Goal: Task Accomplishment & Management: Manage account settings

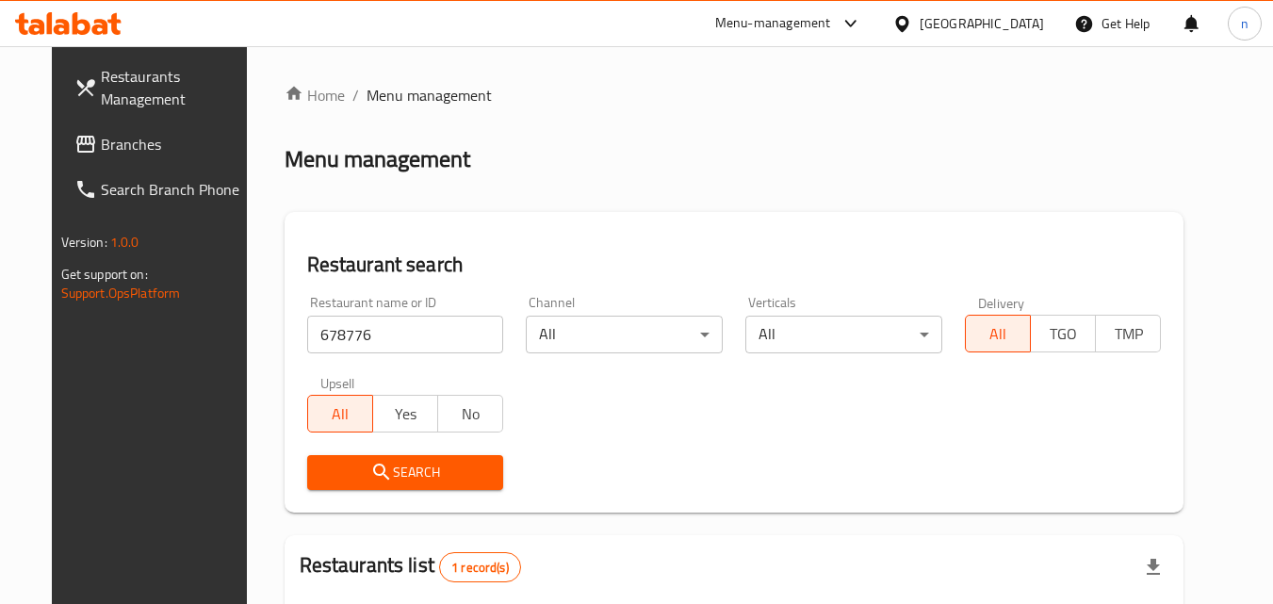
scroll to position [188, 0]
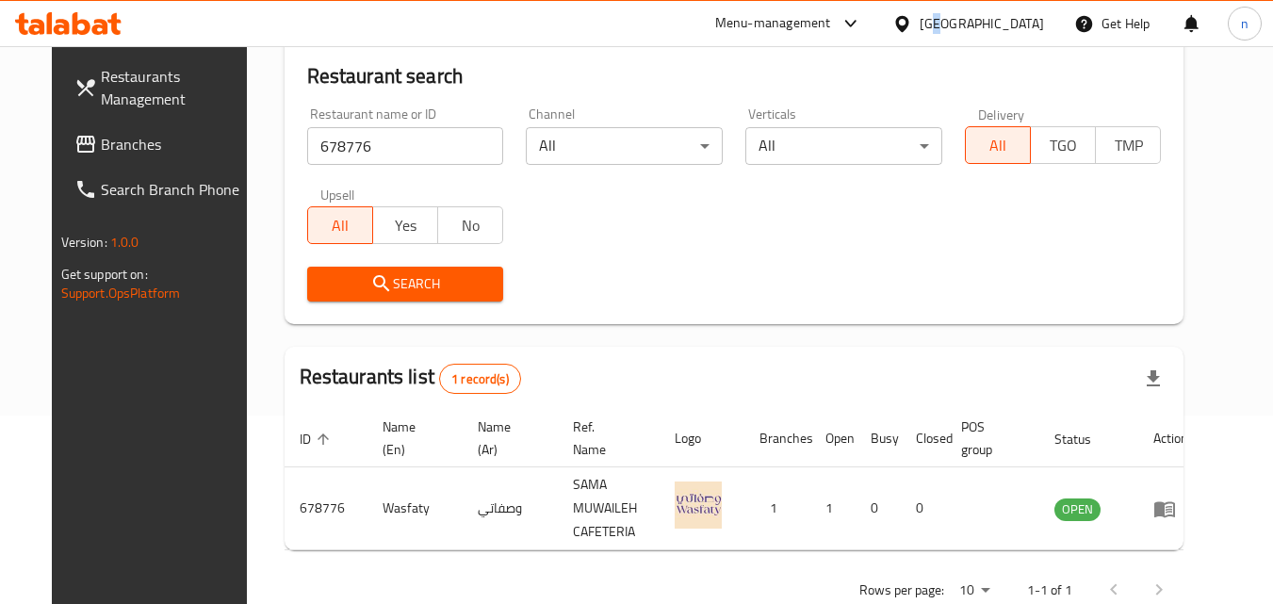
click at [939, 6] on div "United Arab Emirates" at bounding box center [968, 23] width 182 height 45
click at [941, 19] on div "United Arab Emirates" at bounding box center [981, 23] width 124 height 21
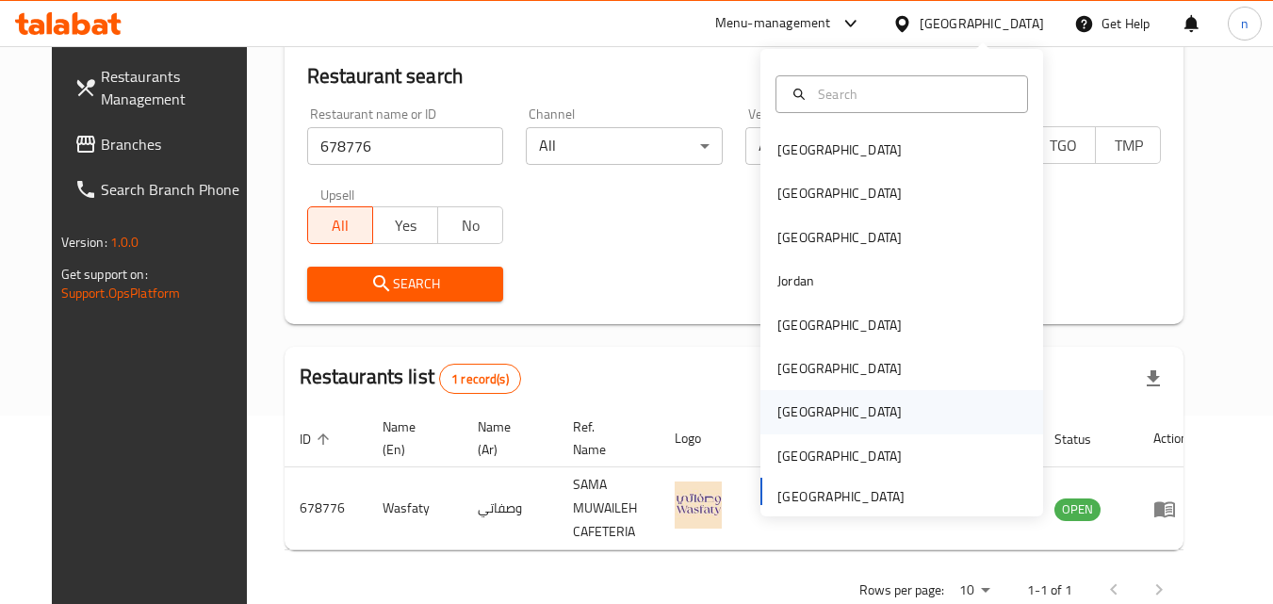
click at [787, 417] on div "[GEOGRAPHIC_DATA]" at bounding box center [839, 411] width 124 height 21
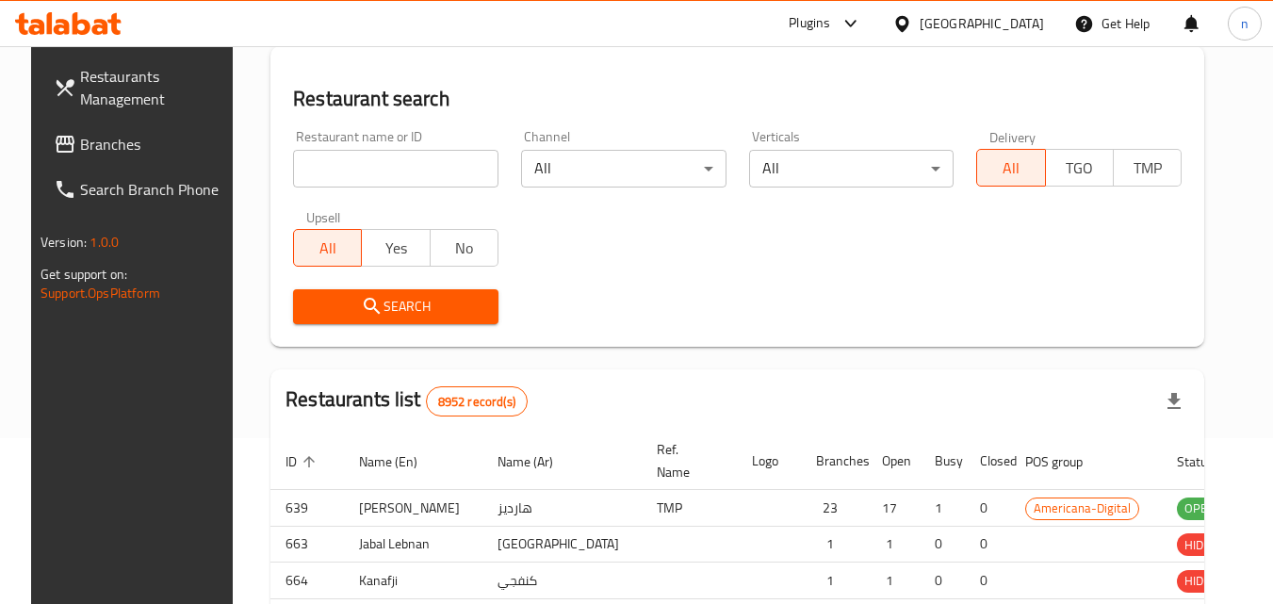
scroll to position [188, 0]
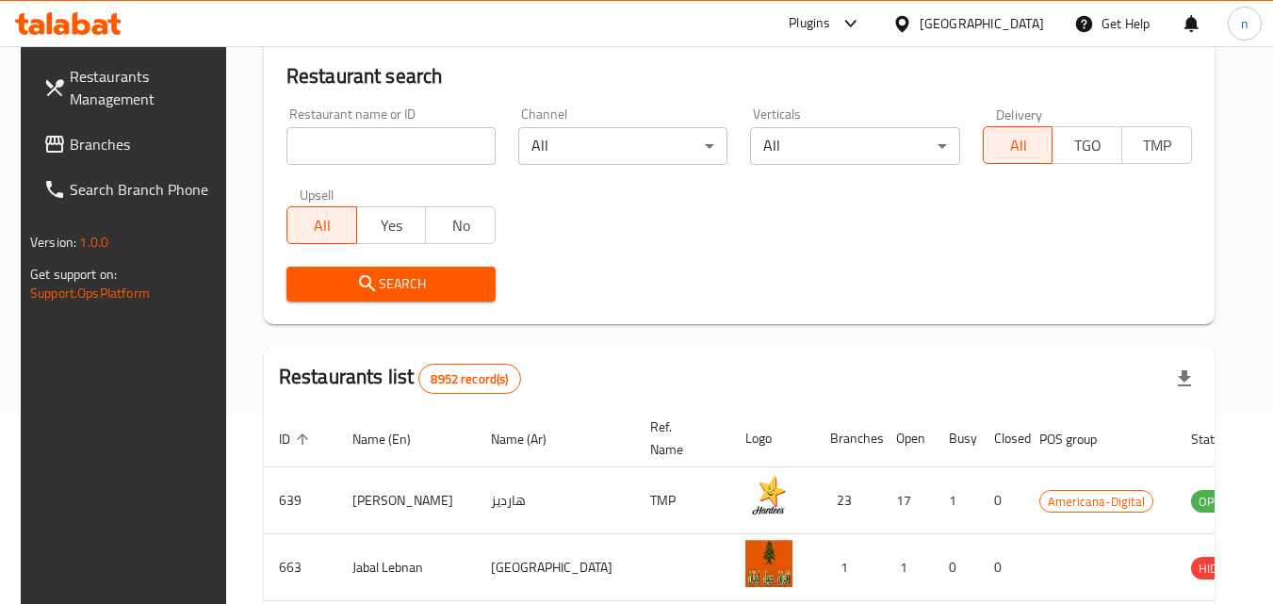
click at [99, 141] on span "Branches" at bounding box center [144, 144] width 149 height 23
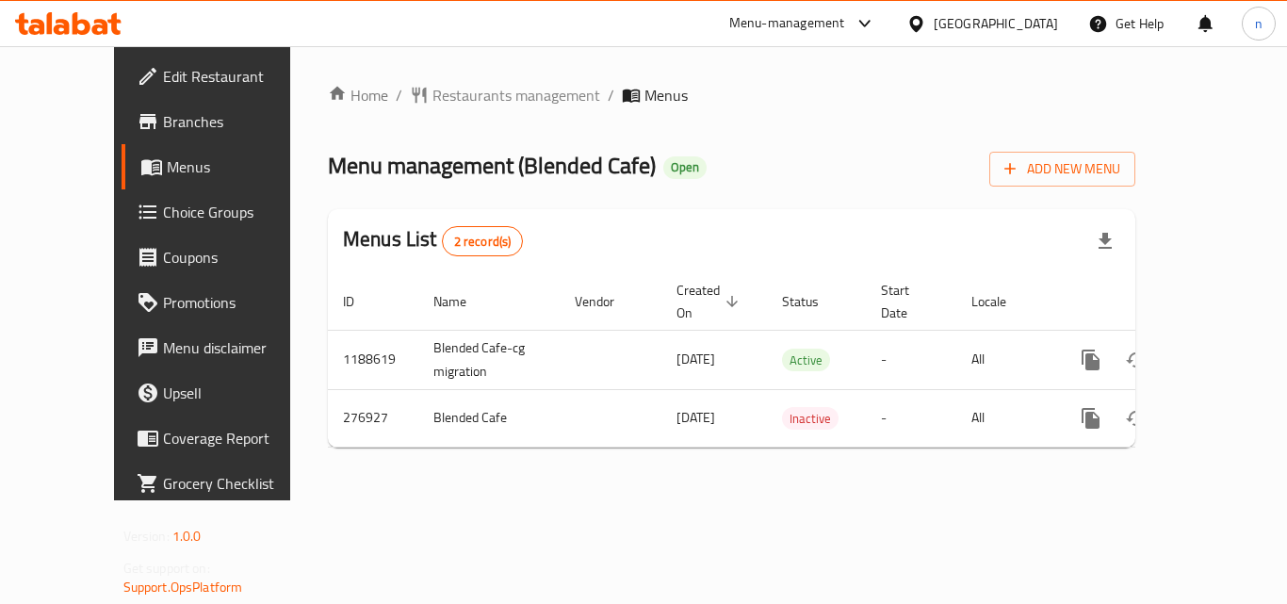
click at [647, 119] on div "Home / Restaurants management / Menus Menu management ( Blended Cafe ) Open Add…" at bounding box center [731, 273] width 807 height 379
click at [475, 93] on span "Restaurants management" at bounding box center [516, 95] width 168 height 23
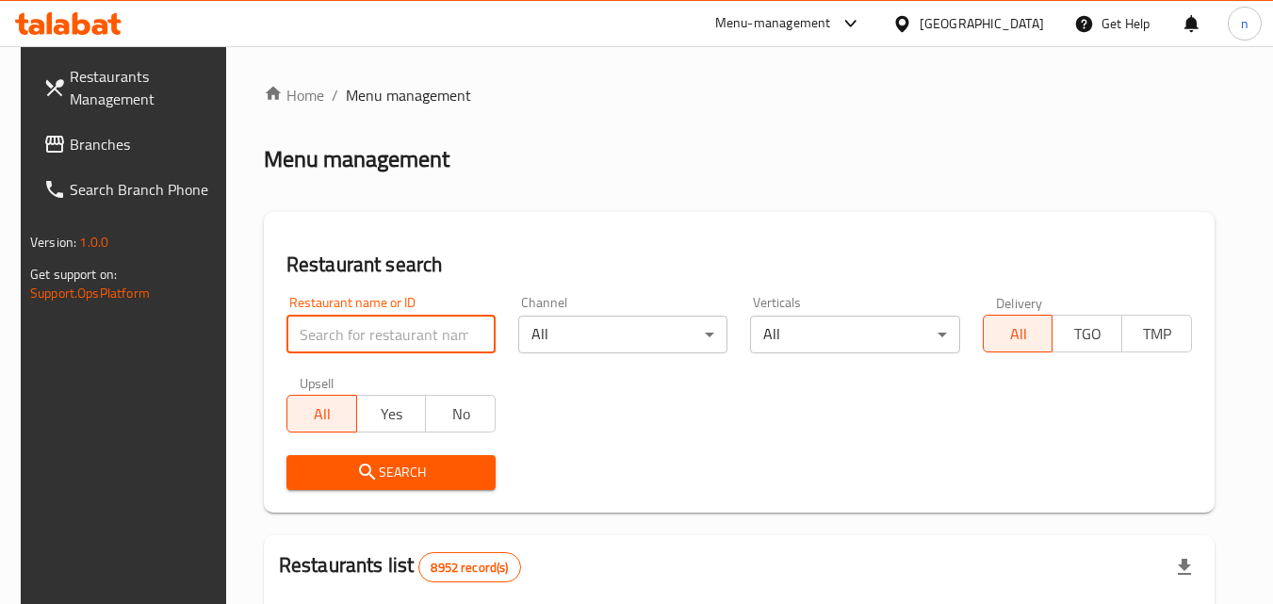
click at [400, 335] on input "search" at bounding box center [390, 335] width 209 height 38
paste input "644610"
type input "644610"
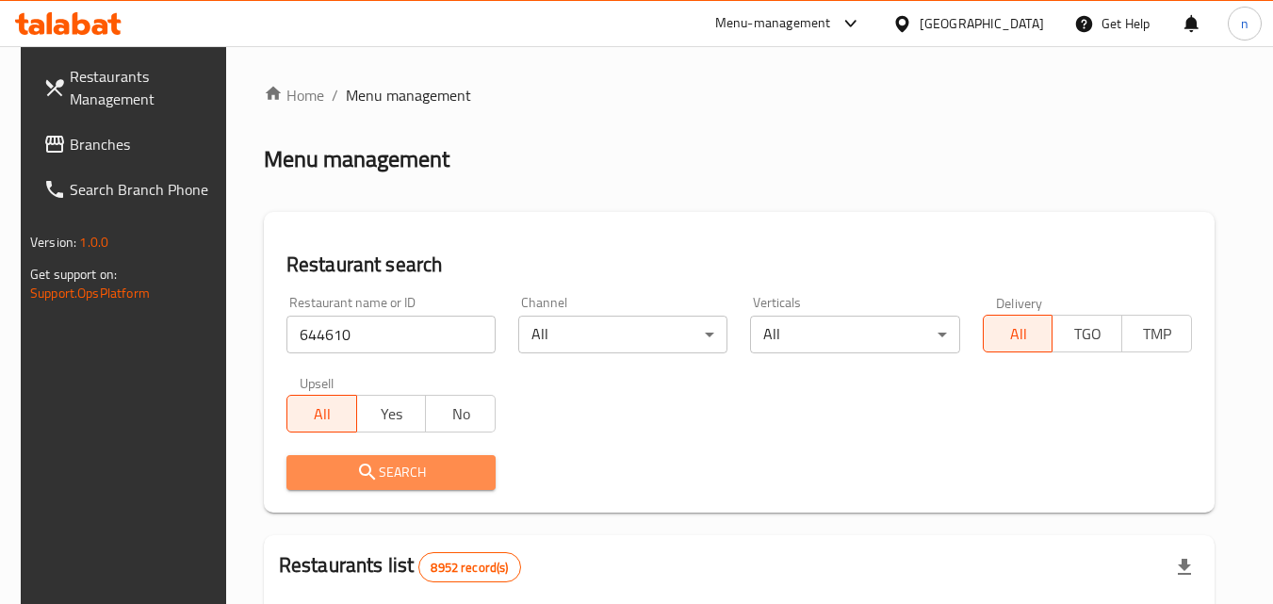
click at [417, 461] on span "Search" at bounding box center [390, 473] width 179 height 24
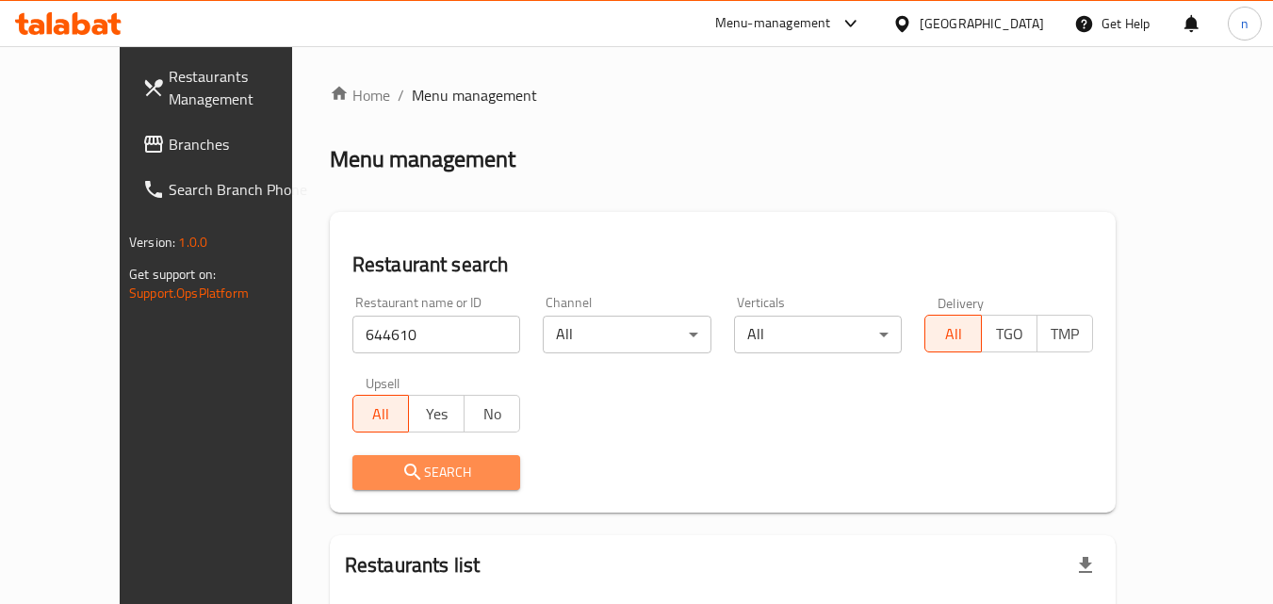
click at [441, 478] on span "Search" at bounding box center [436, 473] width 138 height 24
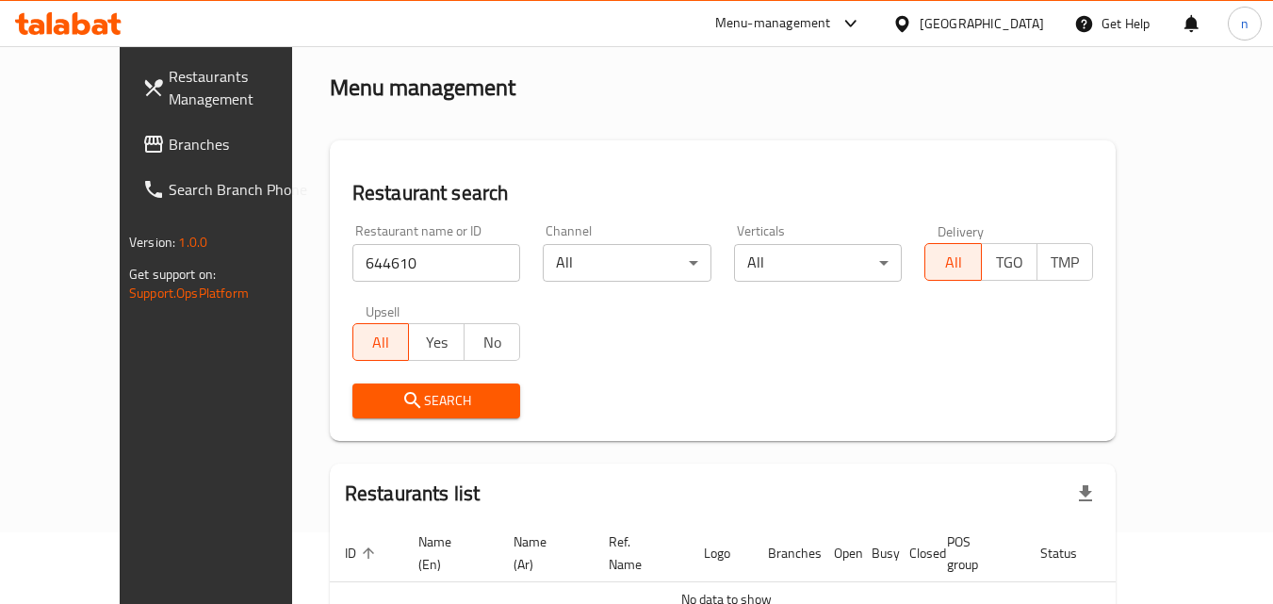
scroll to position [166, 0]
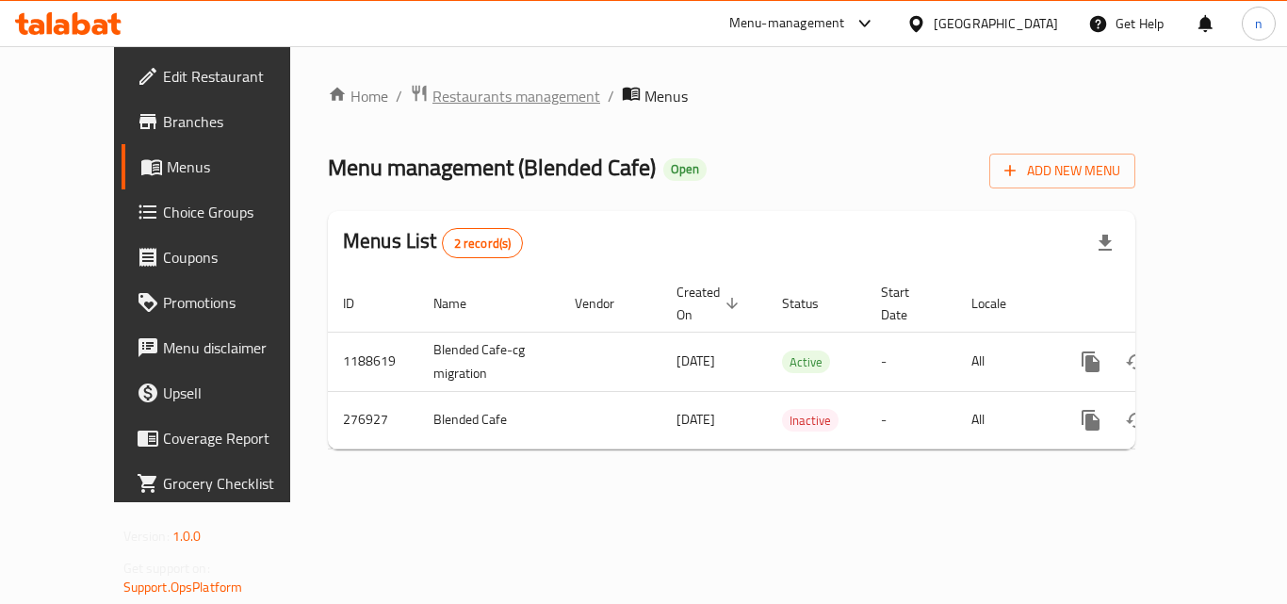
click at [475, 102] on span "Restaurants management" at bounding box center [516, 96] width 168 height 23
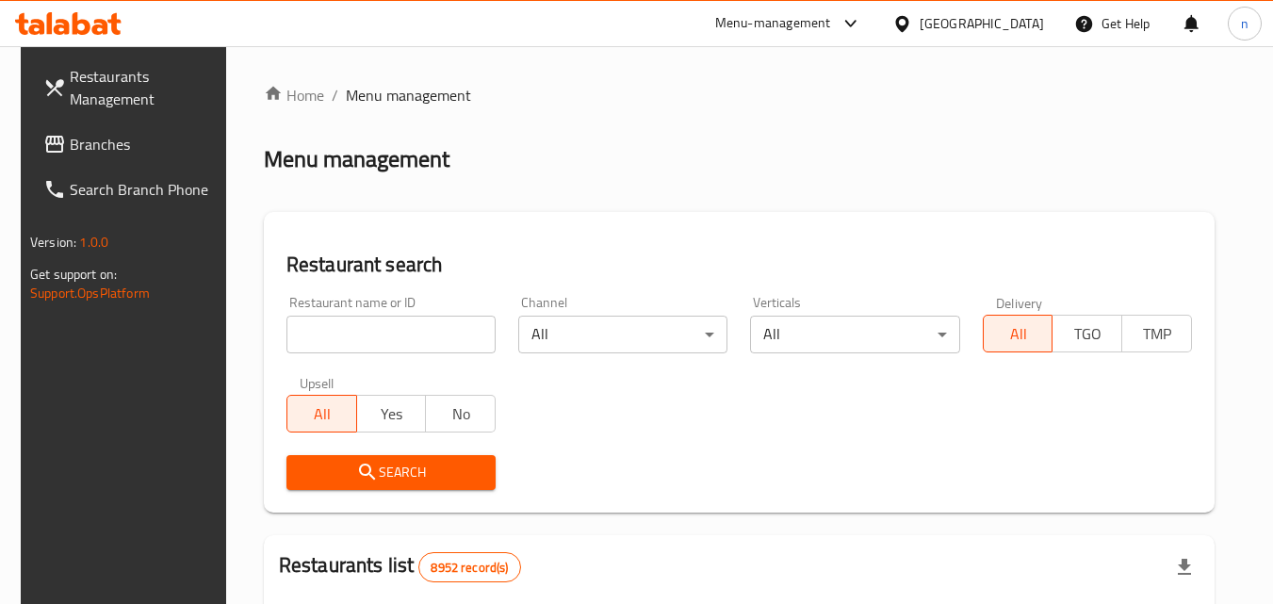
click at [334, 349] on input "search" at bounding box center [390, 335] width 209 height 38
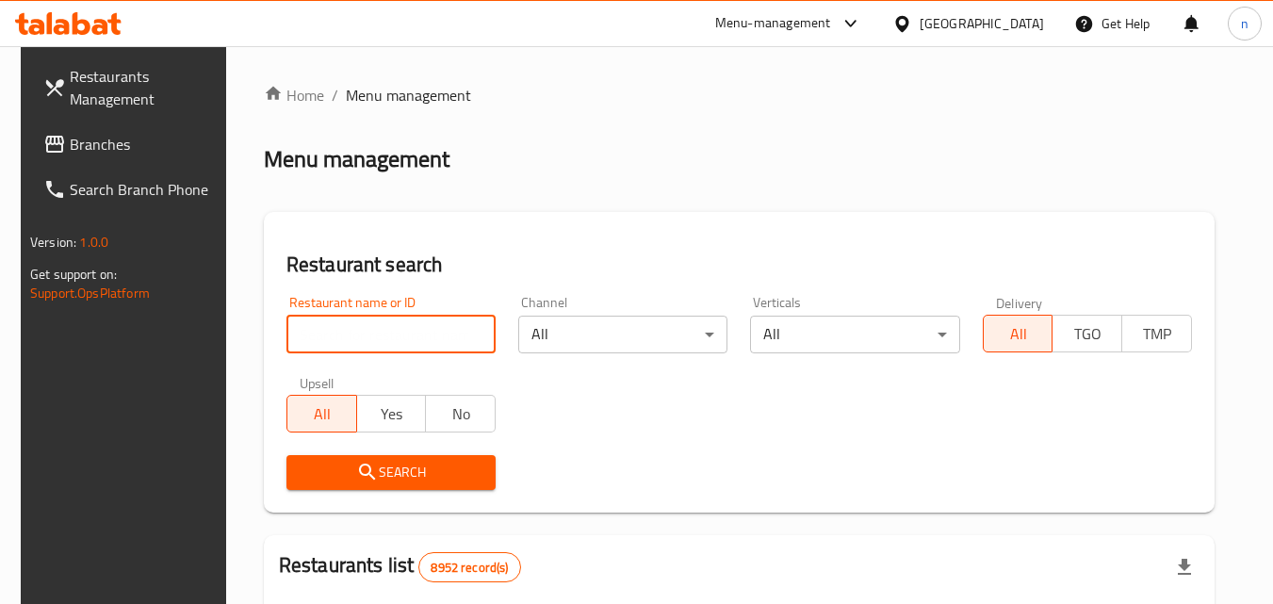
paste input "628052"
type input "628052"
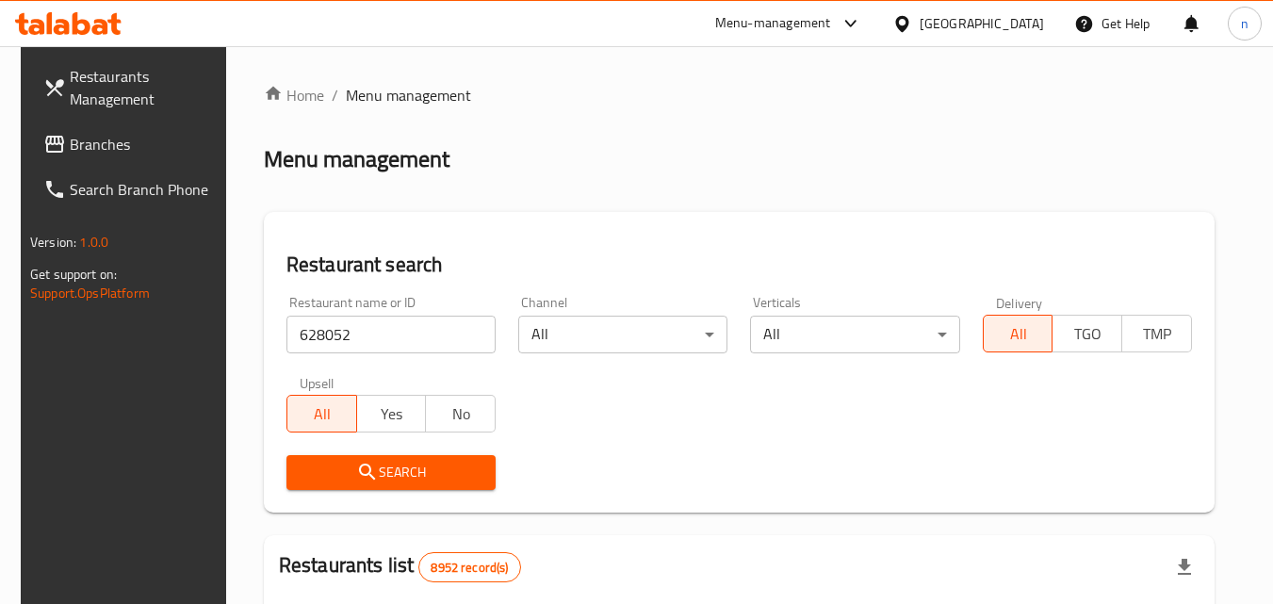
click at [382, 463] on span "Search" at bounding box center [390, 473] width 179 height 24
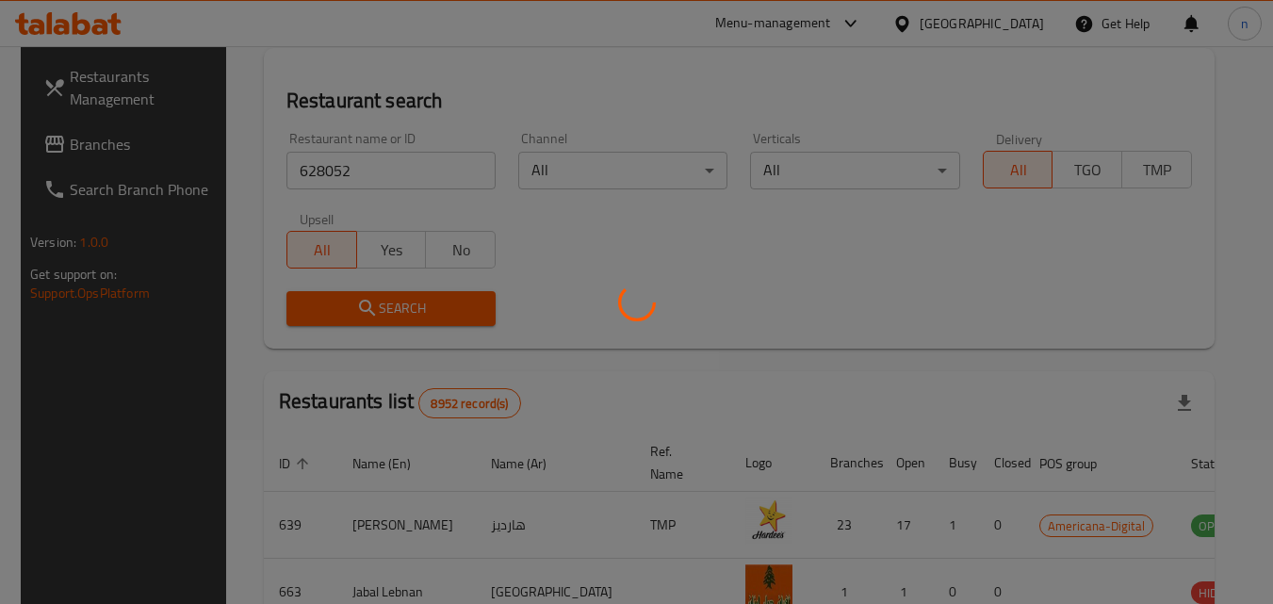
scroll to position [188, 0]
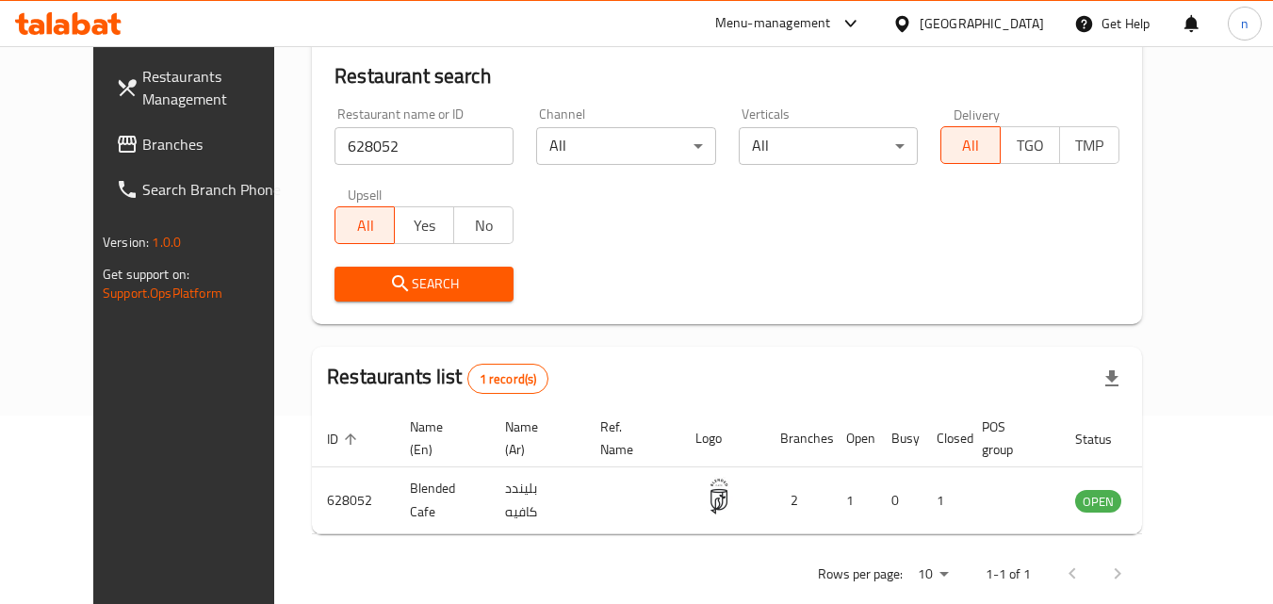
click at [919, 19] on div at bounding box center [905, 23] width 27 height 21
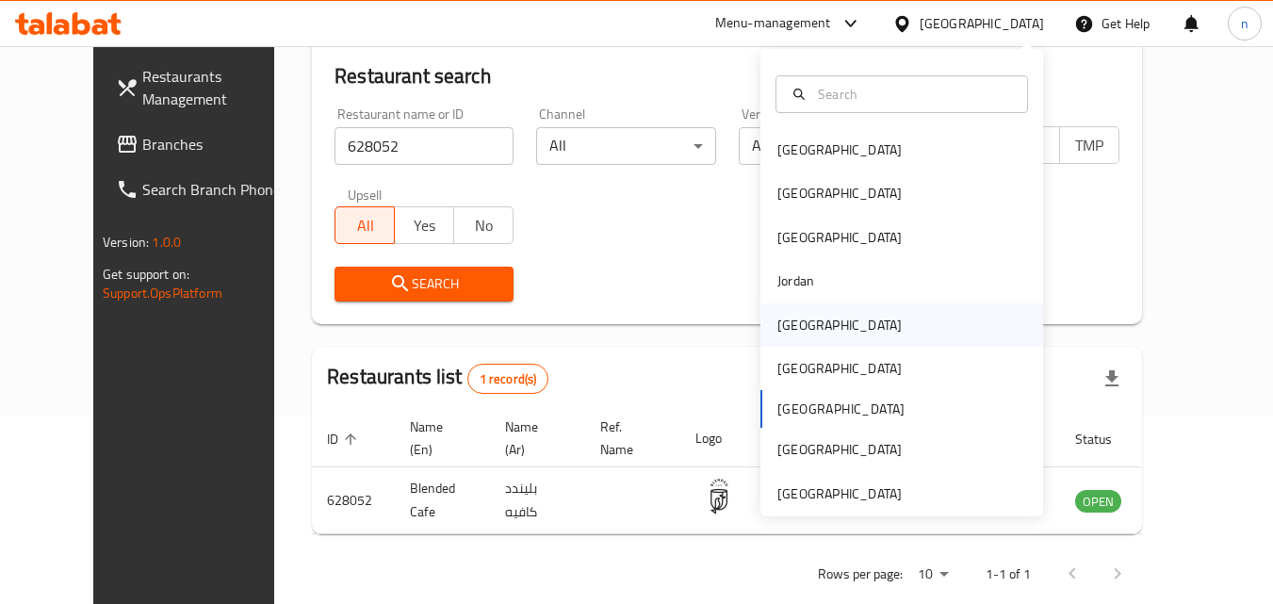
click at [805, 317] on div "Kuwait" at bounding box center [839, 324] width 154 height 43
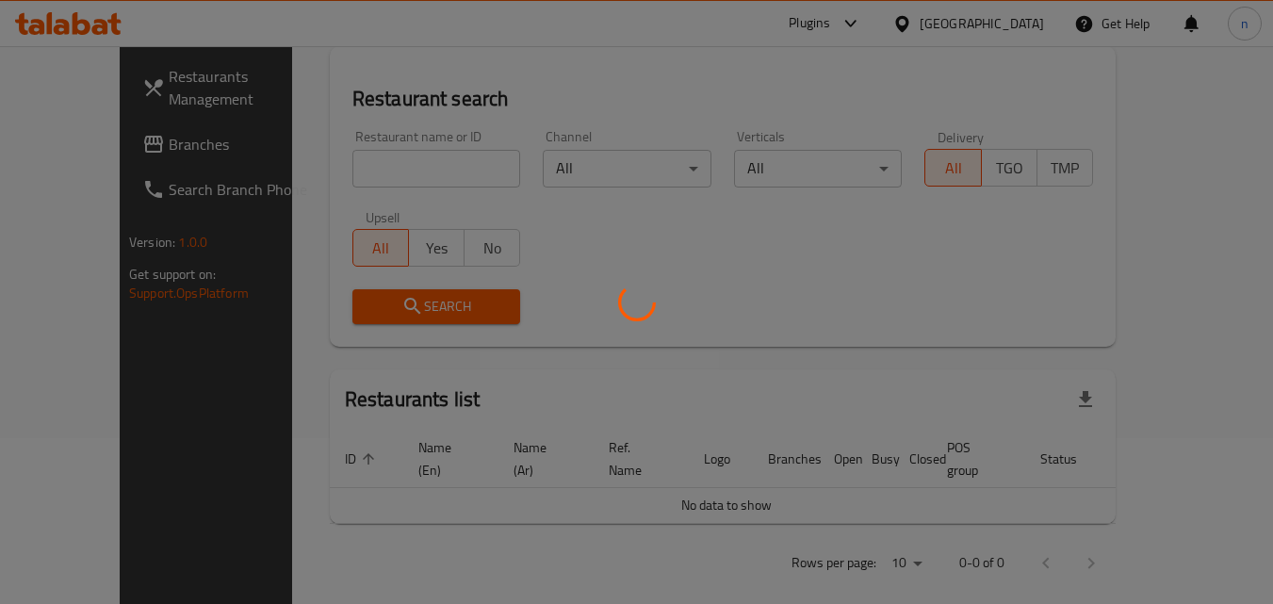
scroll to position [188, 0]
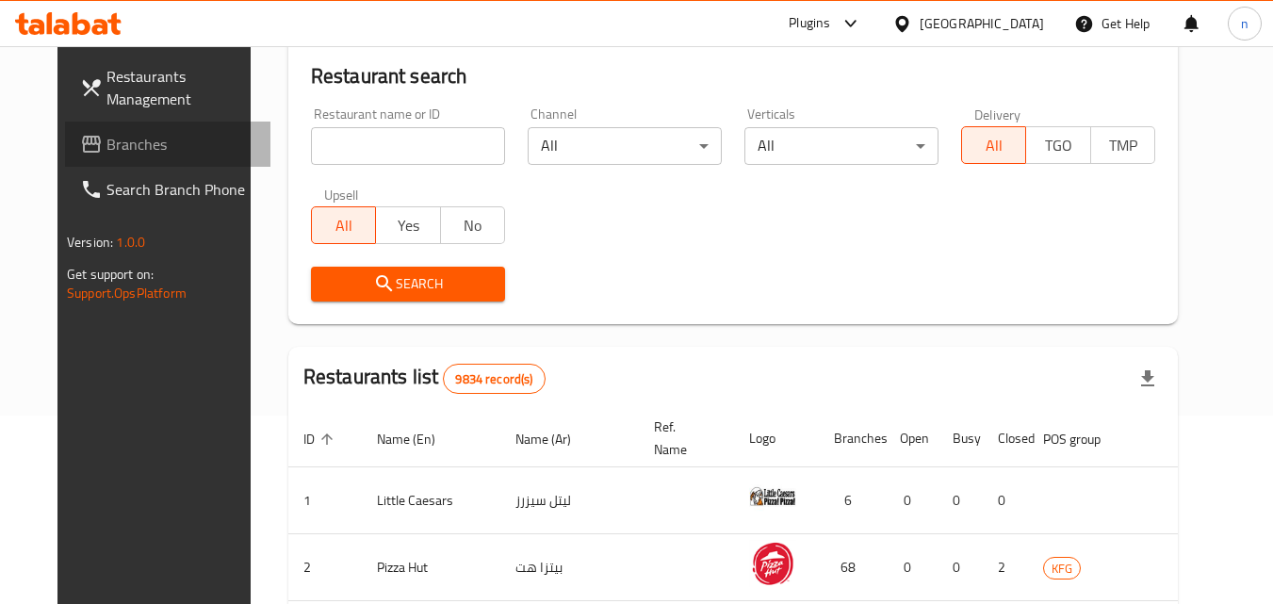
click at [125, 141] on span "Branches" at bounding box center [180, 144] width 149 height 23
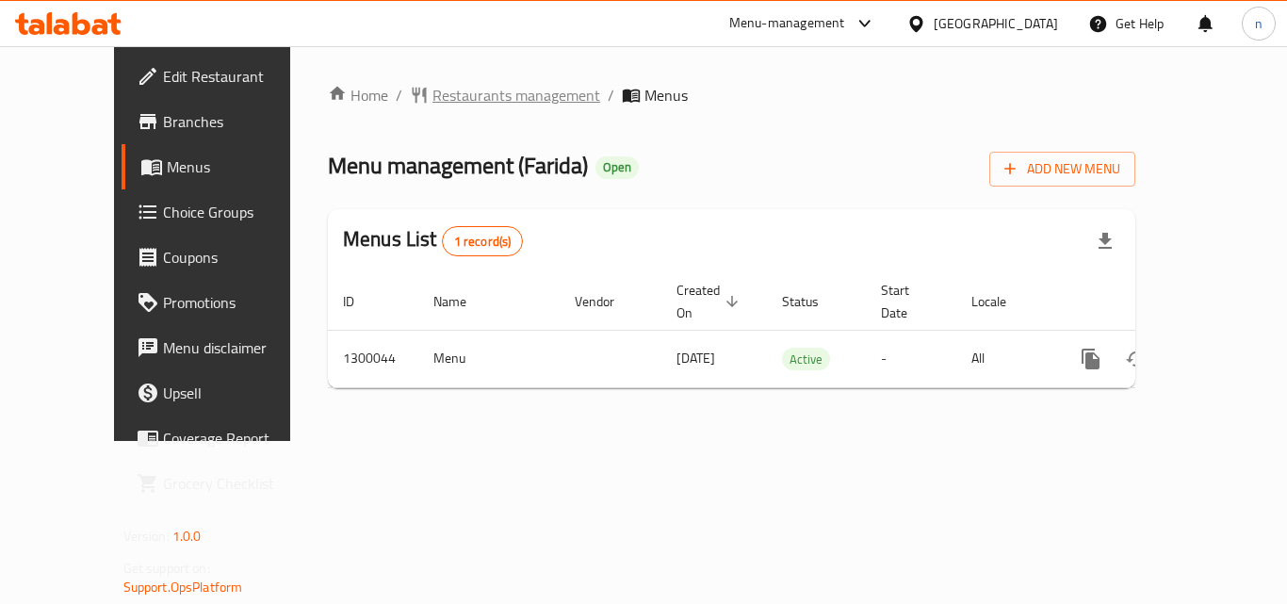
click at [433, 87] on span "Restaurants management" at bounding box center [516, 95] width 168 height 23
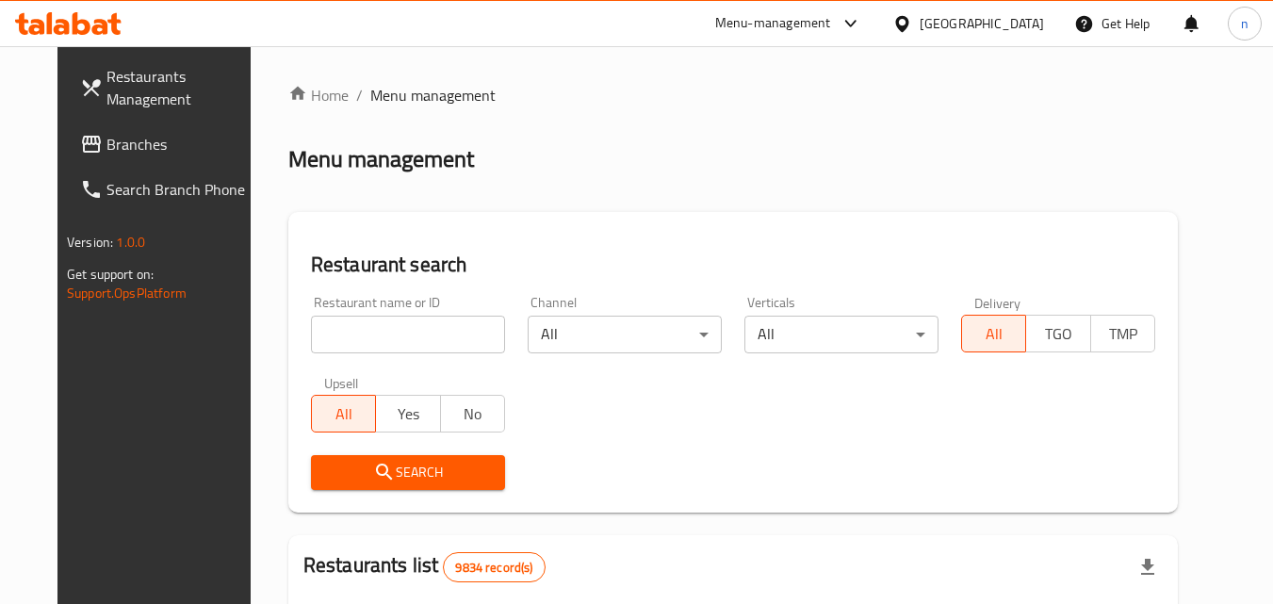
click at [393, 340] on input "search" at bounding box center [408, 335] width 194 height 38
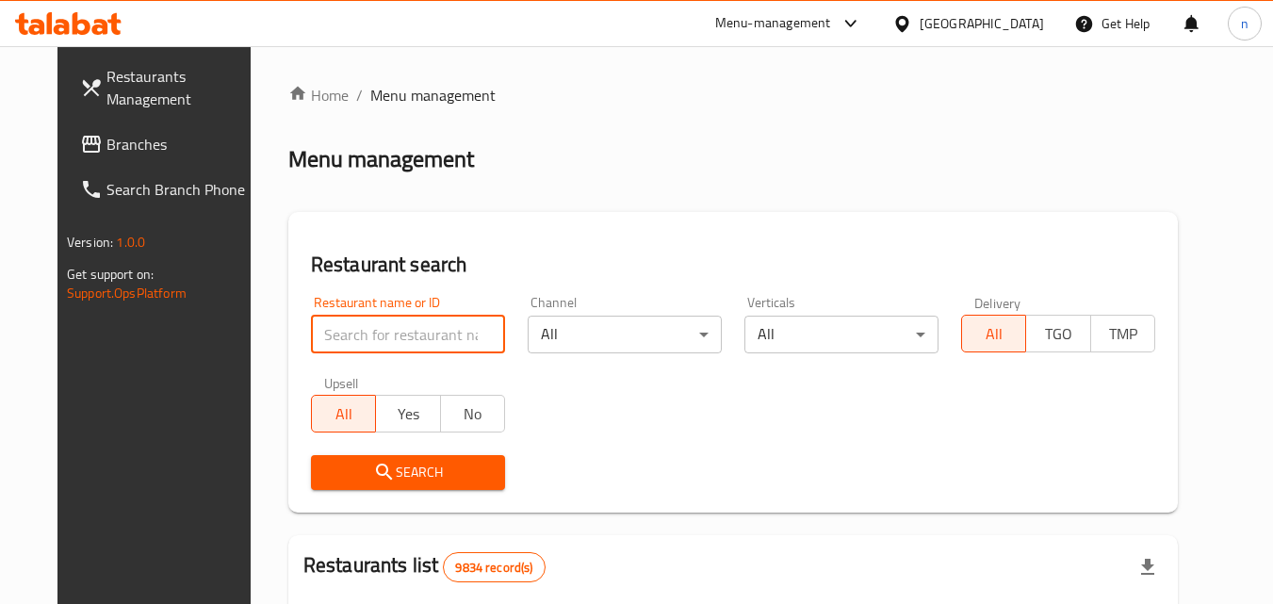
paste input "701615"
type input "701615"
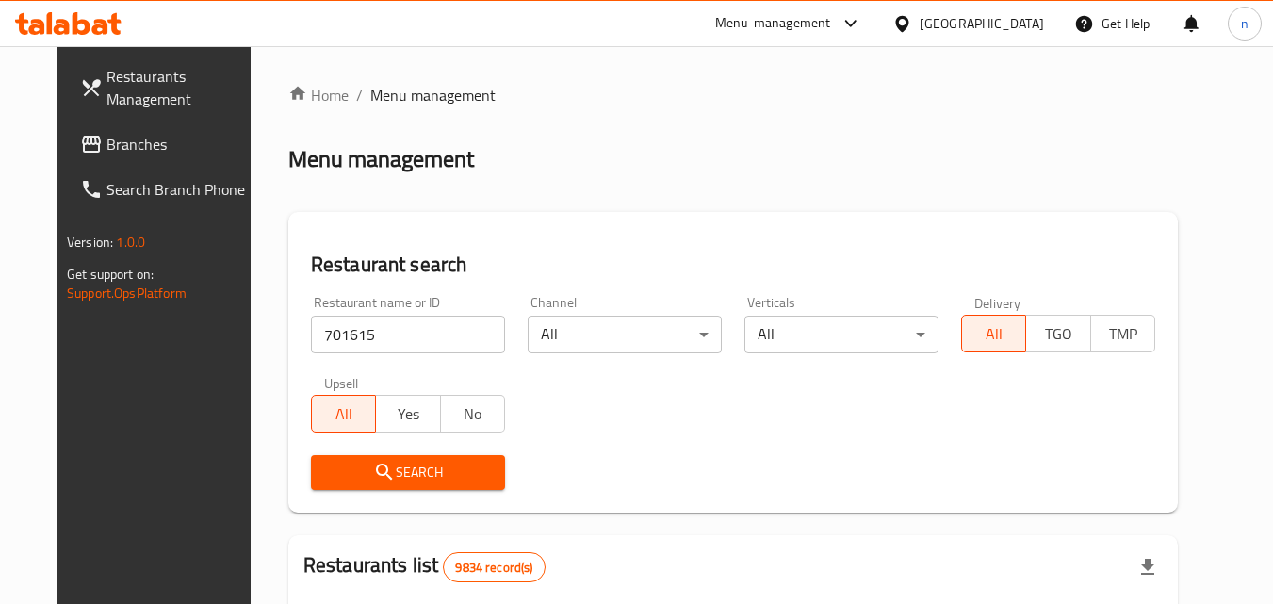
click at [387, 468] on span "Search" at bounding box center [408, 473] width 164 height 24
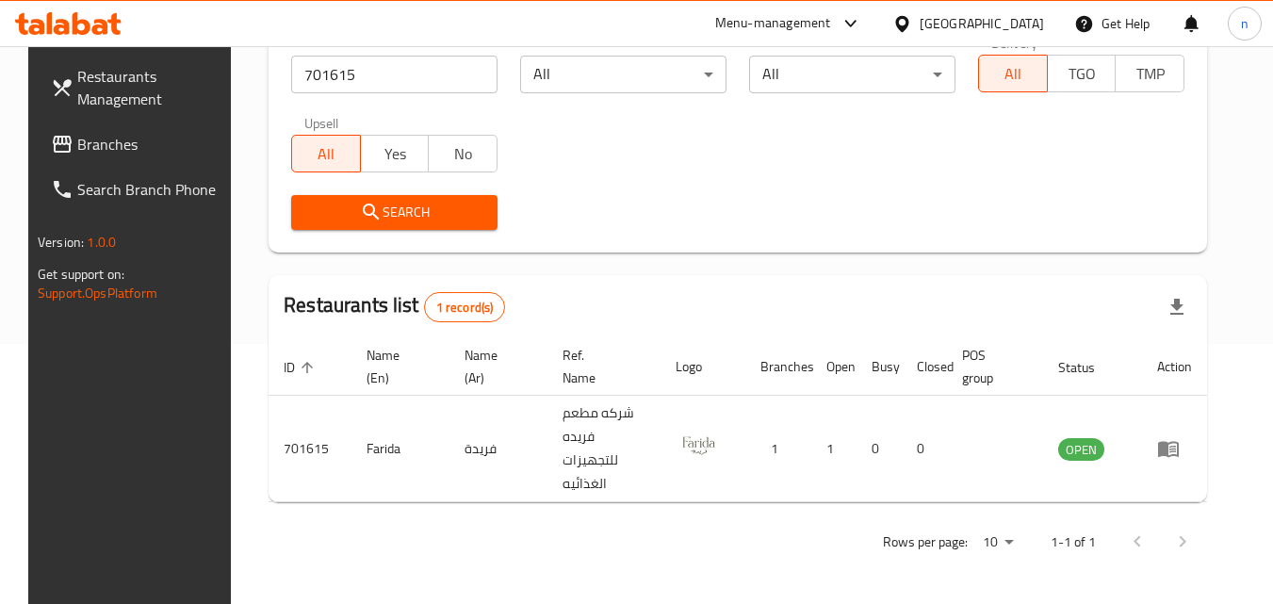
scroll to position [220, 0]
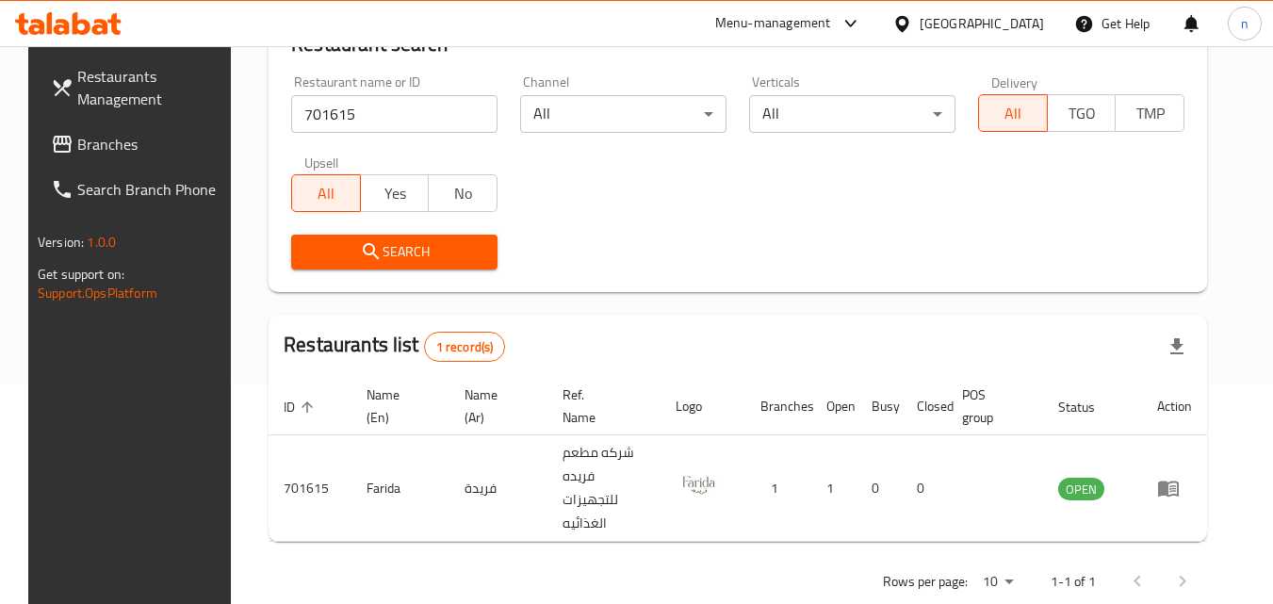
click at [1013, 20] on div "Kuwait" at bounding box center [981, 23] width 124 height 21
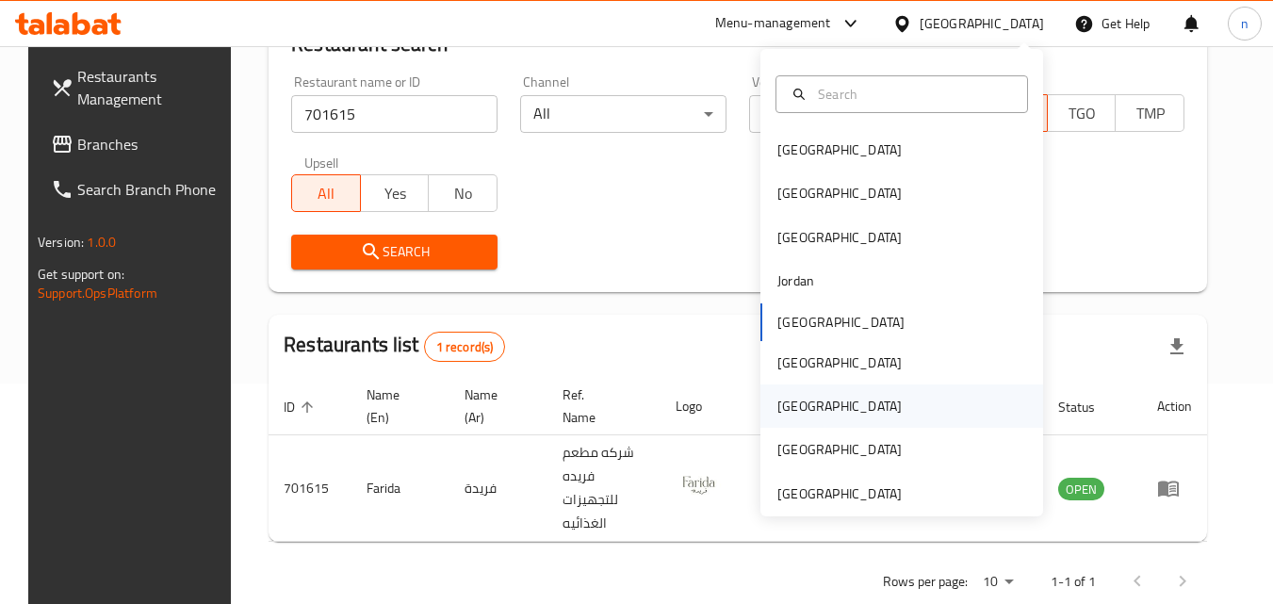
click at [782, 398] on div "[GEOGRAPHIC_DATA]" at bounding box center [839, 406] width 124 height 21
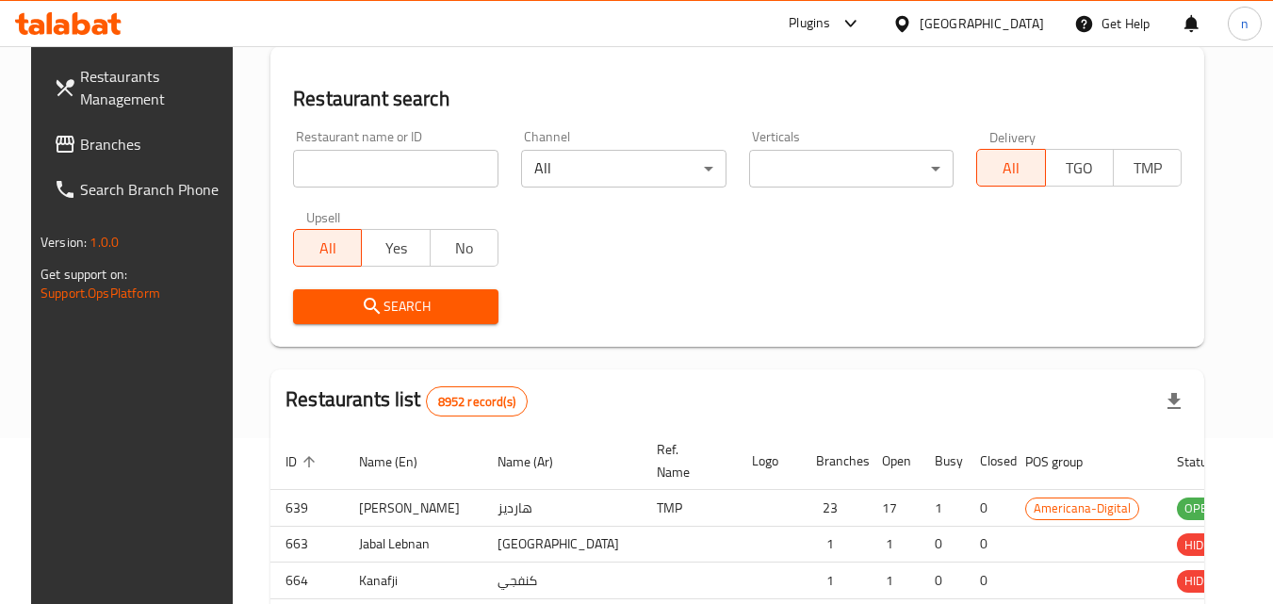
scroll to position [220, 0]
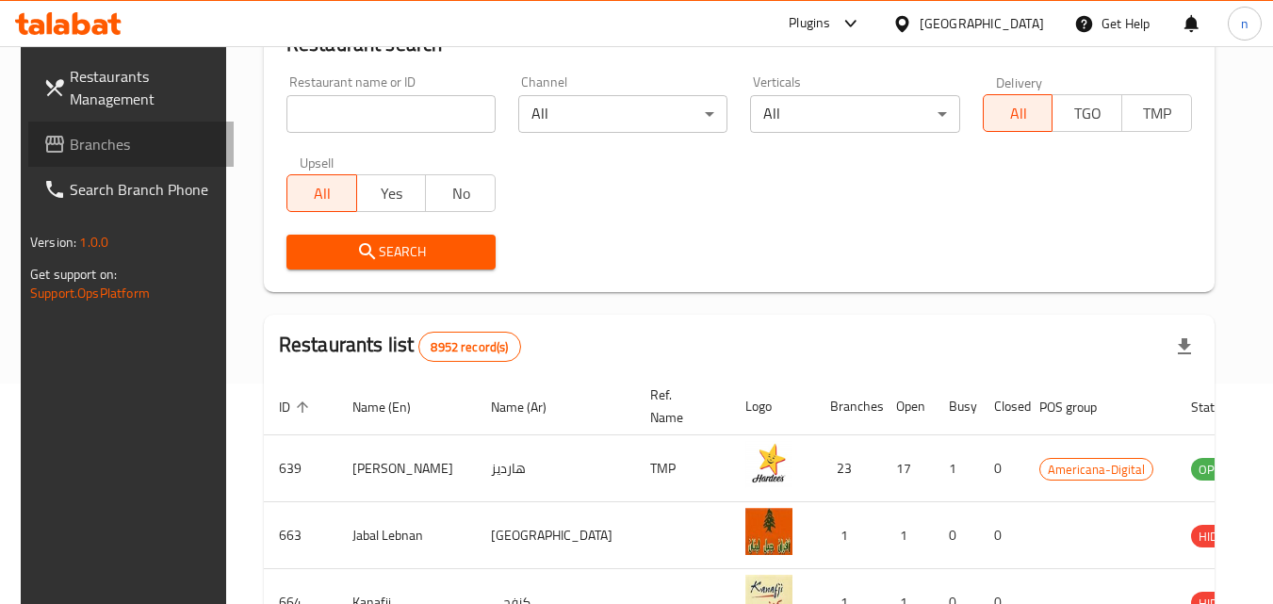
click at [70, 140] on span "Branches" at bounding box center [144, 144] width 149 height 23
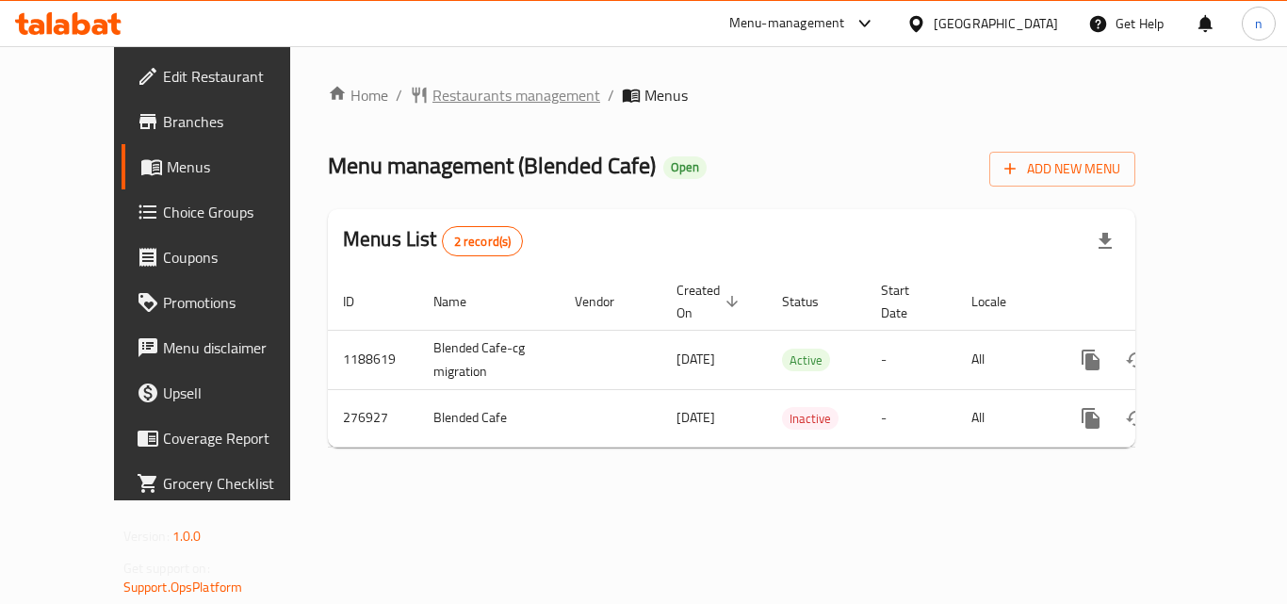
click at [432, 93] on span "Restaurants management" at bounding box center [516, 95] width 168 height 23
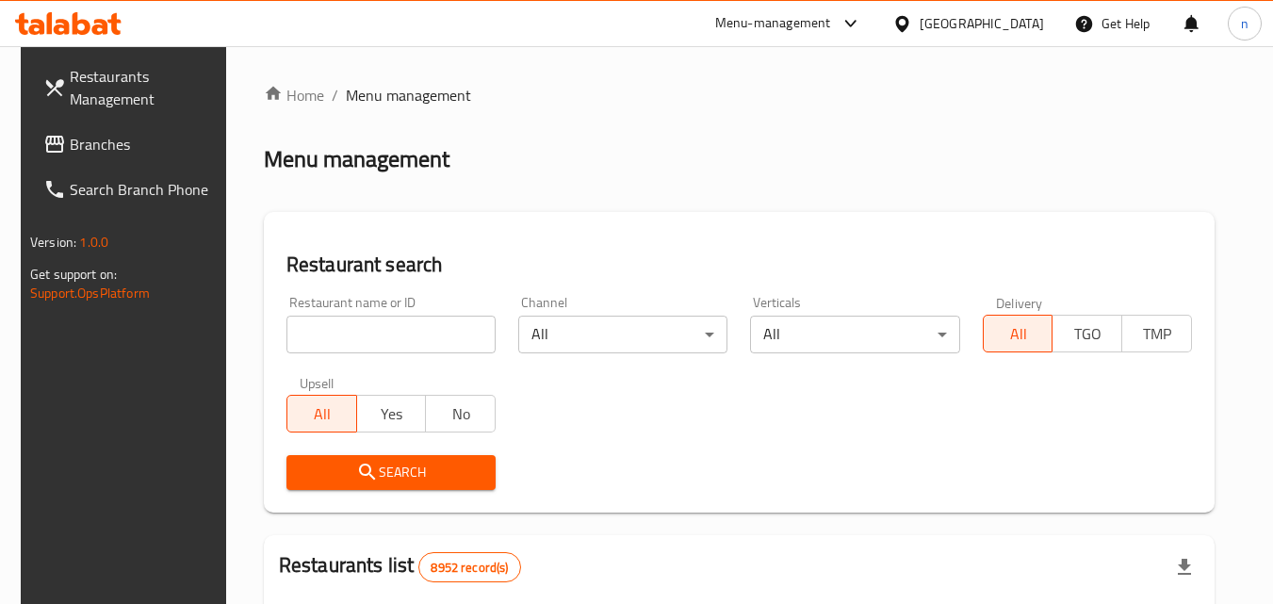
click at [300, 326] on input "search" at bounding box center [390, 335] width 209 height 38
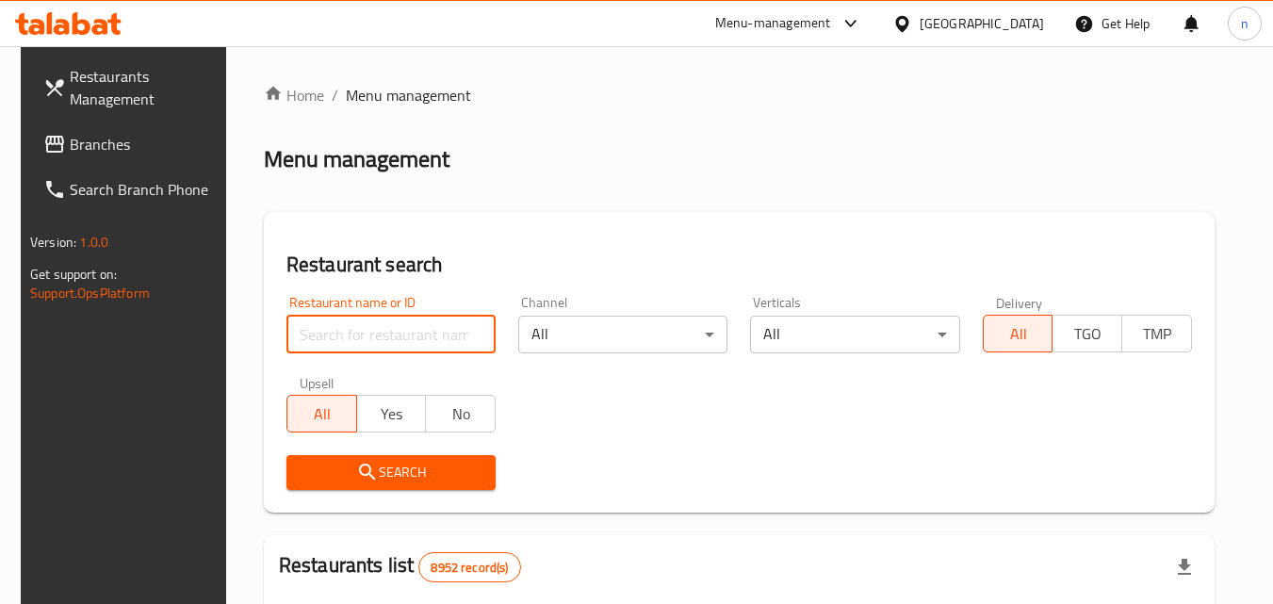
paste input "628052"
type input "628052"
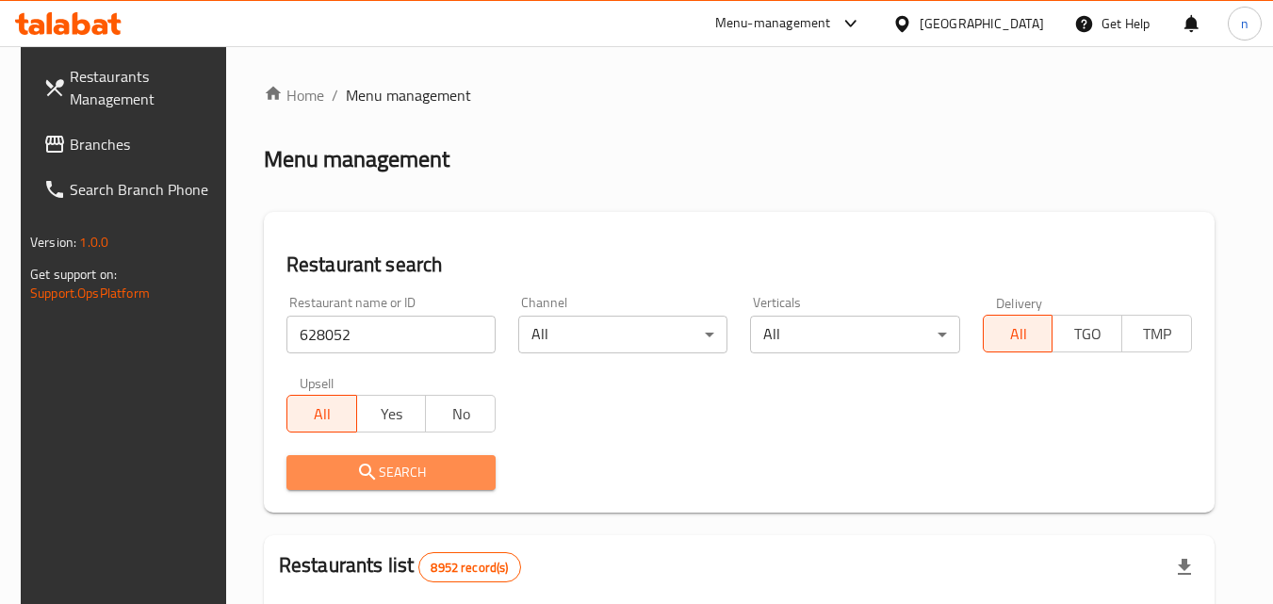
click at [371, 479] on span "Search" at bounding box center [390, 473] width 179 height 24
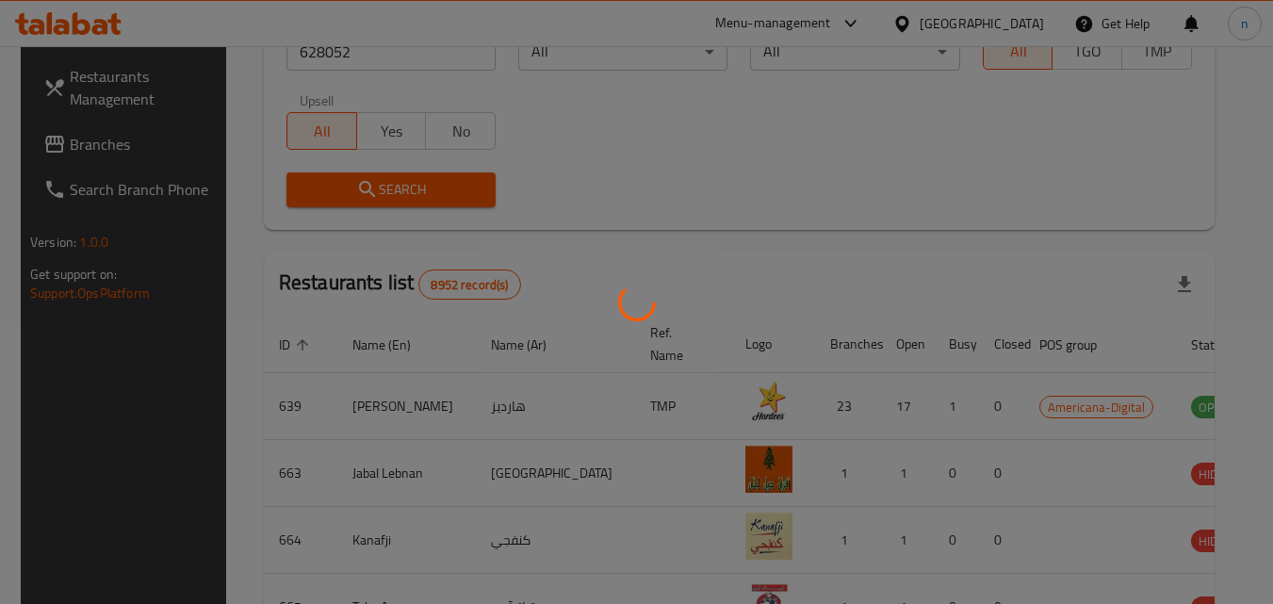
scroll to position [220, 0]
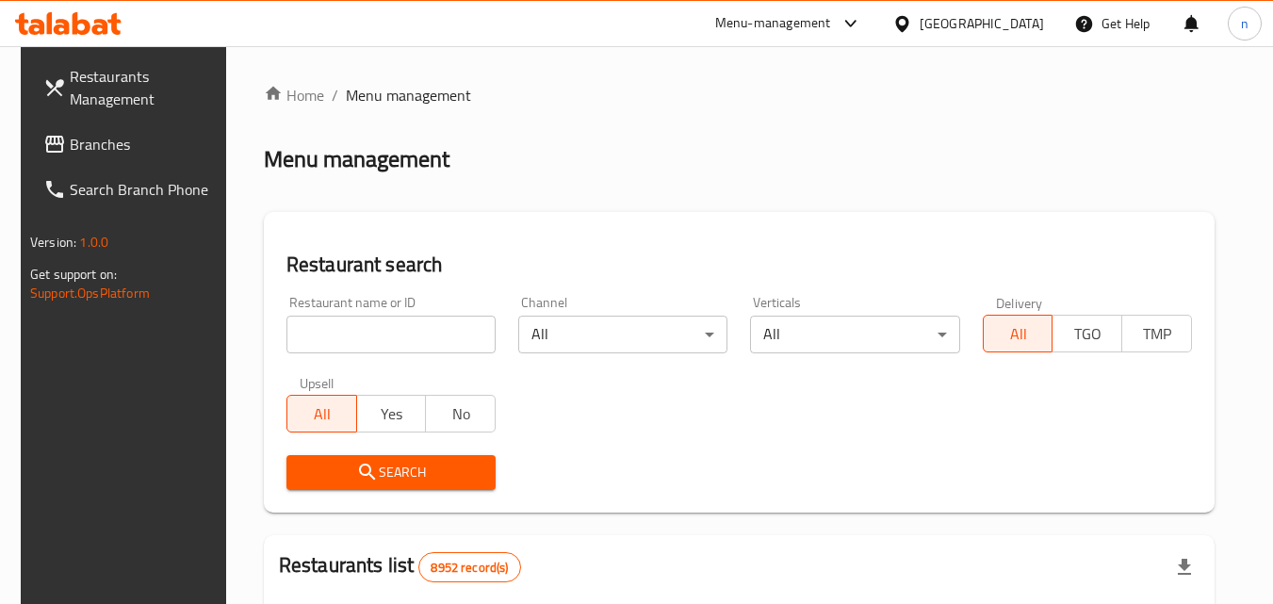
click at [919, 25] on div at bounding box center [905, 23] width 27 height 21
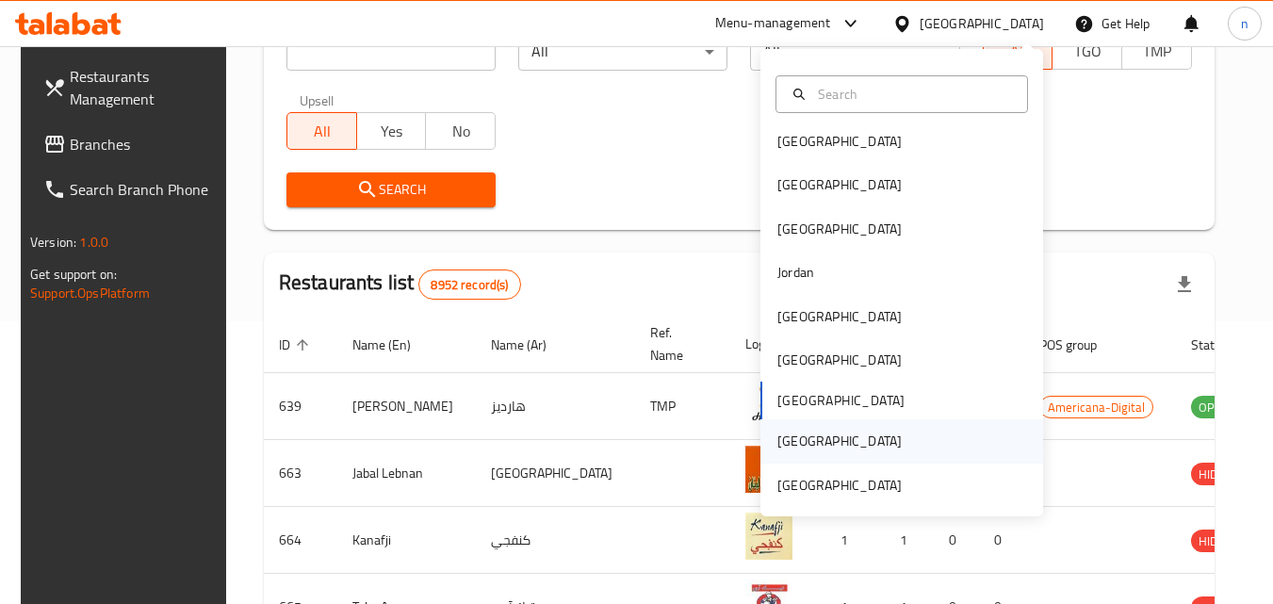
scroll to position [10, 0]
click at [834, 485] on div "[GEOGRAPHIC_DATA]" at bounding box center [839, 483] width 124 height 21
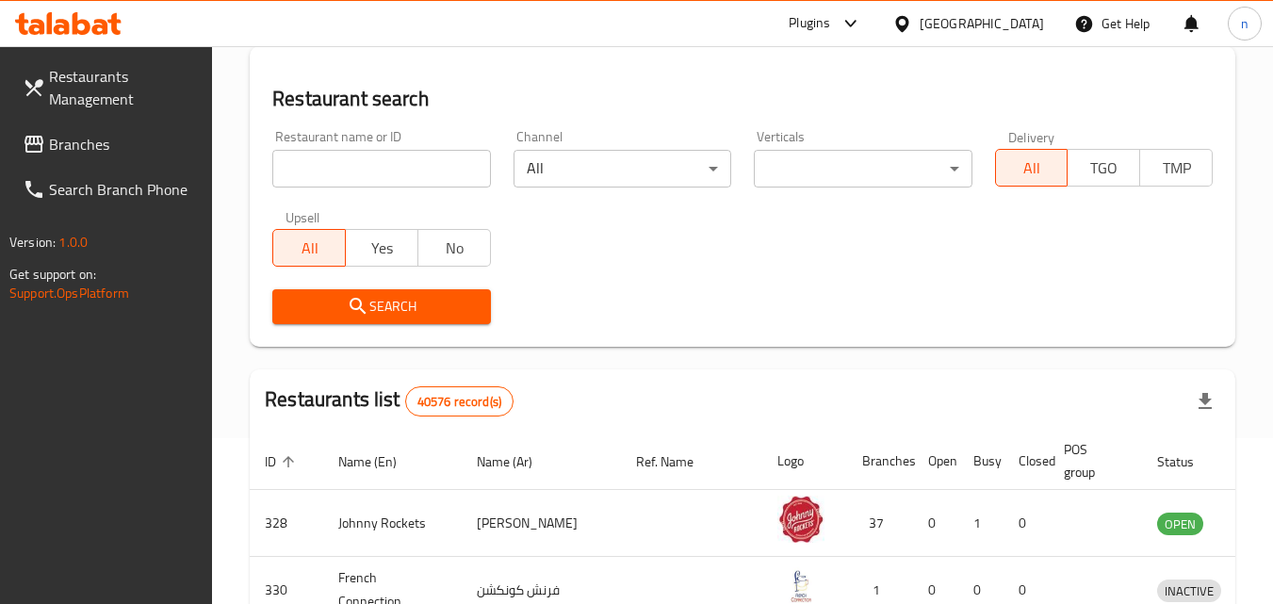
scroll to position [283, 0]
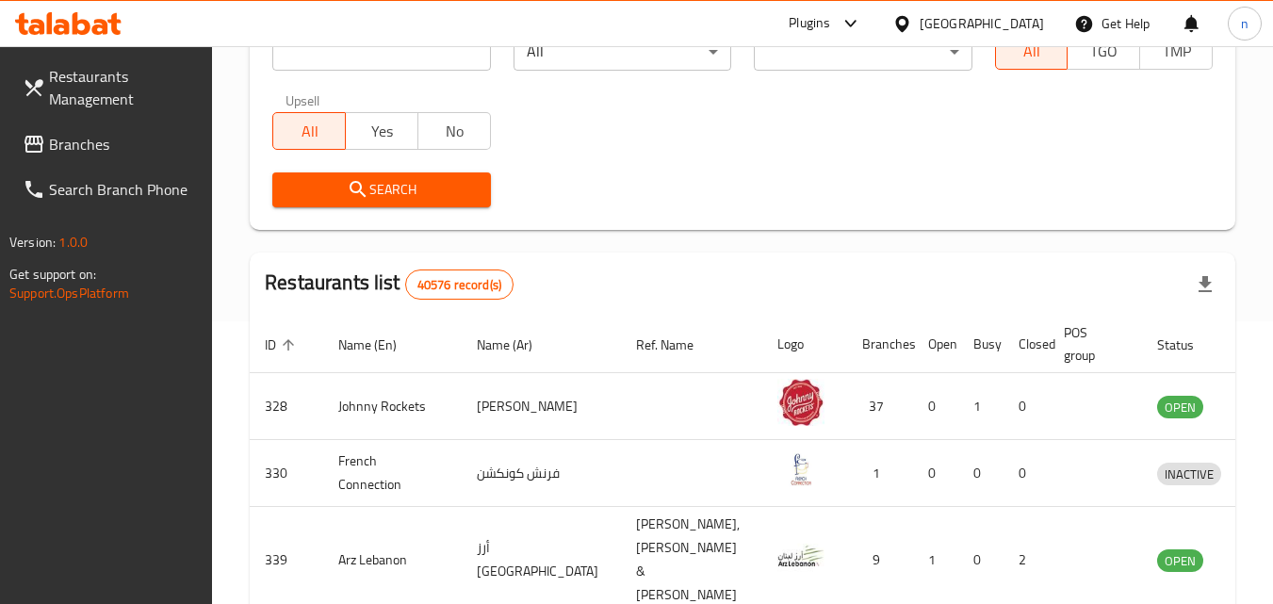
click at [95, 125] on link "Branches" at bounding box center [110, 144] width 205 height 45
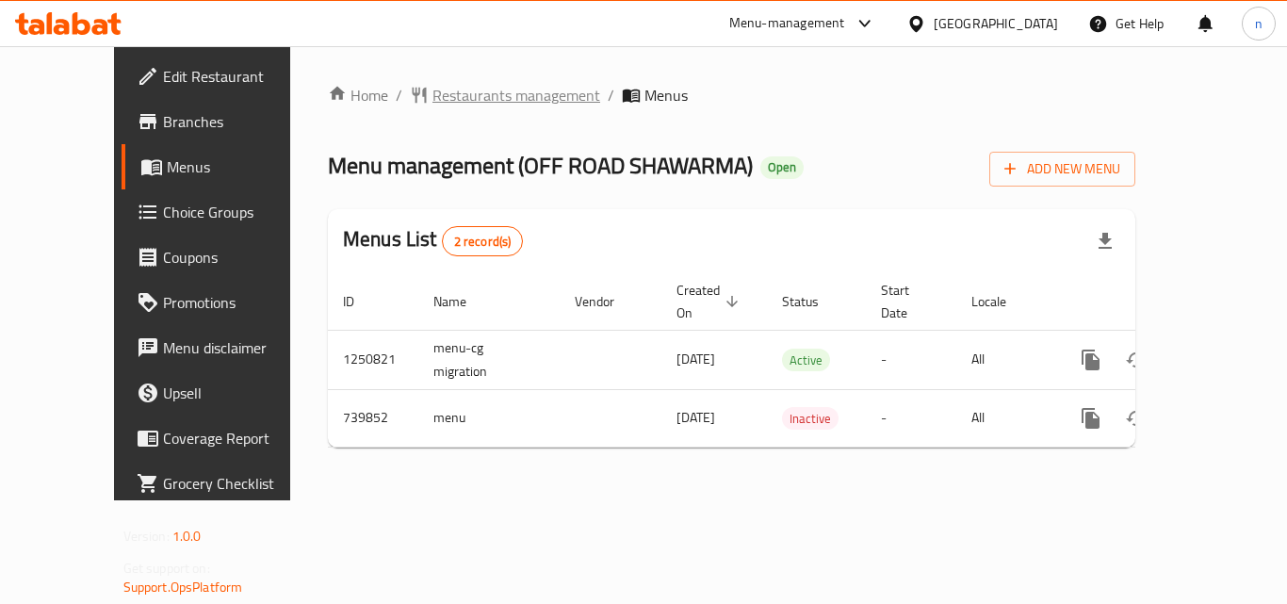
click at [459, 92] on span "Restaurants management" at bounding box center [516, 95] width 168 height 23
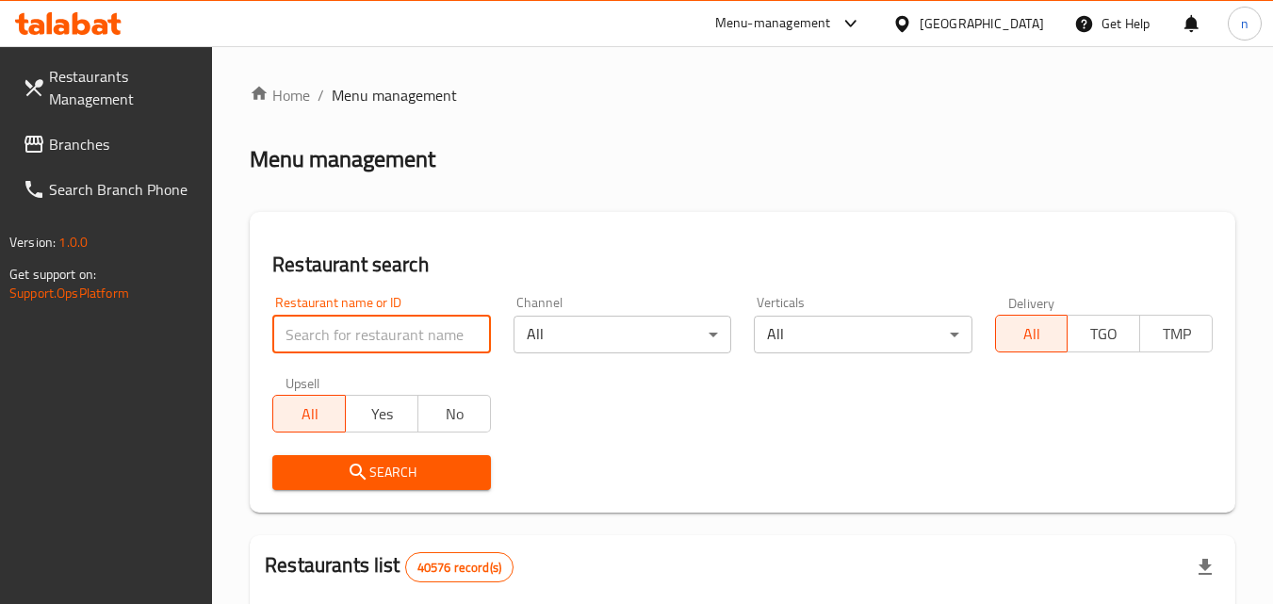
click at [368, 332] on input "search" at bounding box center [381, 335] width 218 height 38
paste input "647922"
type input "647922"
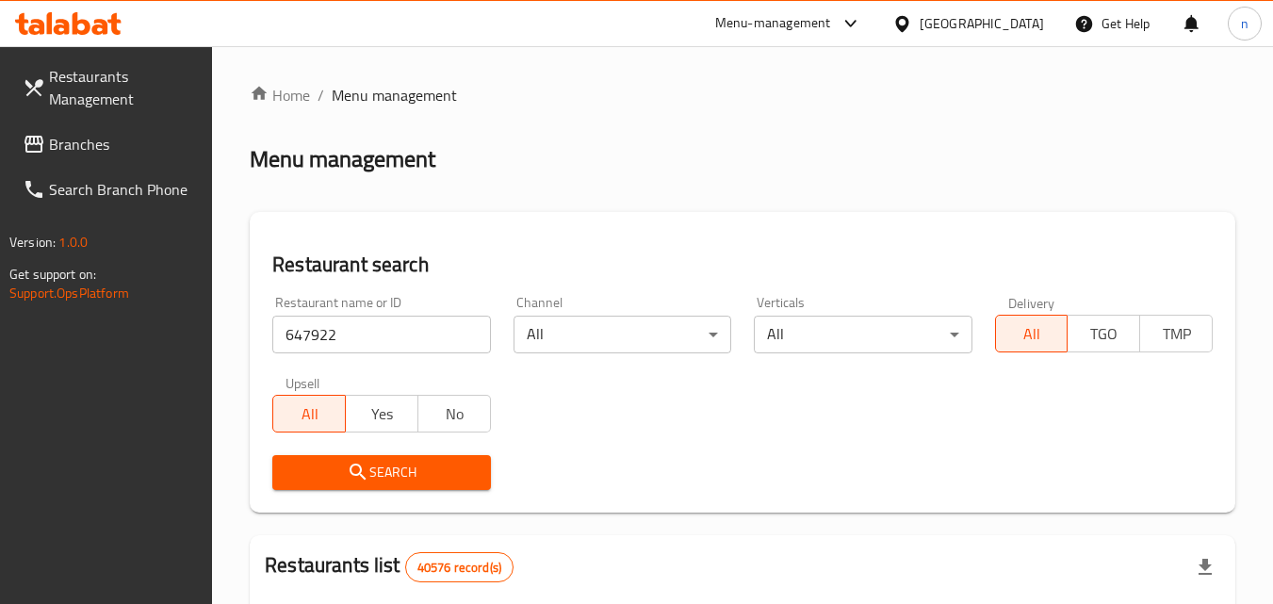
click at [434, 459] on button "Search" at bounding box center [381, 472] width 218 height 35
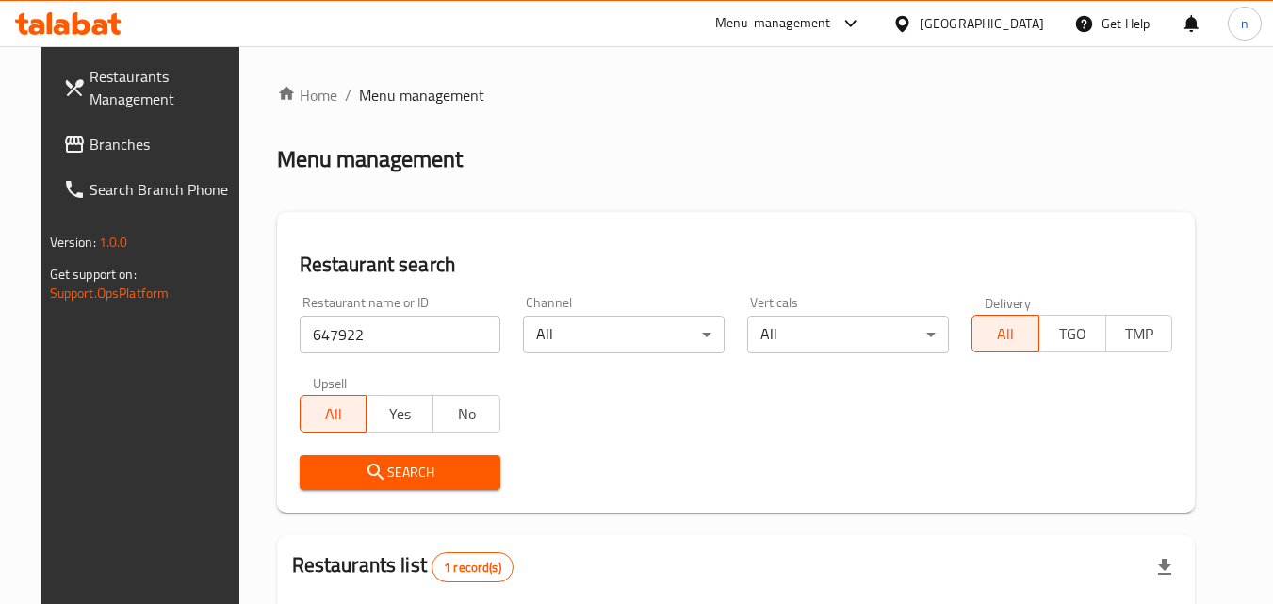
click at [937, 20] on div "[GEOGRAPHIC_DATA]" at bounding box center [981, 23] width 124 height 21
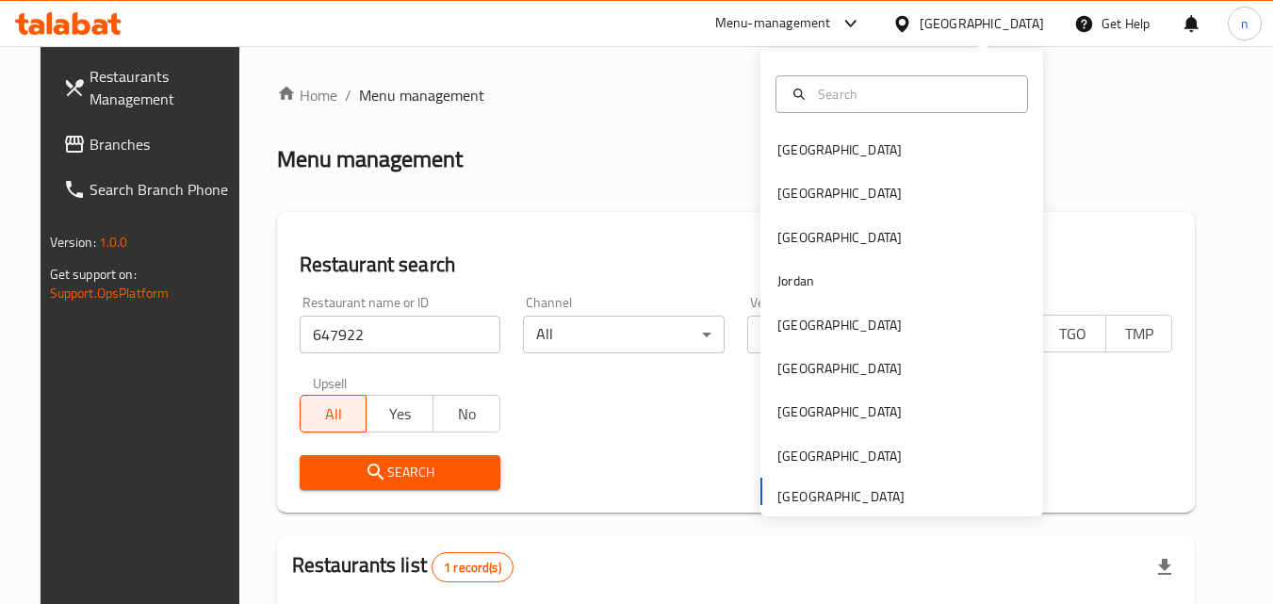
click at [103, 137] on span "Branches" at bounding box center [163, 144] width 149 height 23
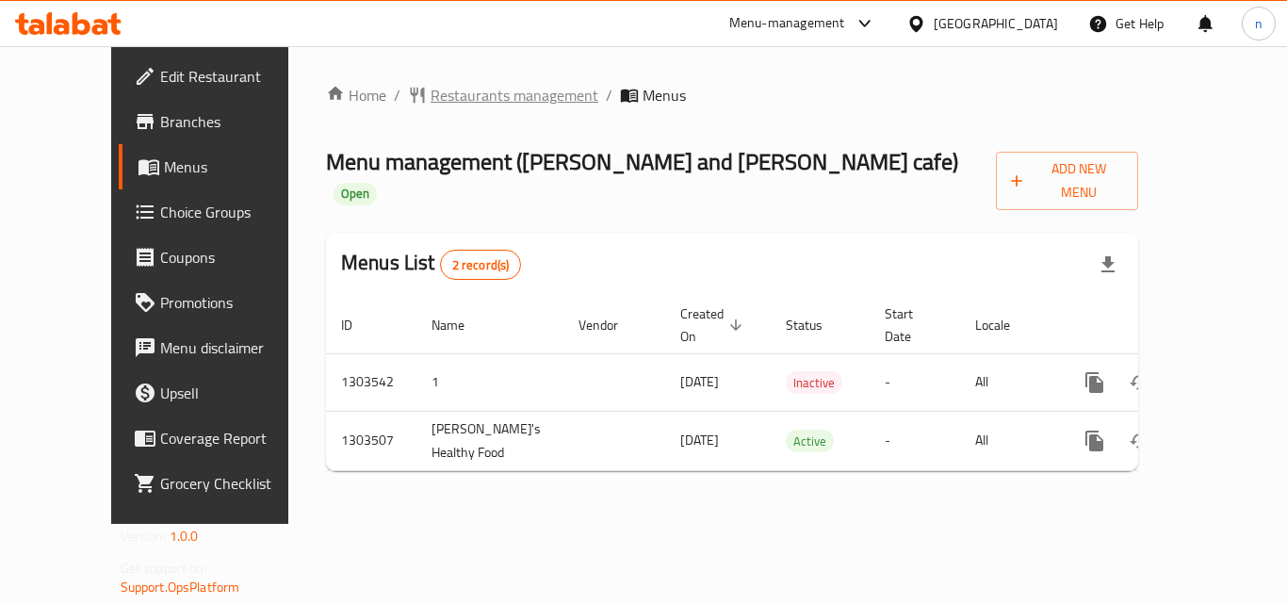
click at [455, 84] on span "Restaurants management" at bounding box center [514, 95] width 168 height 23
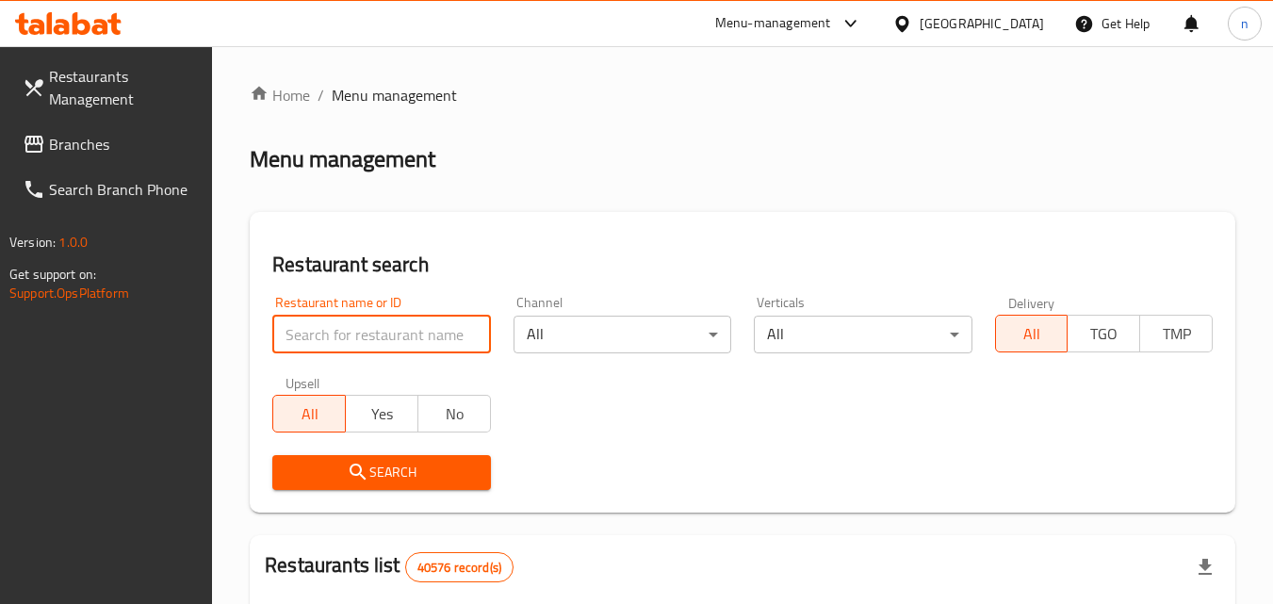
click at [380, 351] on input "search" at bounding box center [381, 335] width 218 height 38
paste input "702421"
type input "702421"
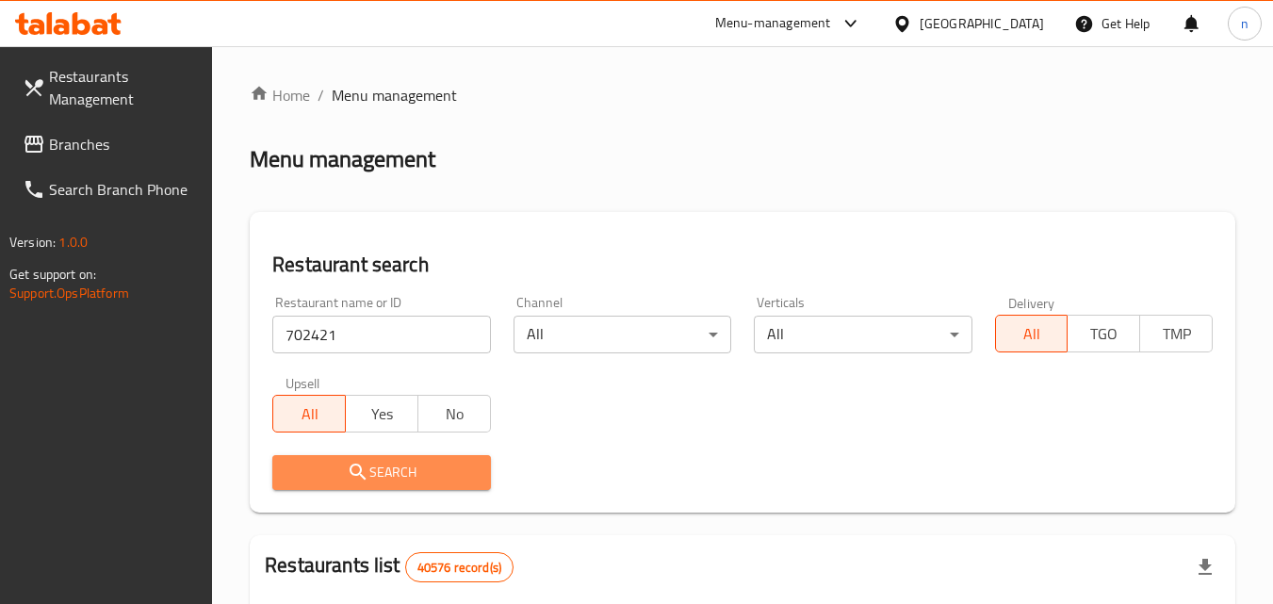
click at [395, 465] on span "Search" at bounding box center [380, 473] width 187 height 24
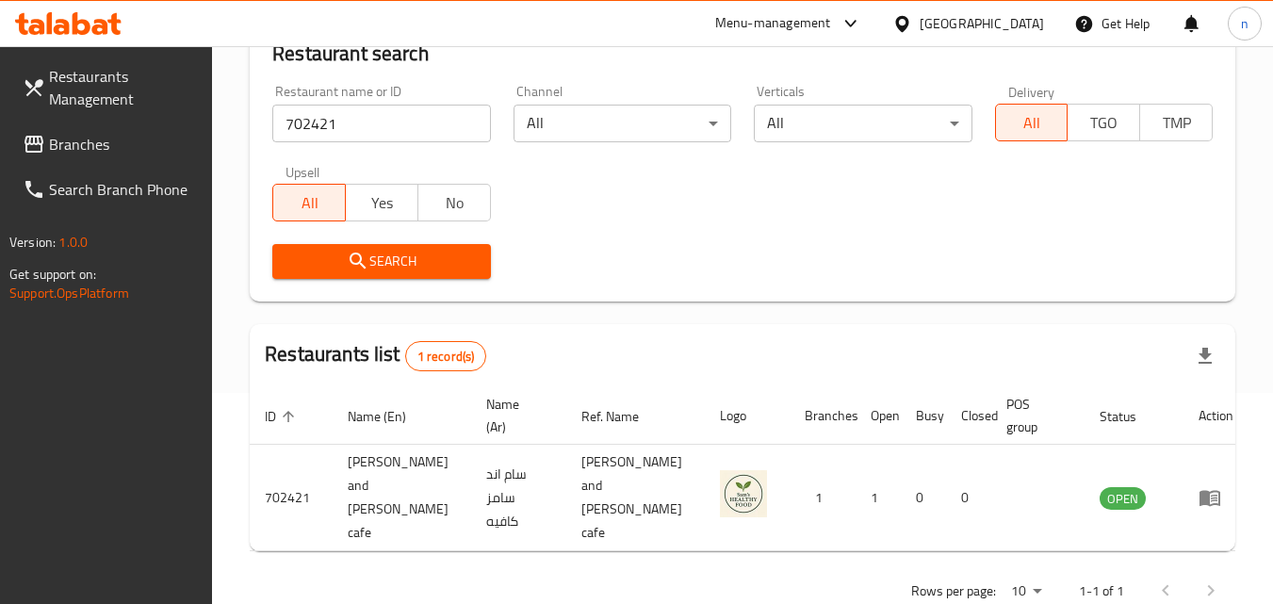
scroll to position [220, 0]
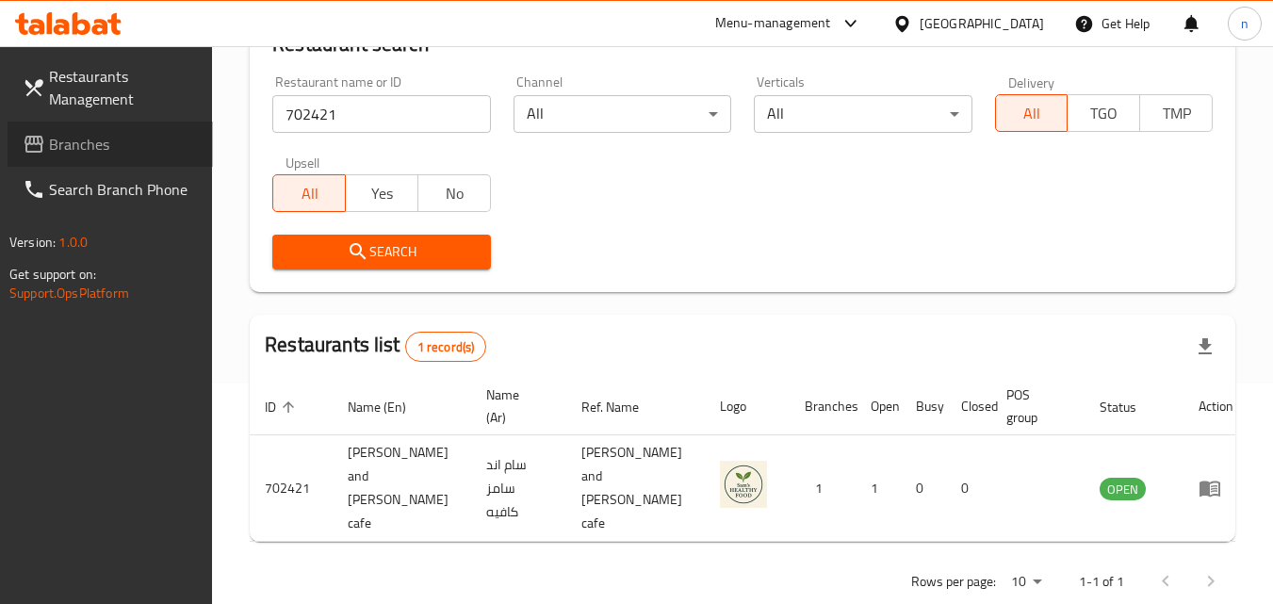
click at [118, 144] on span "Branches" at bounding box center [123, 144] width 149 height 23
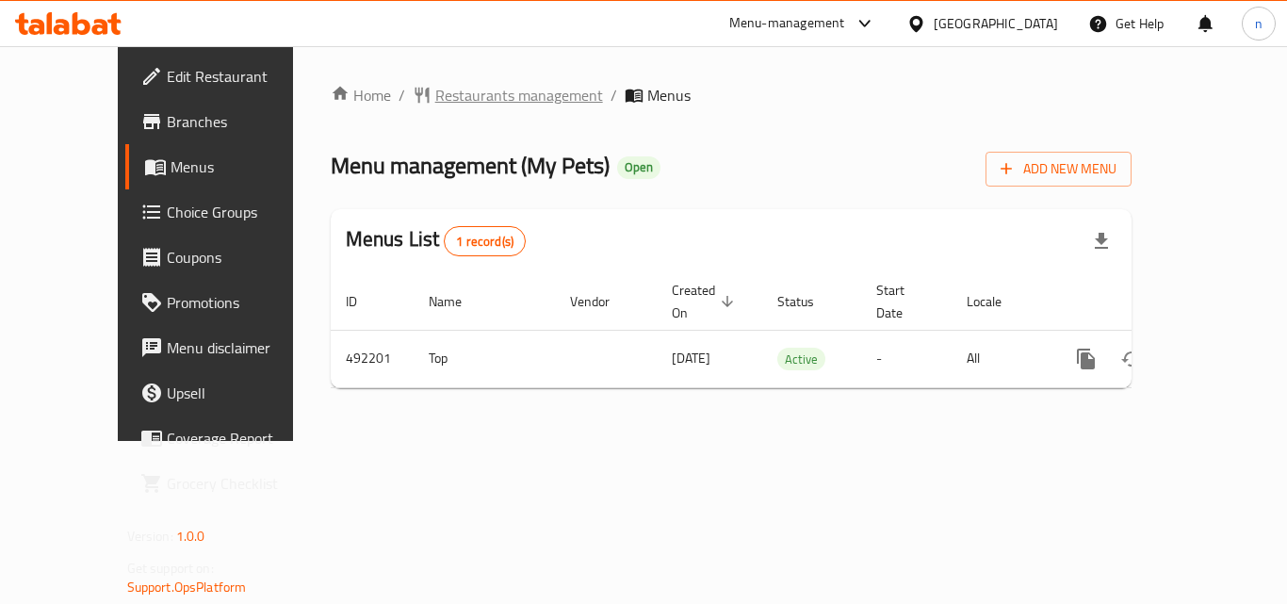
click at [443, 90] on span "Restaurants management" at bounding box center [519, 95] width 168 height 23
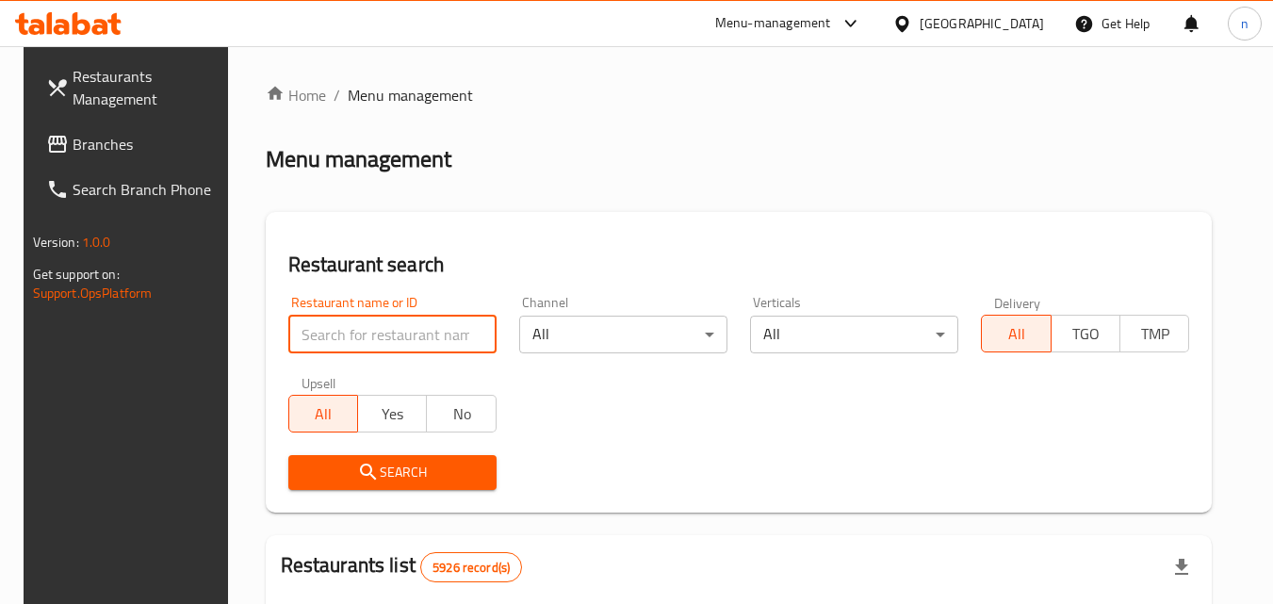
click at [352, 328] on input "search" at bounding box center [392, 335] width 208 height 38
paste input "634199"
type input "634199"
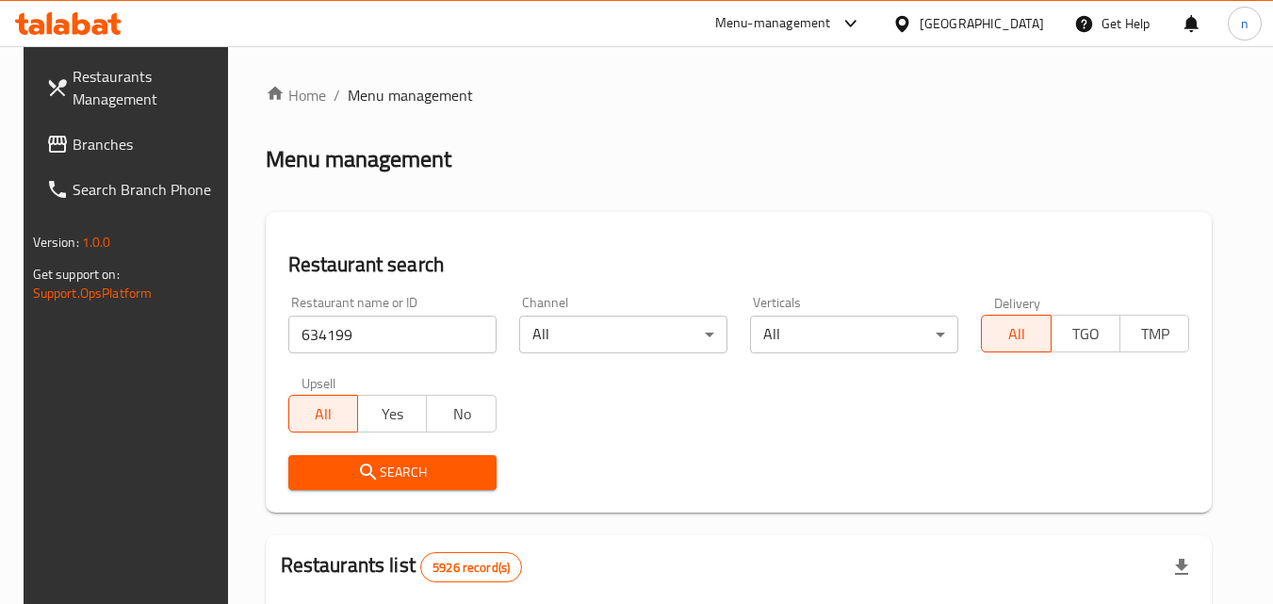
click at [360, 467] on icon "submit" at bounding box center [368, 471] width 16 height 16
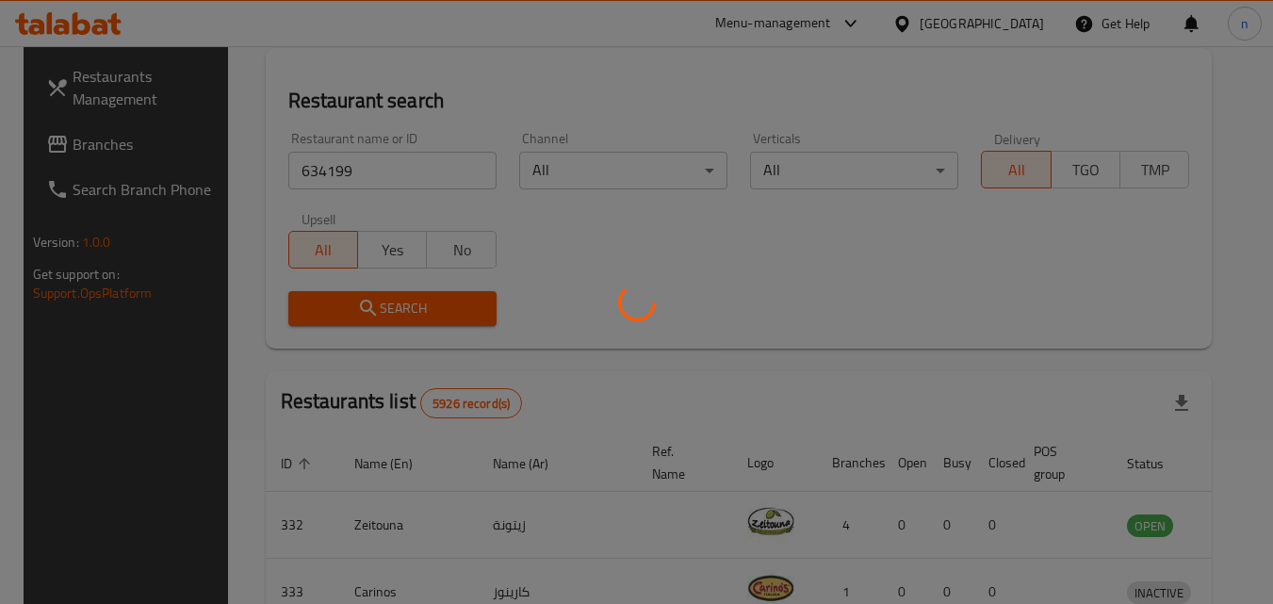
scroll to position [188, 0]
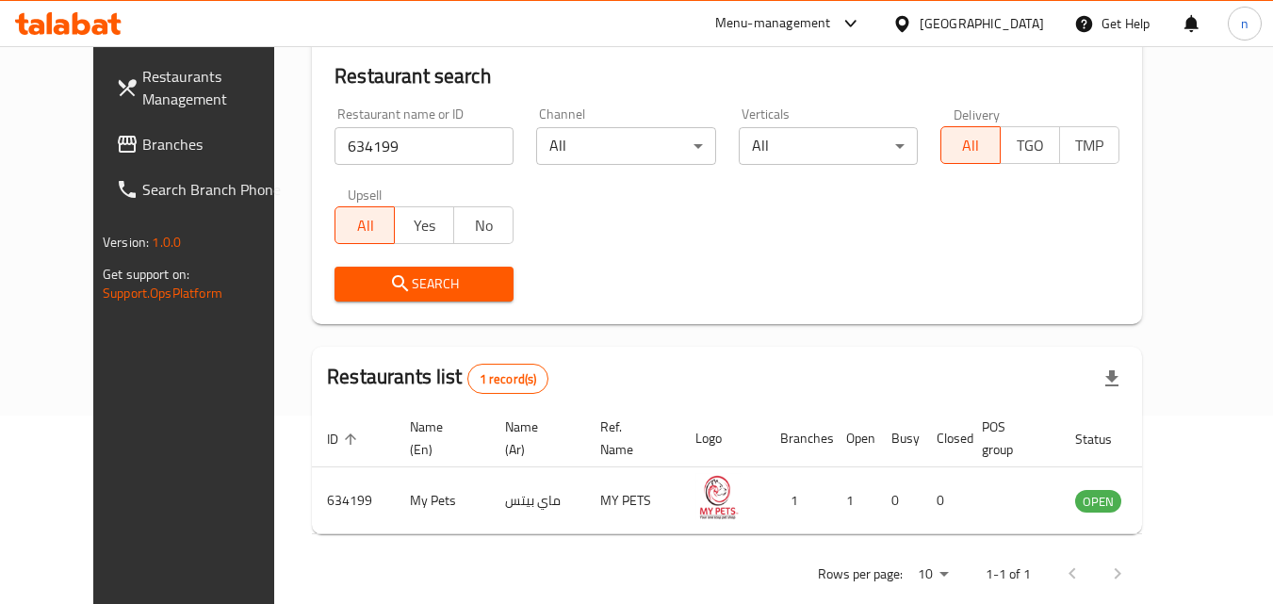
click at [919, 18] on div at bounding box center [905, 23] width 27 height 21
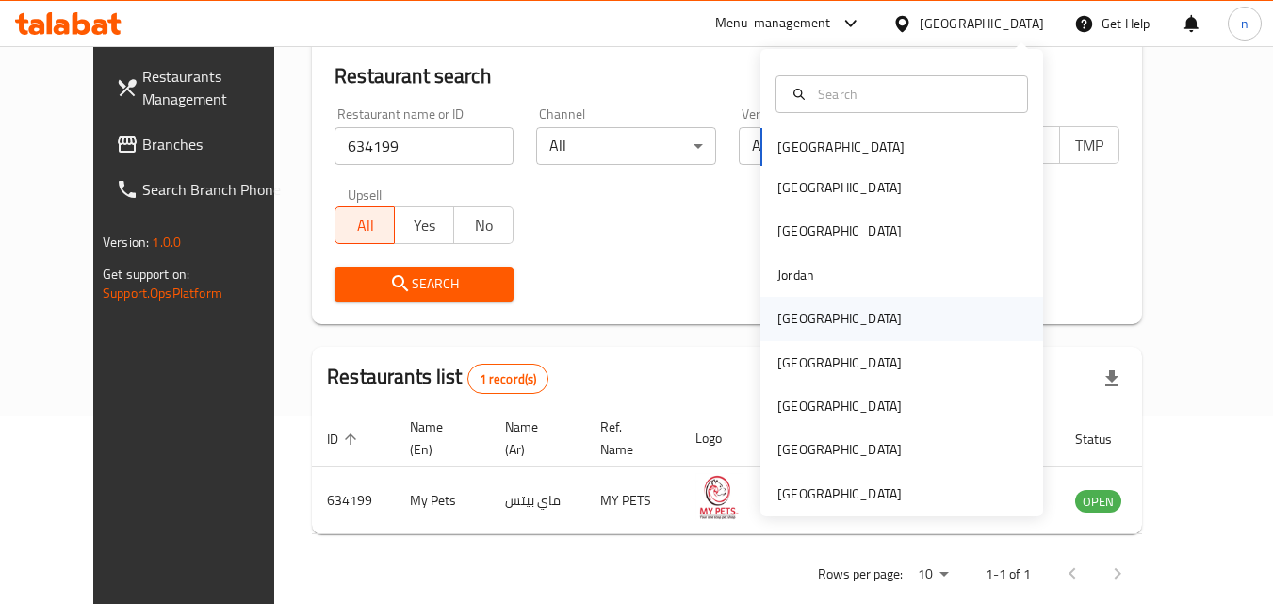
click at [781, 302] on div "Kuwait" at bounding box center [839, 318] width 154 height 43
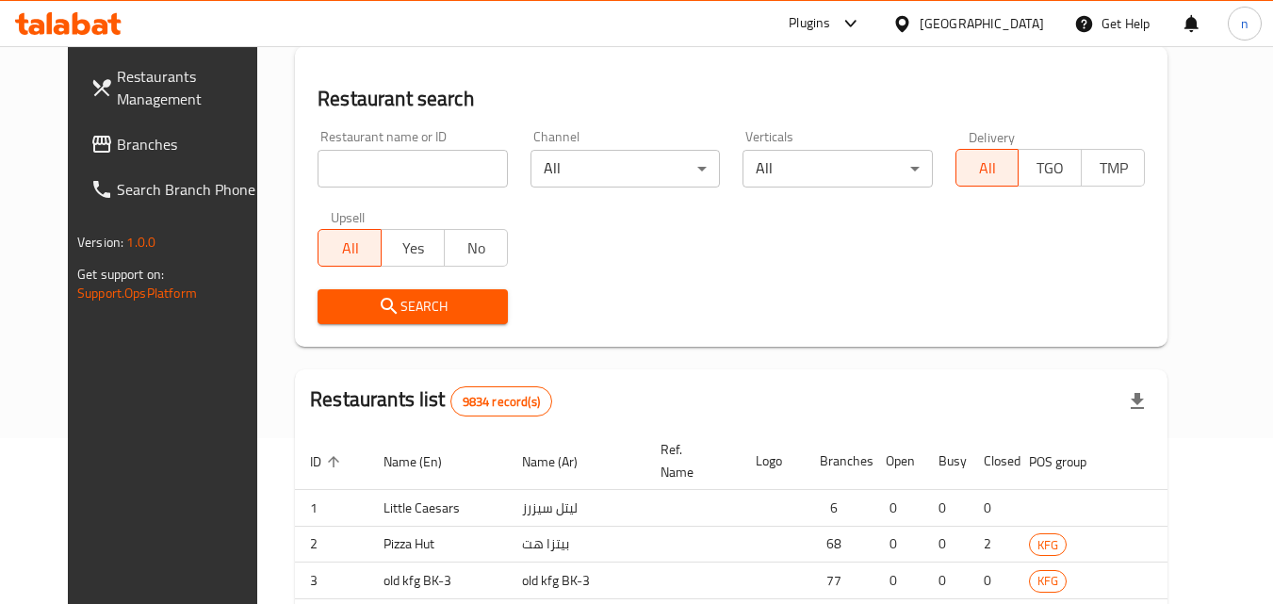
scroll to position [188, 0]
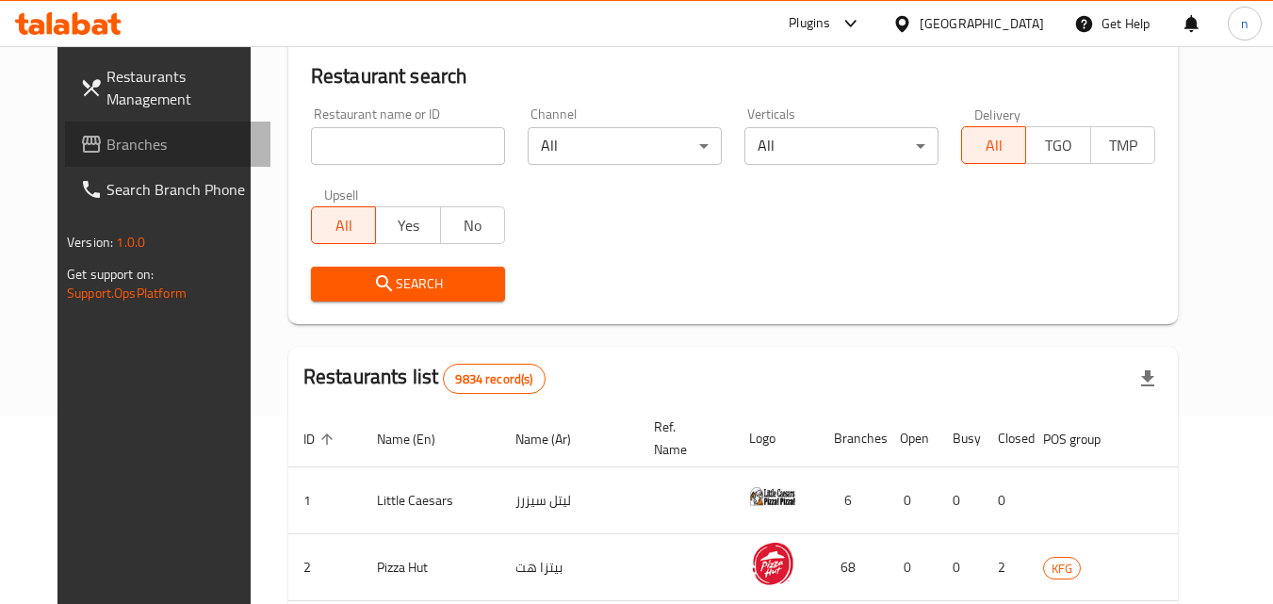
click at [106, 138] on span "Branches" at bounding box center [180, 144] width 149 height 23
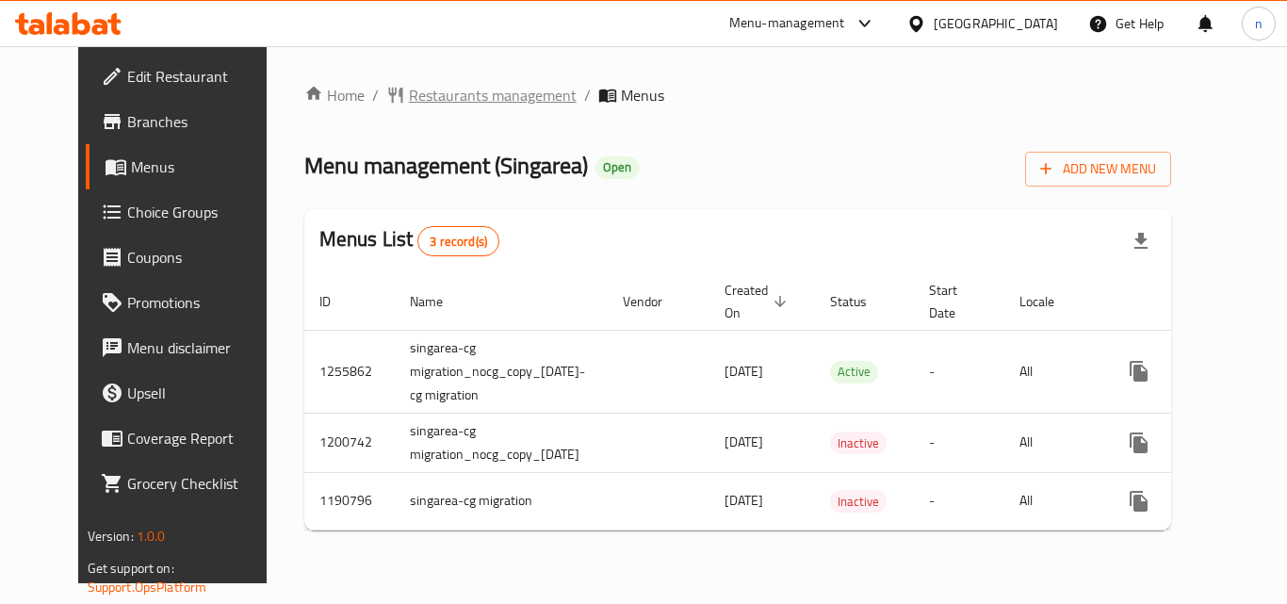
click at [436, 96] on span "Restaurants management" at bounding box center [493, 95] width 168 height 23
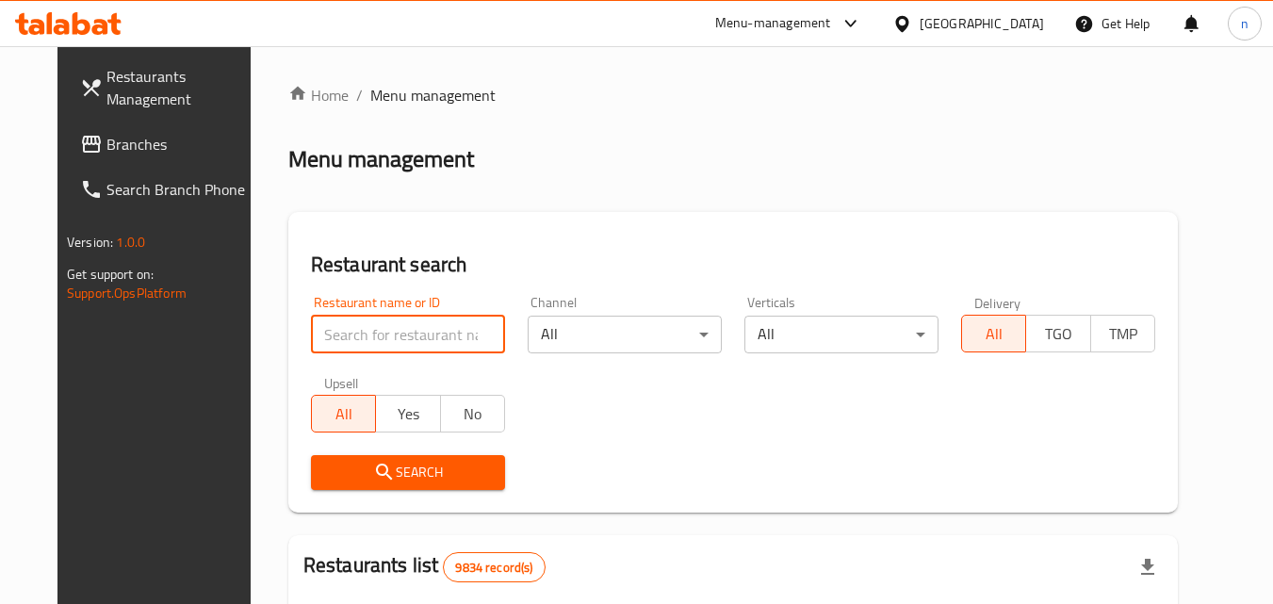
click at [386, 326] on input "search" at bounding box center [408, 335] width 194 height 38
paste input "623221"
type input "623221"
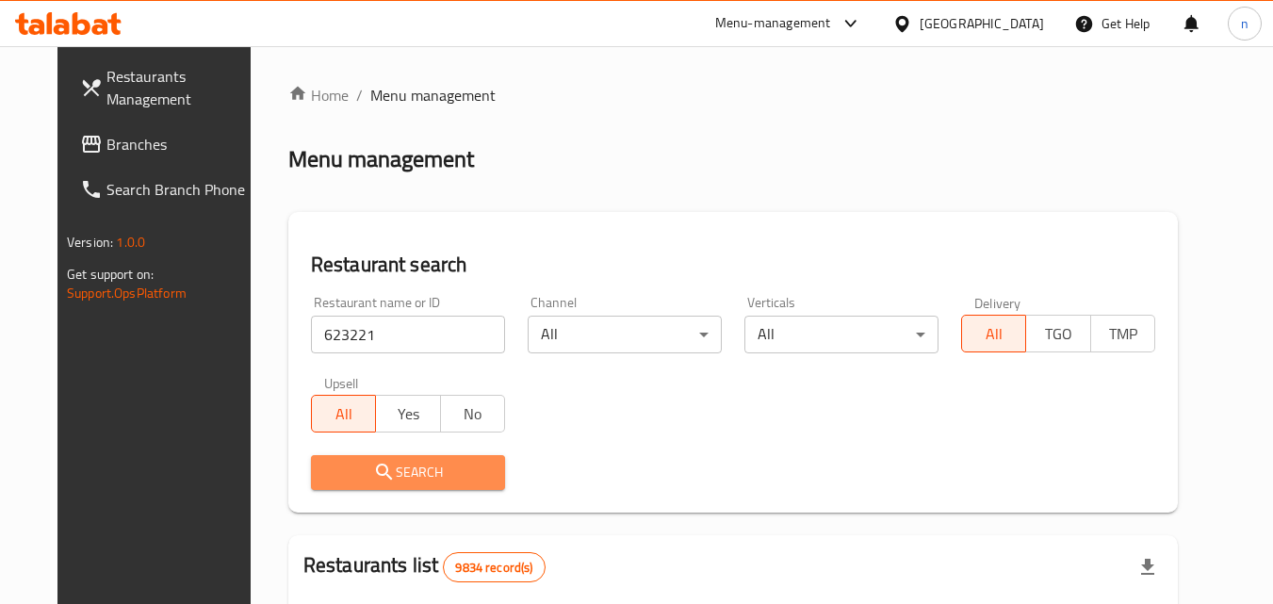
click at [388, 480] on span "Search" at bounding box center [408, 473] width 164 height 24
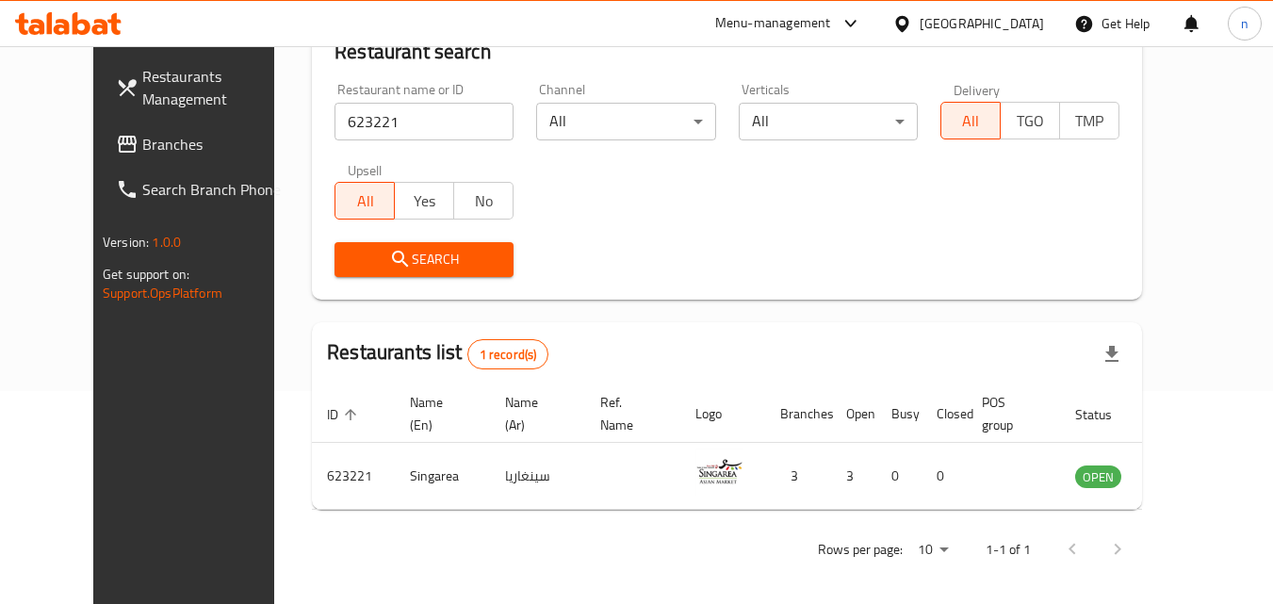
scroll to position [220, 0]
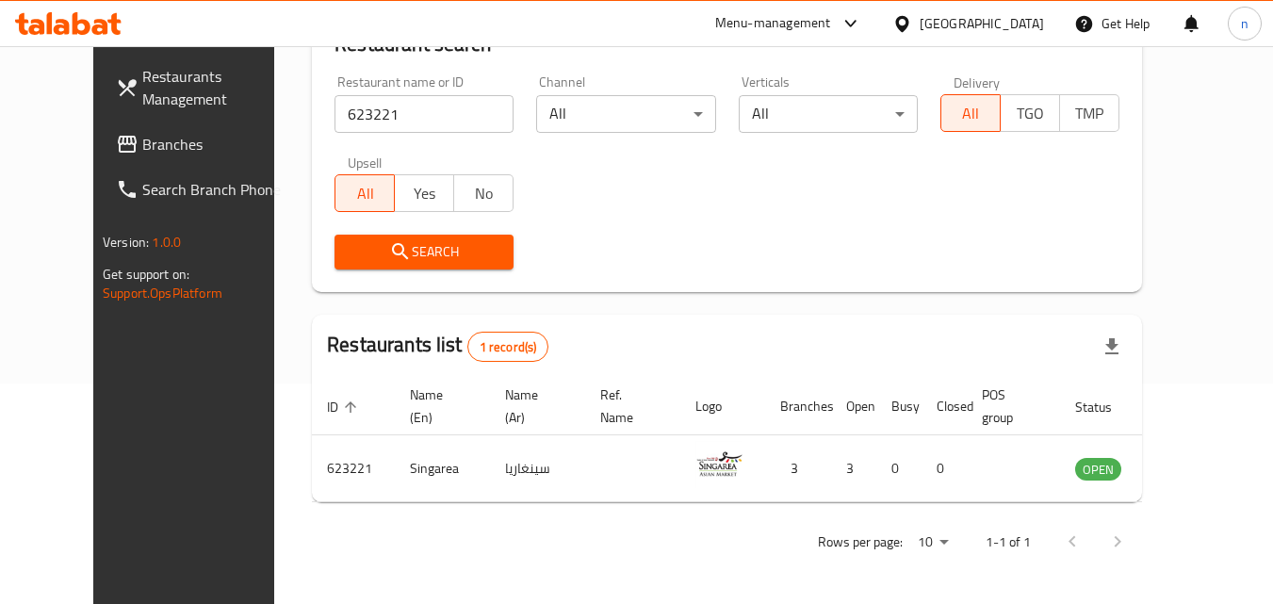
click at [1005, 16] on div "[GEOGRAPHIC_DATA]" at bounding box center [981, 23] width 124 height 21
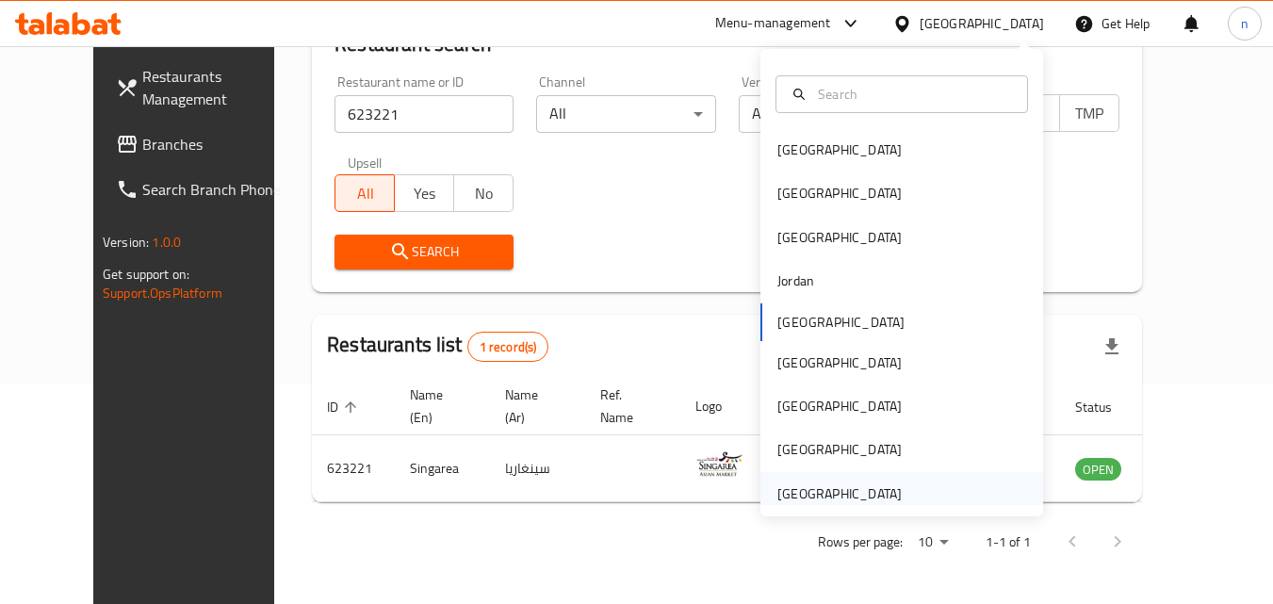
click at [812, 484] on div "[GEOGRAPHIC_DATA]" at bounding box center [839, 493] width 124 height 21
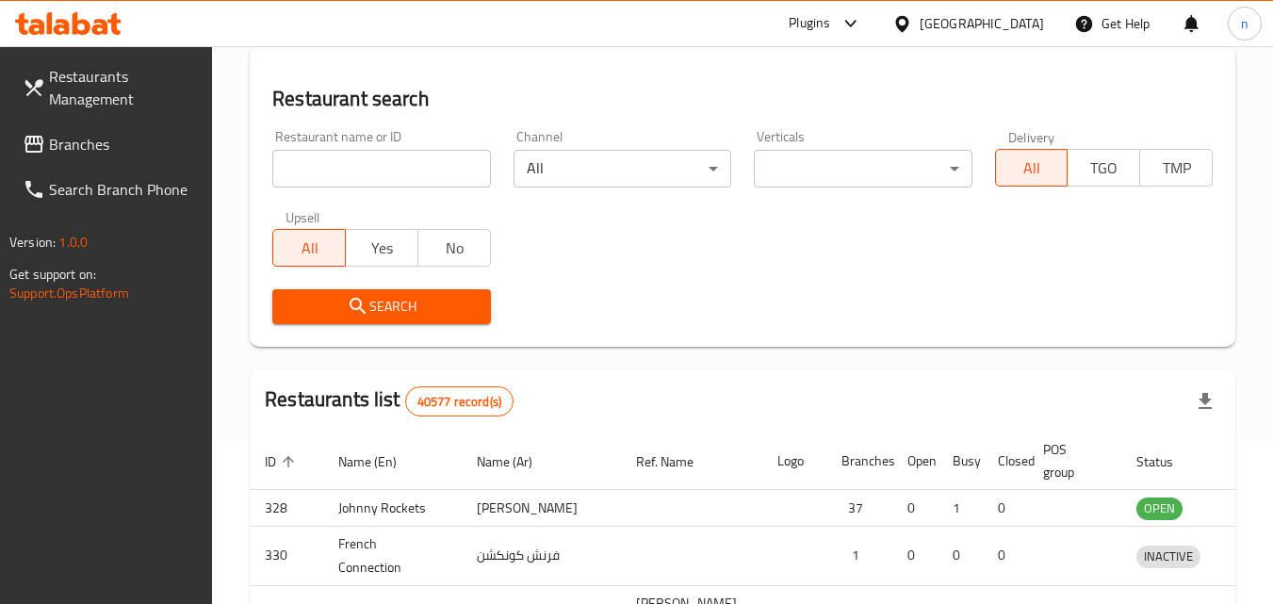
scroll to position [220, 0]
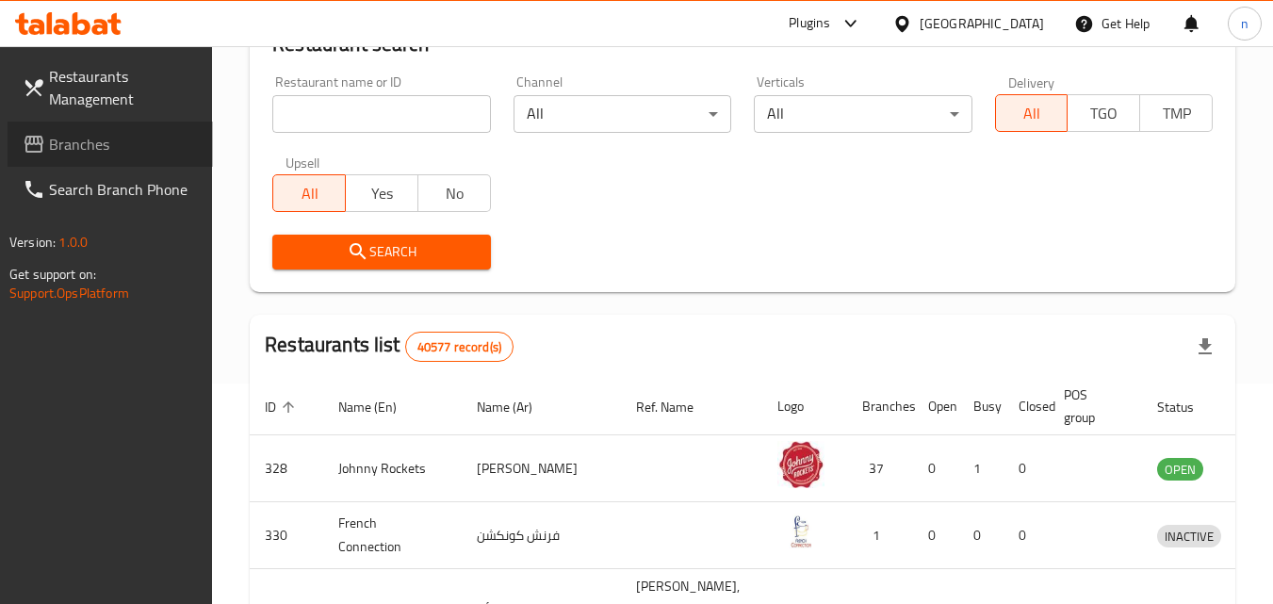
click at [143, 145] on span "Branches" at bounding box center [123, 144] width 149 height 23
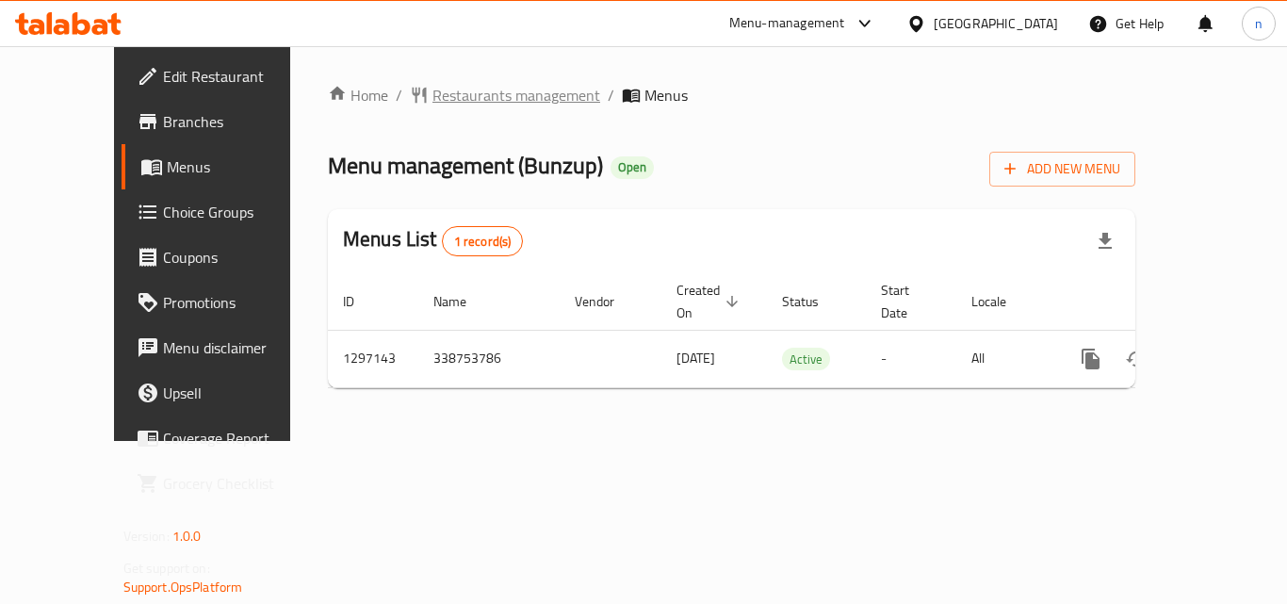
click at [432, 87] on span "Restaurants management" at bounding box center [516, 95] width 168 height 23
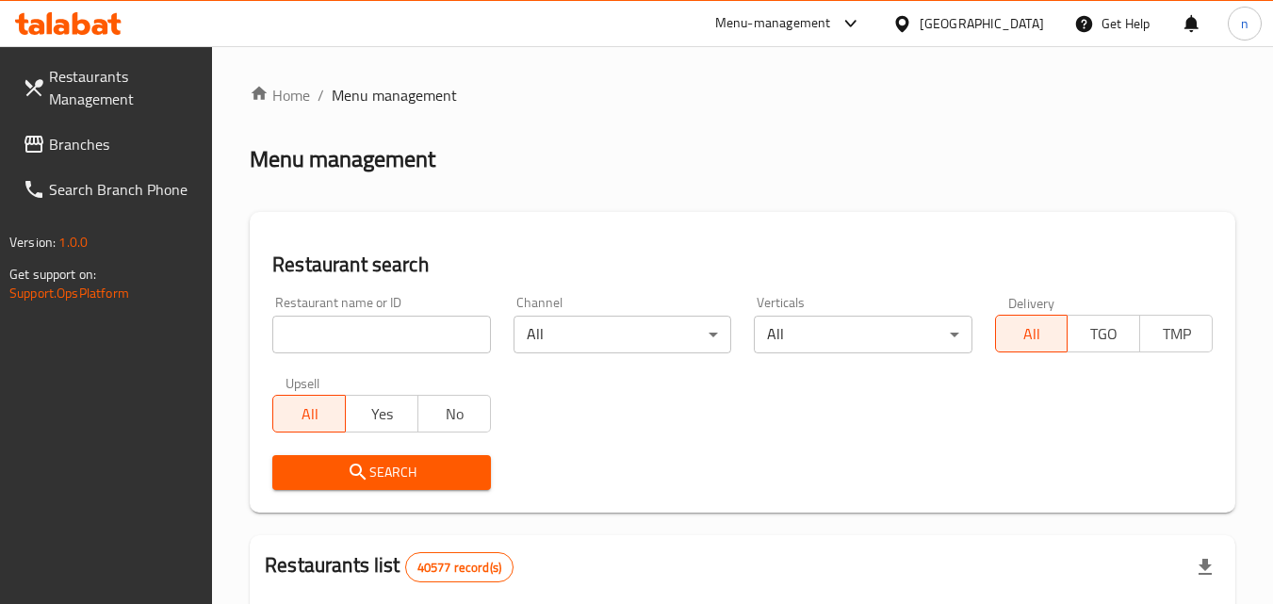
click at [329, 326] on input "search" at bounding box center [381, 335] width 218 height 38
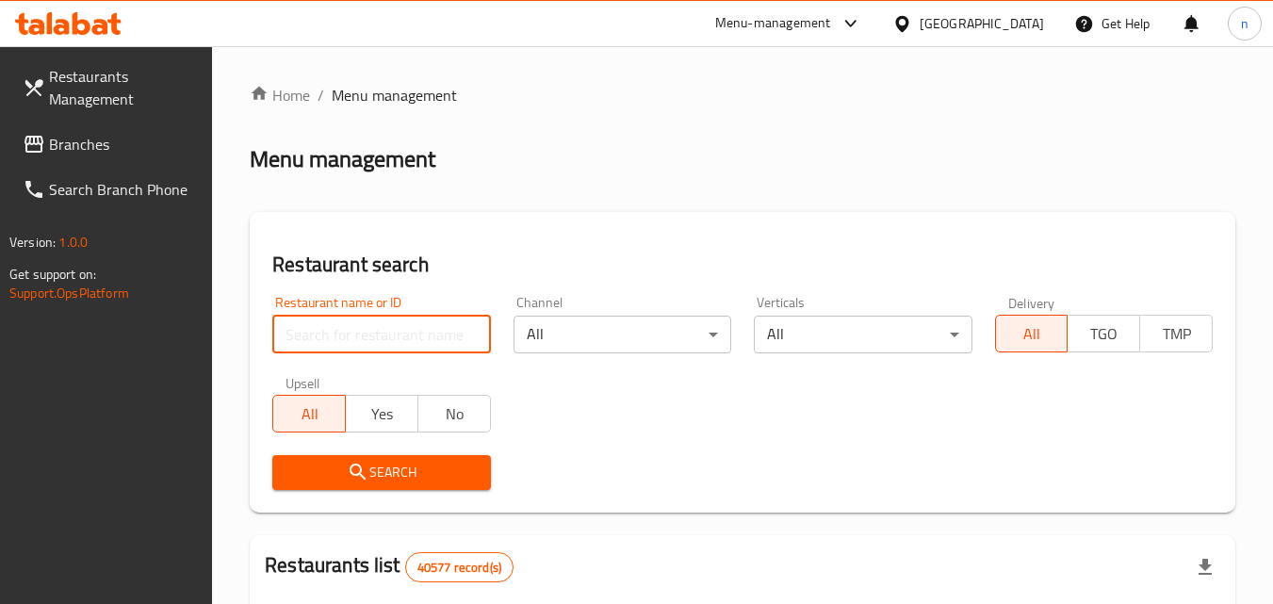
paste input "700378"
type input "700378"
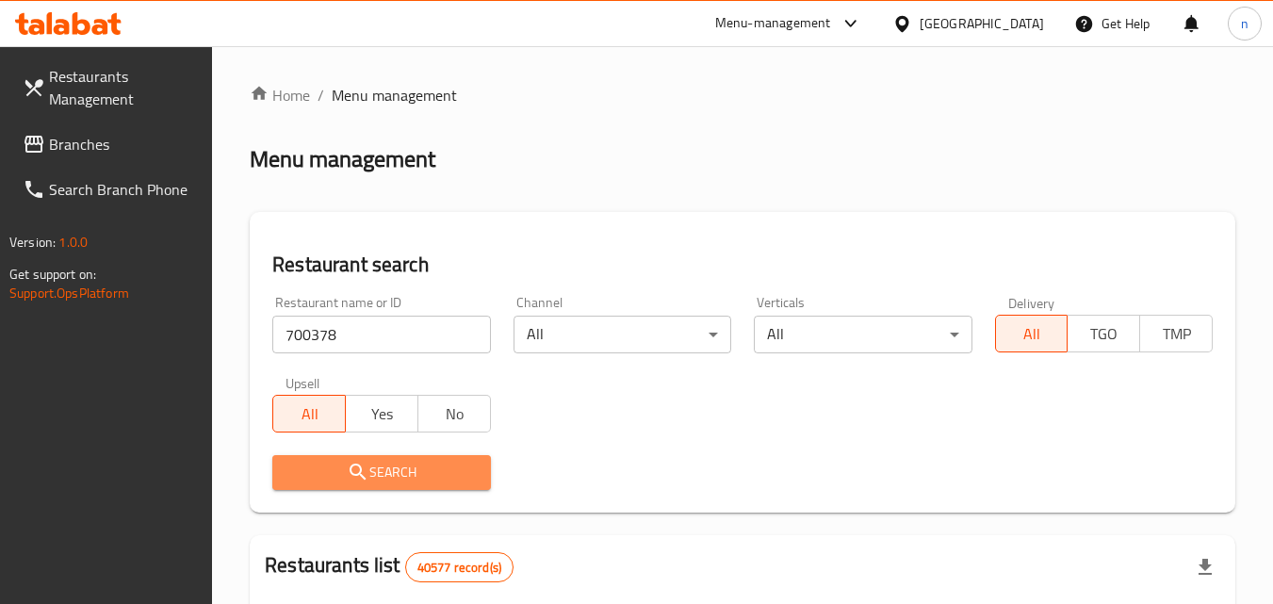
click at [349, 479] on icon "submit" at bounding box center [358, 472] width 23 height 23
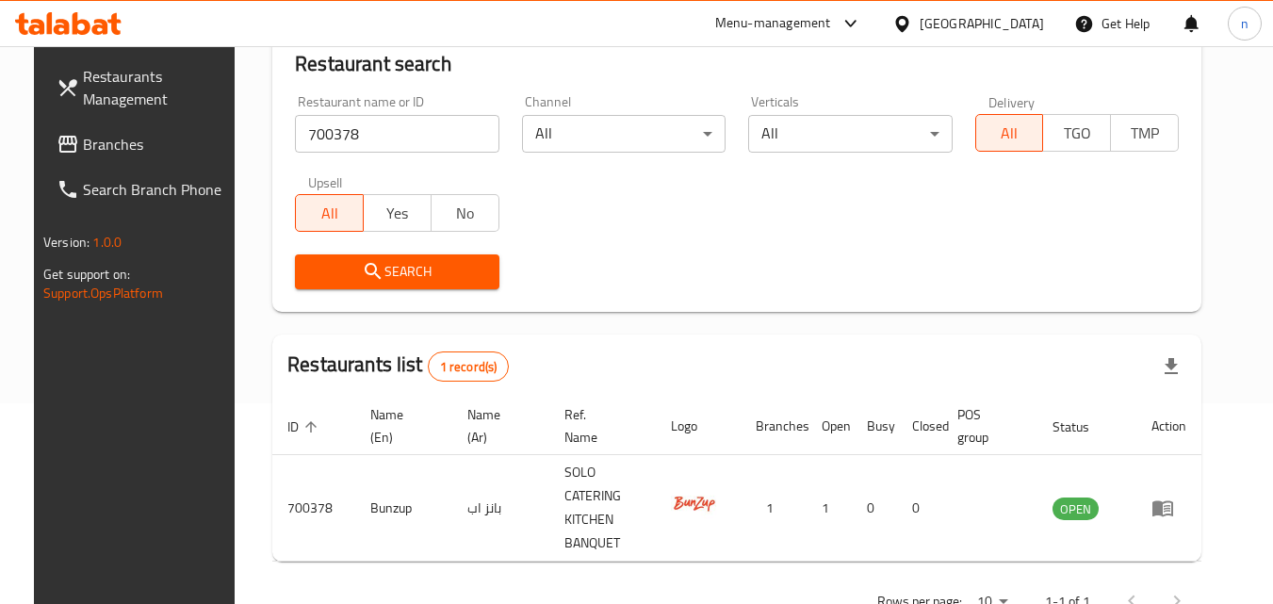
scroll to position [236, 0]
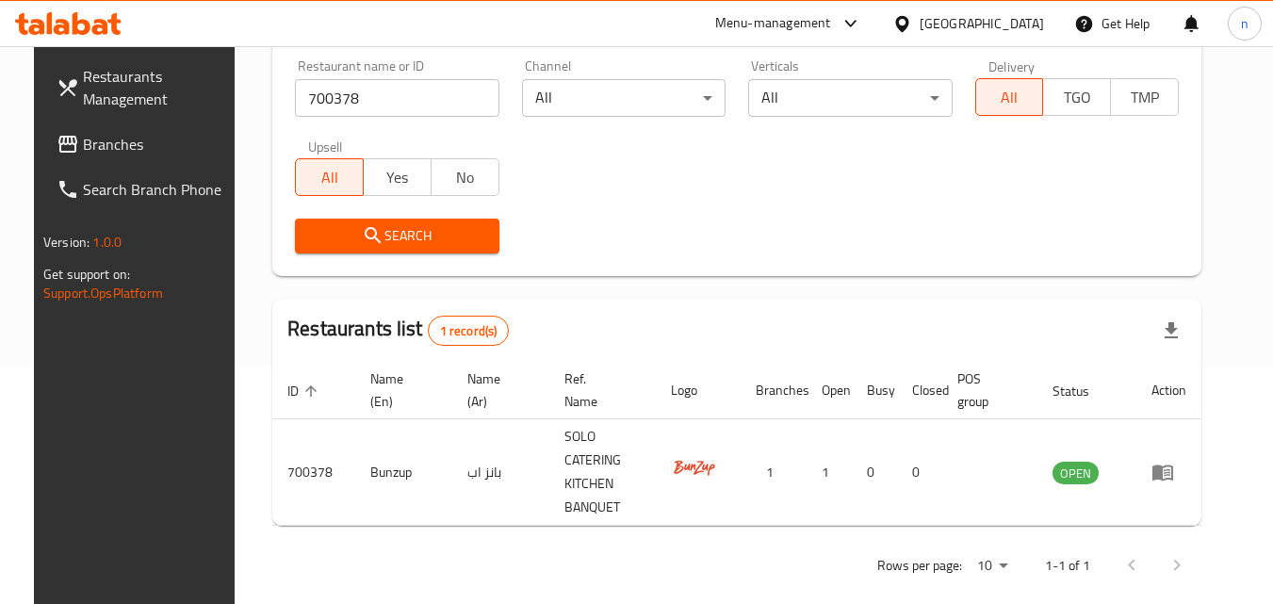
click at [950, 13] on div "[GEOGRAPHIC_DATA]" at bounding box center [981, 23] width 124 height 21
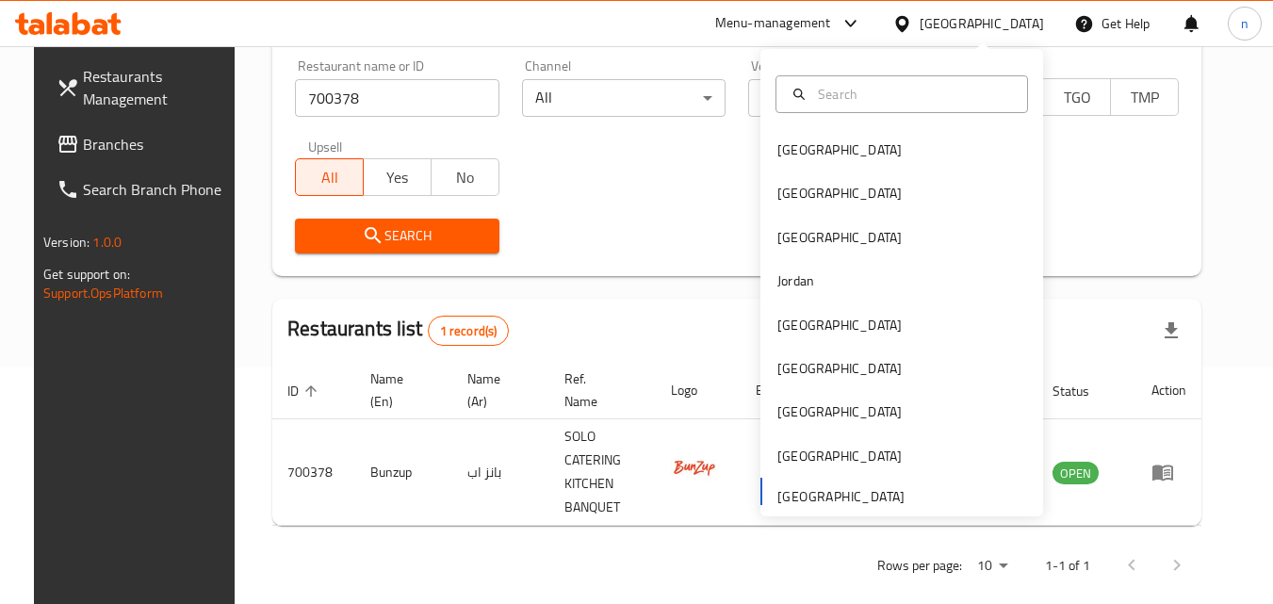
click at [152, 133] on span "Branches" at bounding box center [157, 144] width 149 height 23
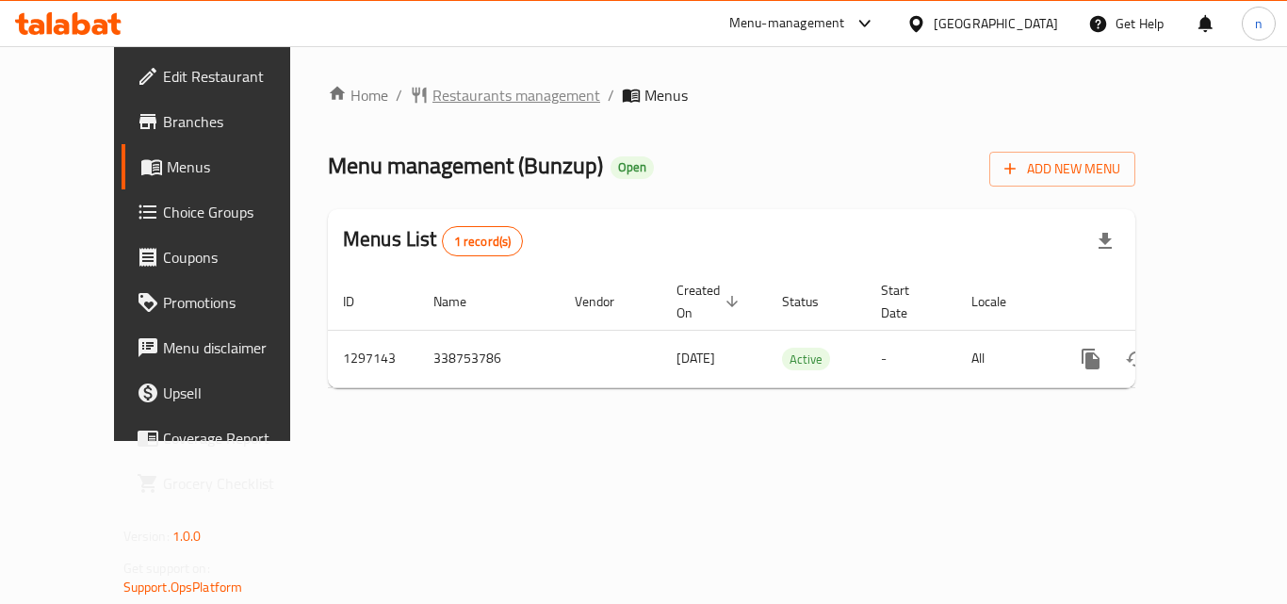
click at [440, 87] on span "Restaurants management" at bounding box center [516, 95] width 168 height 23
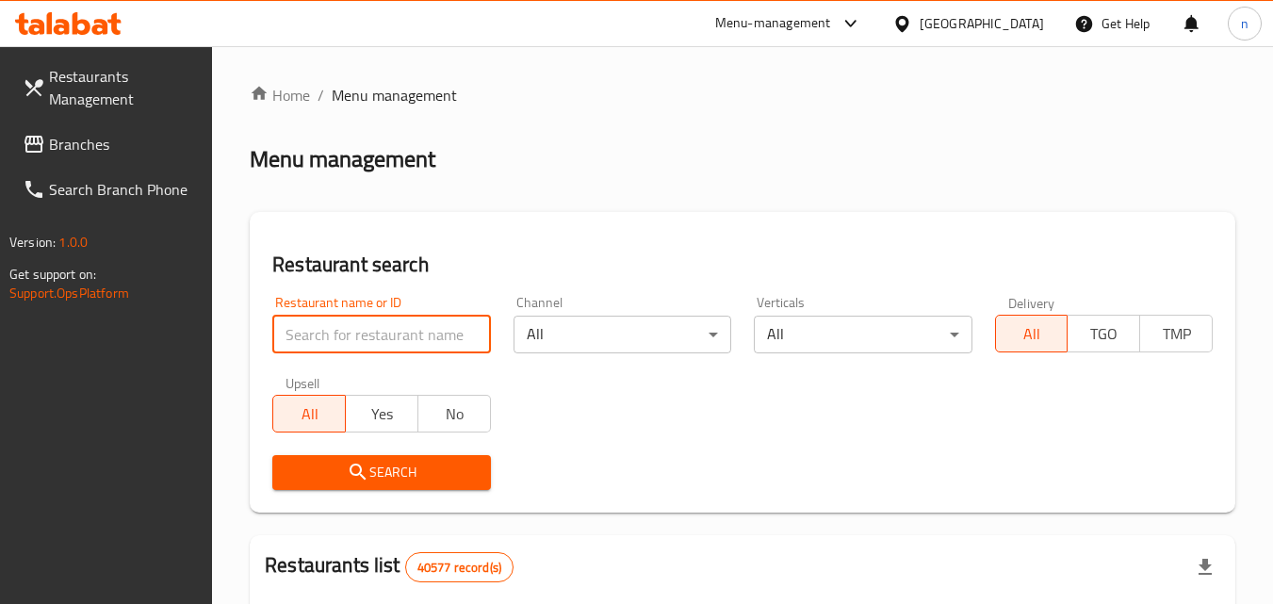
click at [353, 346] on input "search" at bounding box center [381, 335] width 218 height 38
paste input "700378"
type input "700378"
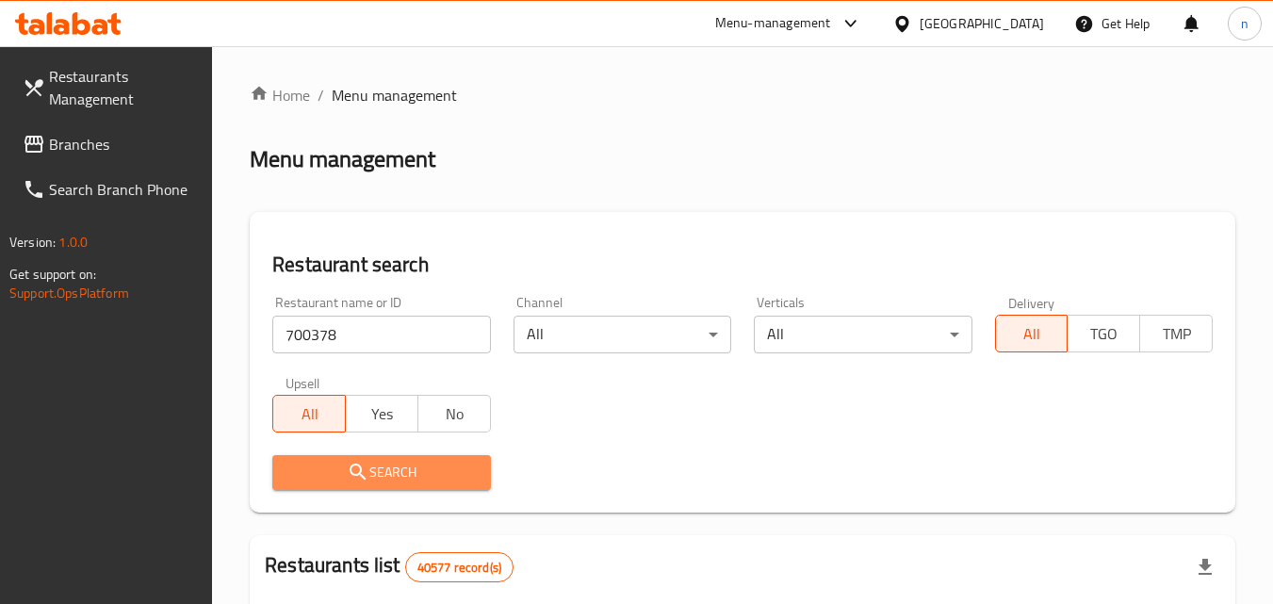
click at [356, 465] on icon "submit" at bounding box center [357, 471] width 16 height 16
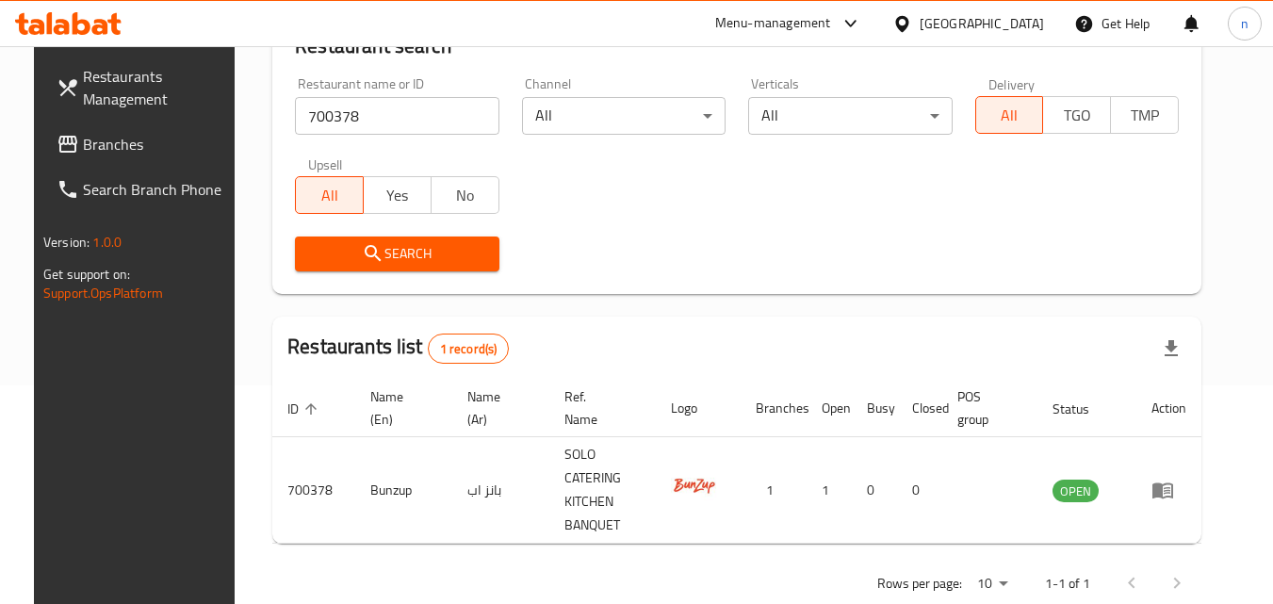
scroll to position [236, 0]
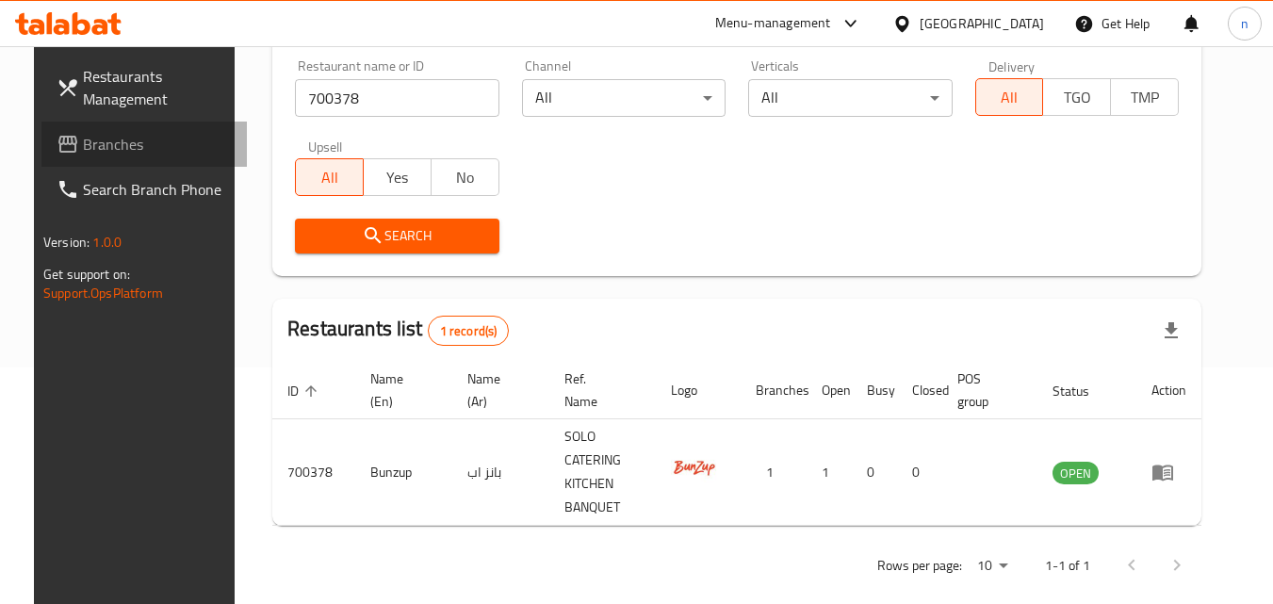
click at [92, 141] on span "Branches" at bounding box center [157, 144] width 149 height 23
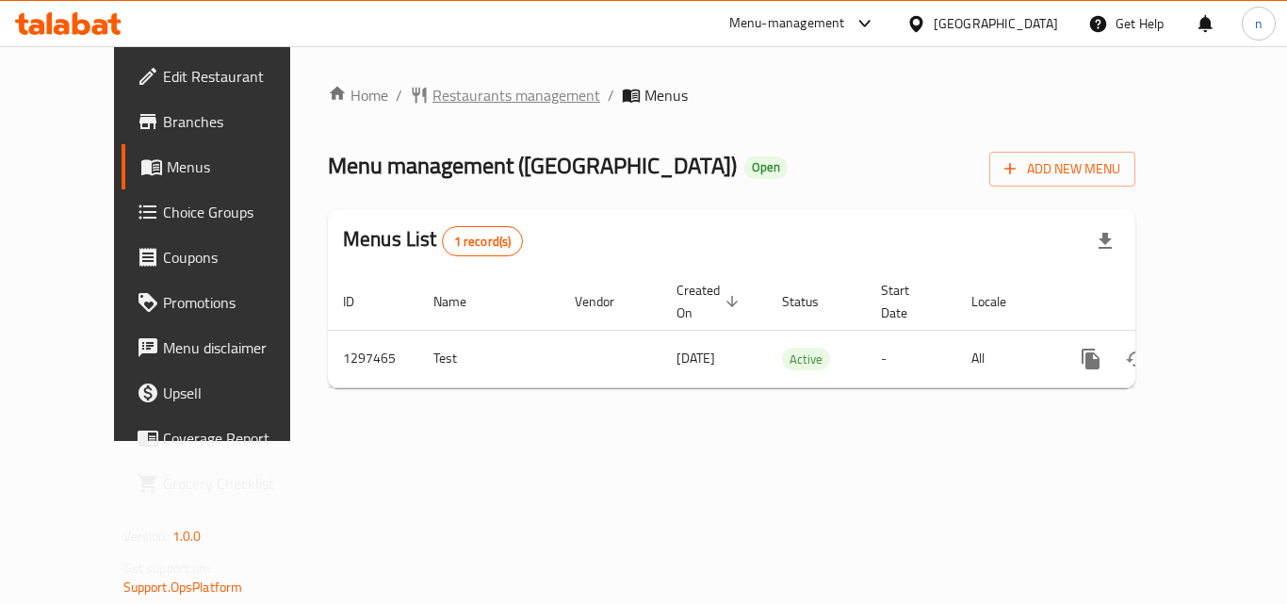
click at [433, 86] on span "Restaurants management" at bounding box center [516, 95] width 168 height 23
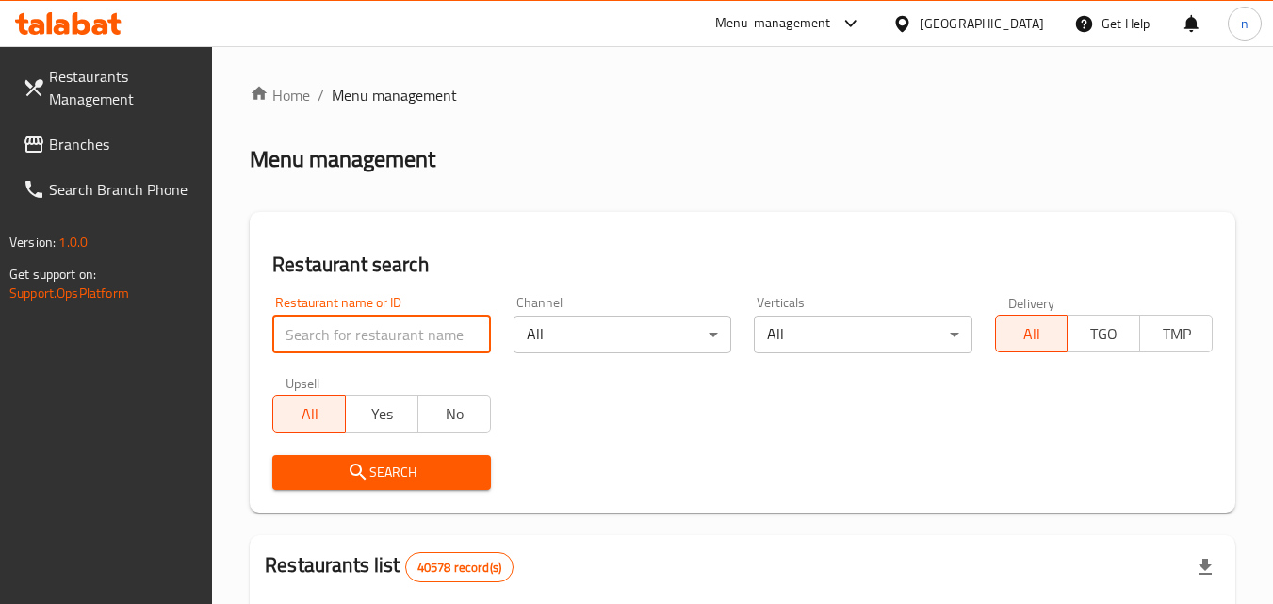
click at [353, 335] on input "search" at bounding box center [381, 335] width 218 height 38
paste input "700462"
type input "700462"
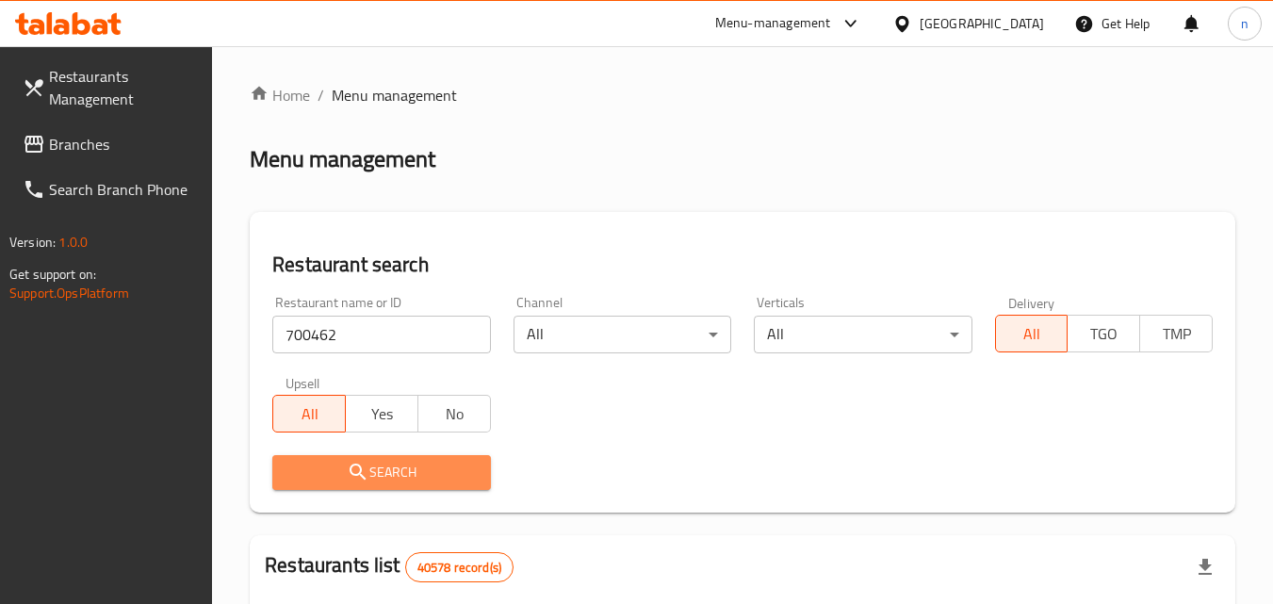
click at [375, 461] on span "Search" at bounding box center [380, 473] width 187 height 24
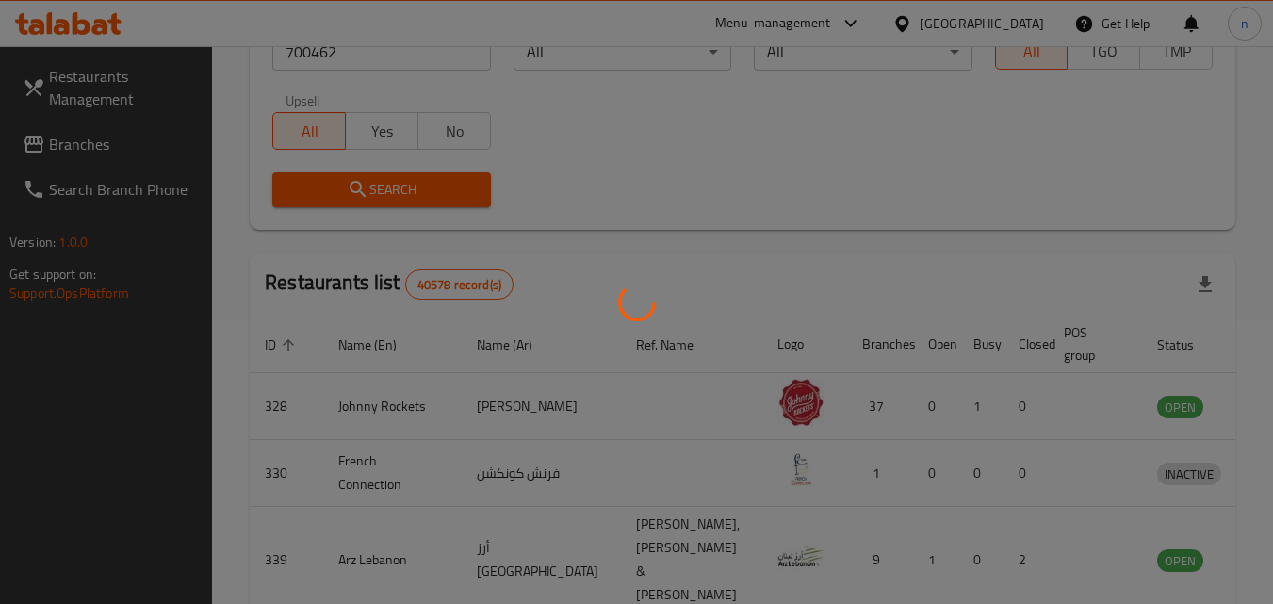
scroll to position [220, 0]
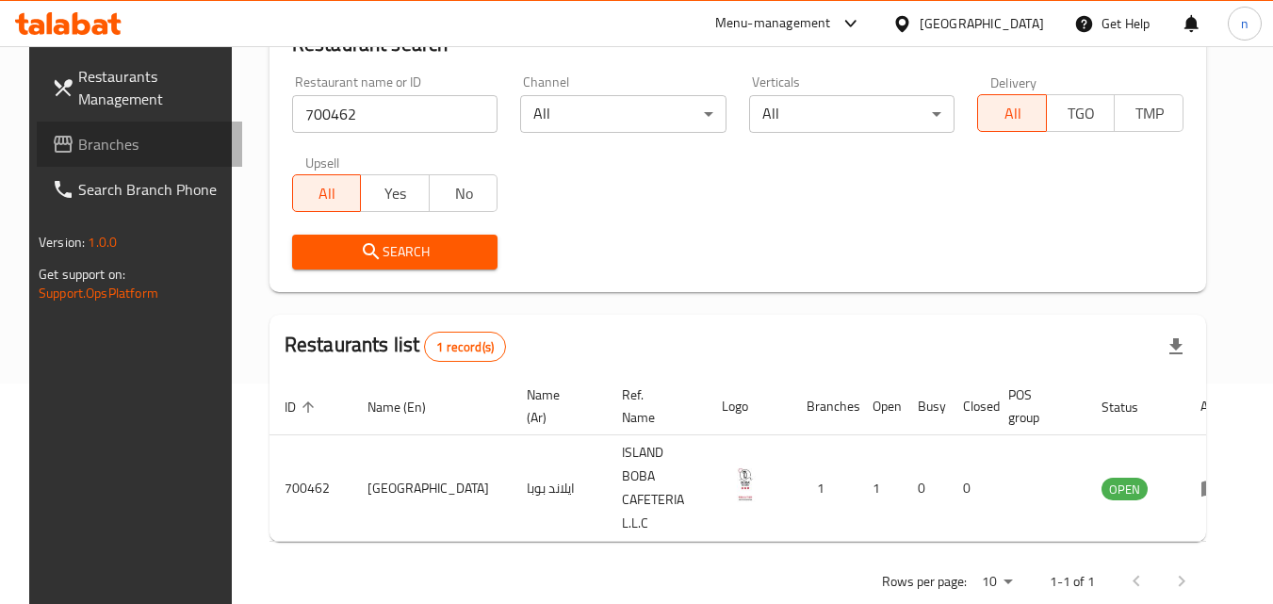
click at [71, 125] on link "Branches" at bounding box center [139, 144] width 205 height 45
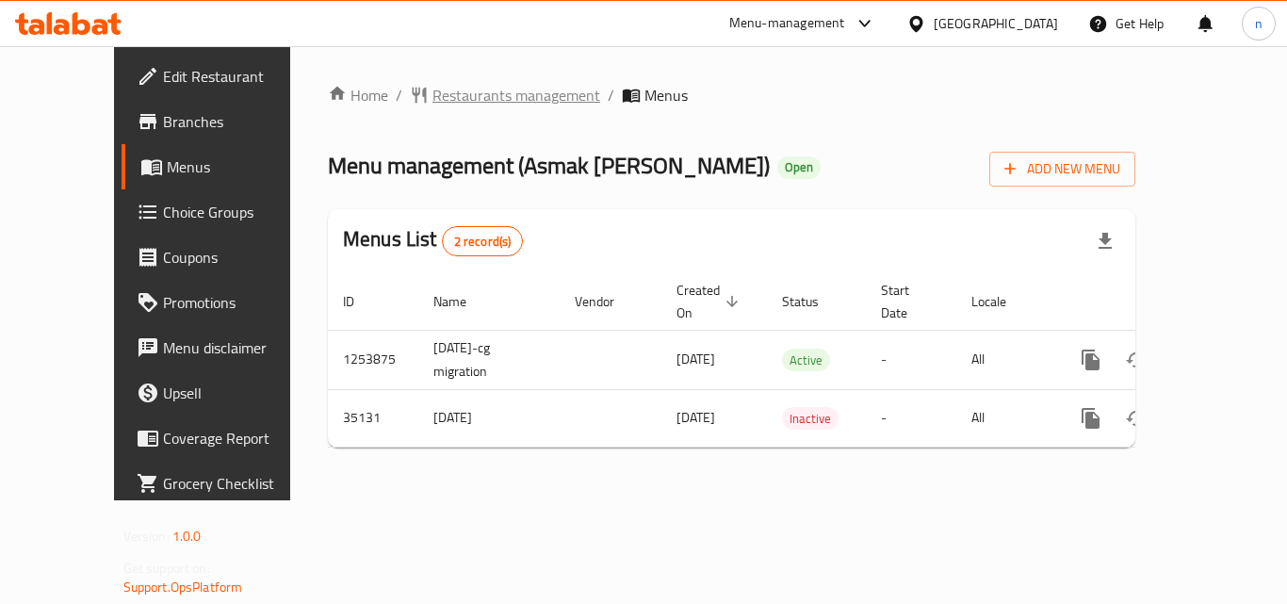
click at [432, 89] on span "Restaurants management" at bounding box center [516, 95] width 168 height 23
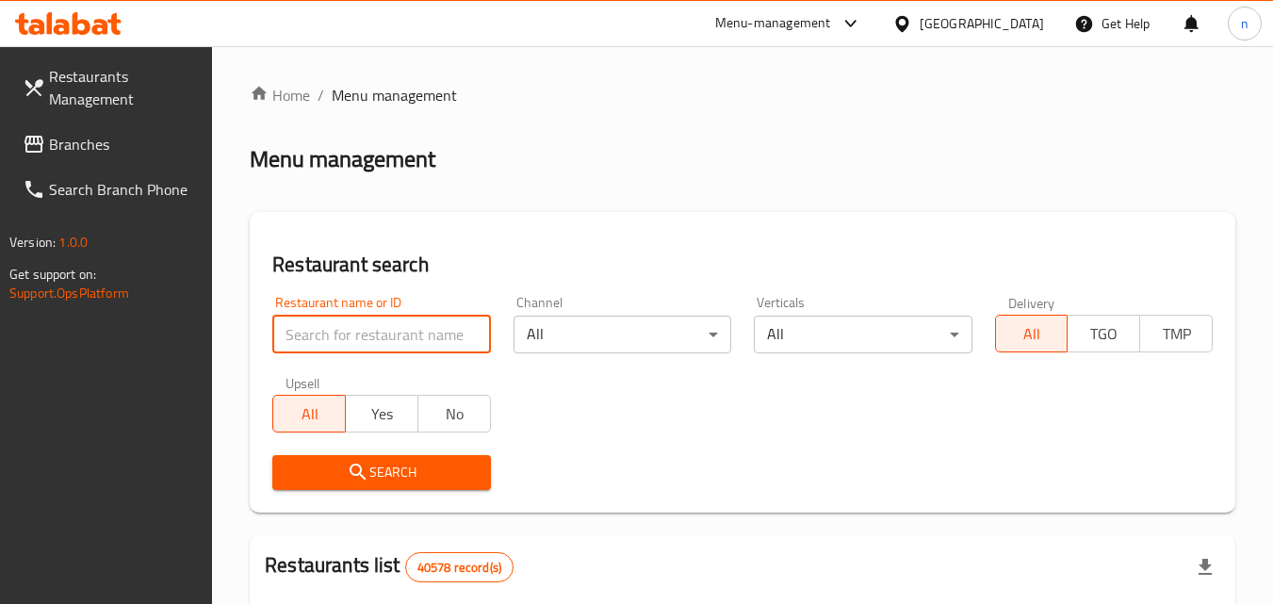
click at [336, 318] on input "search" at bounding box center [381, 335] width 218 height 38
paste input "18128"
type input "18128"
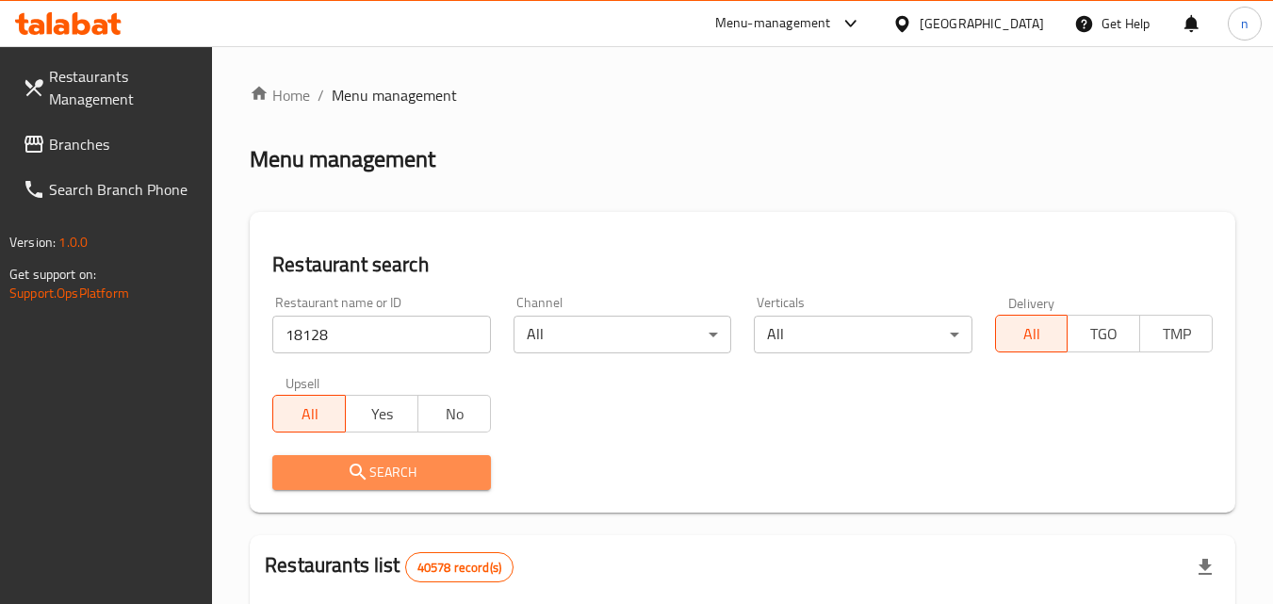
click at [381, 474] on span "Search" at bounding box center [380, 473] width 187 height 24
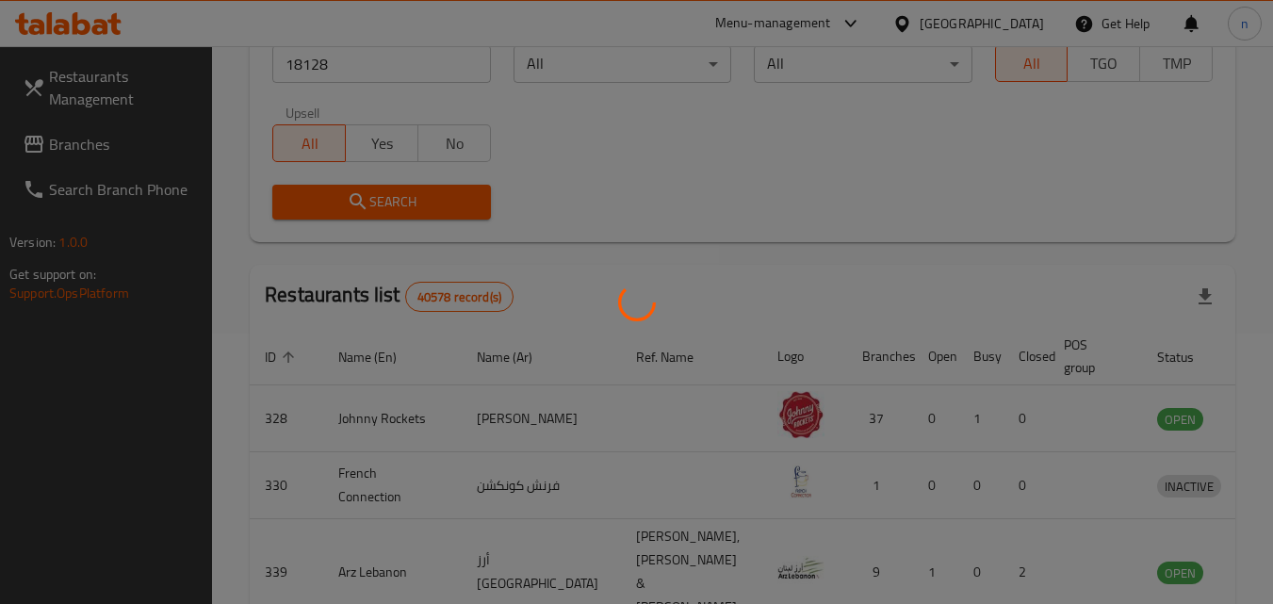
scroll to position [220, 0]
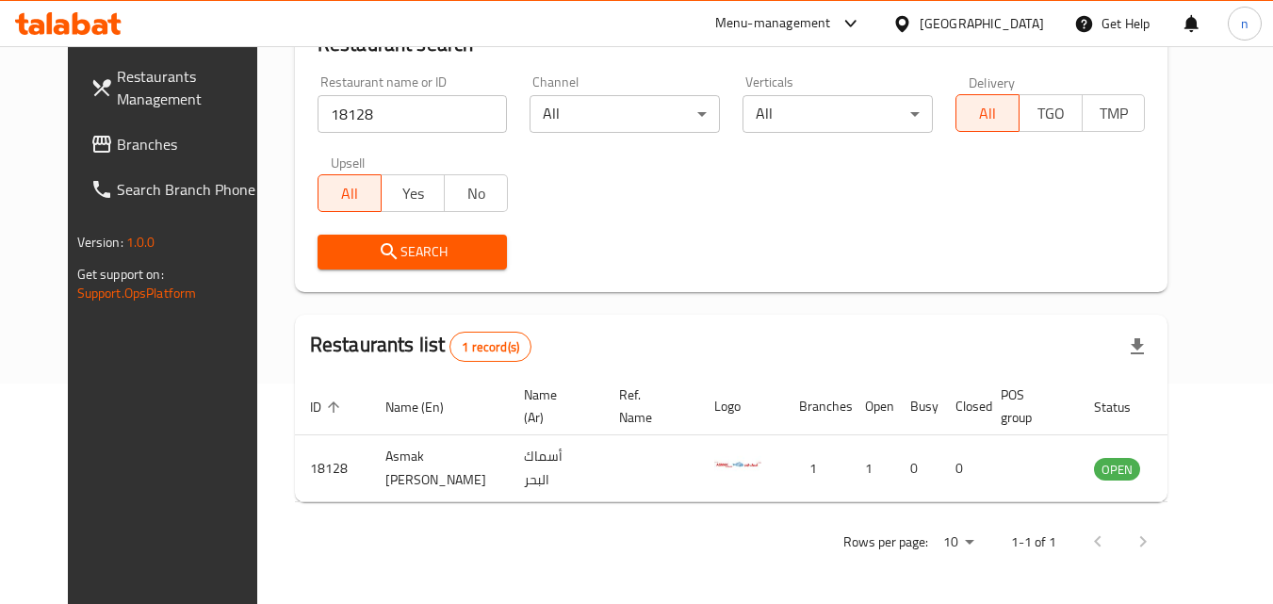
click at [938, 15] on div "United Arab Emirates" at bounding box center [981, 23] width 124 height 21
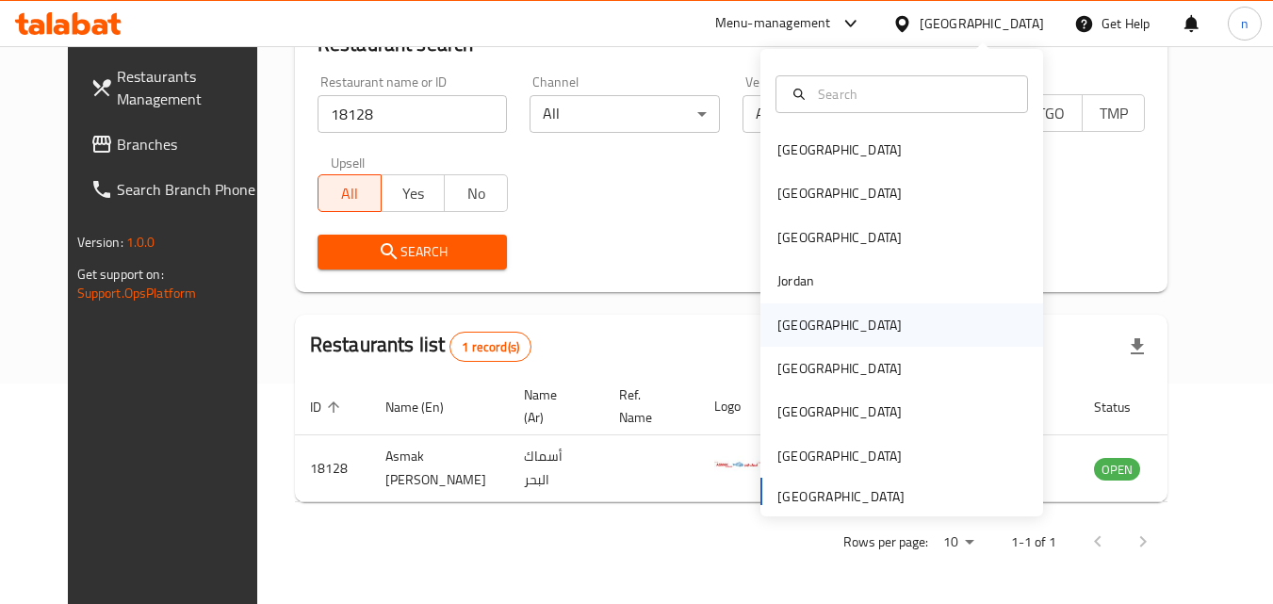
click at [787, 317] on div "Kuwait" at bounding box center [839, 325] width 124 height 21
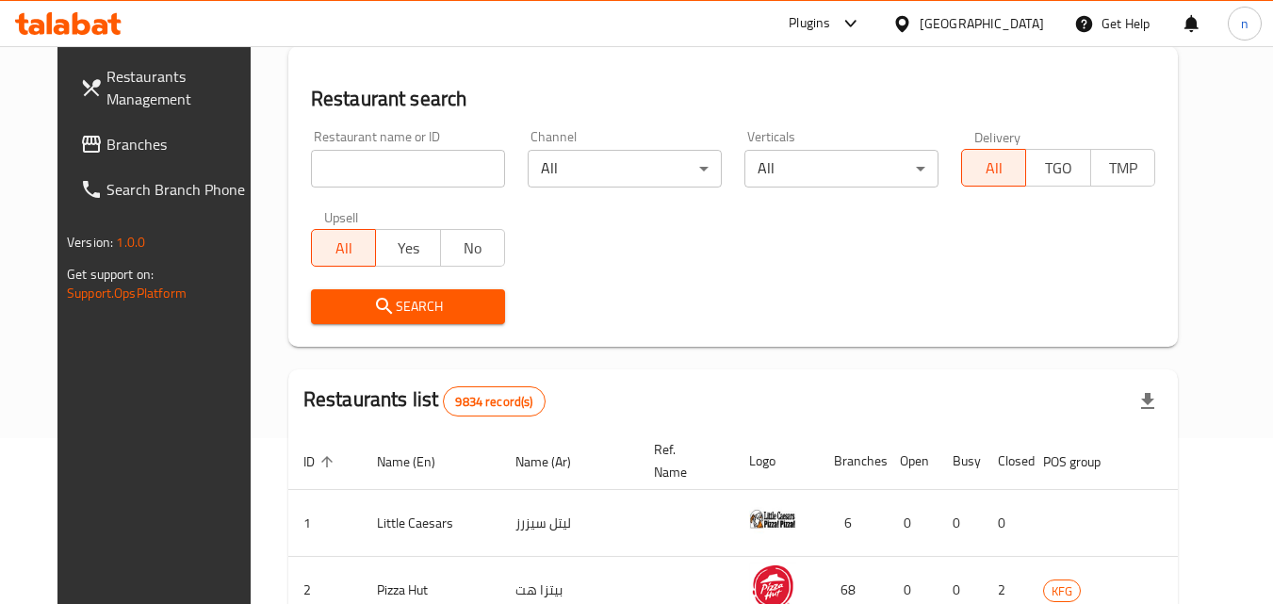
scroll to position [220, 0]
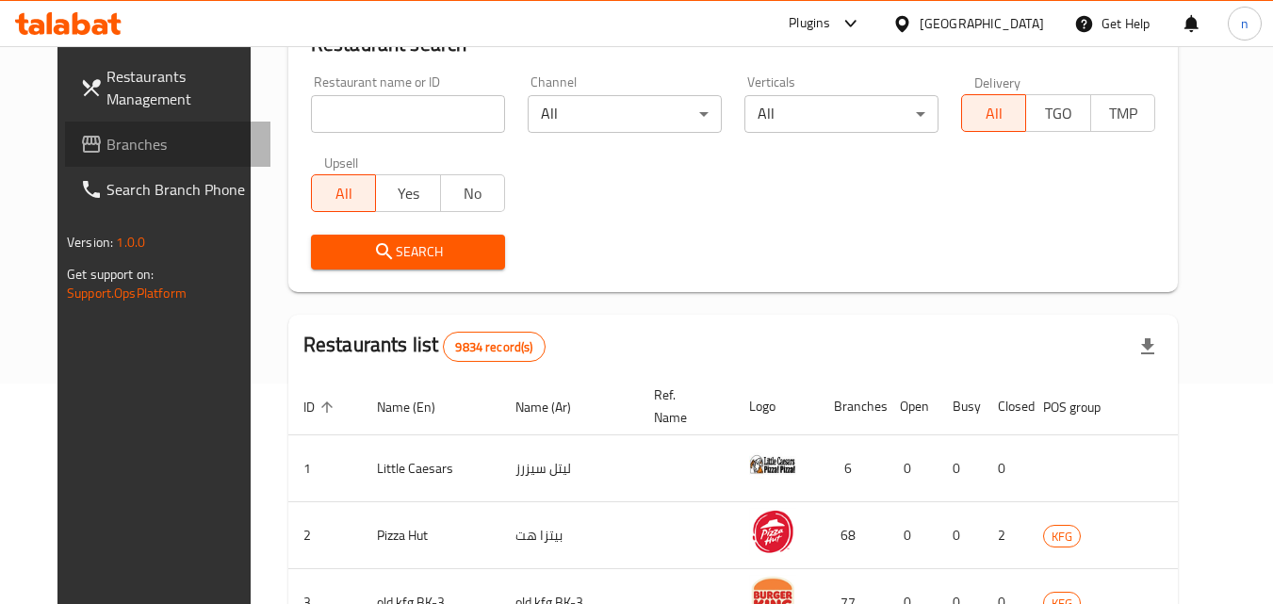
click at [106, 142] on span "Branches" at bounding box center [180, 144] width 149 height 23
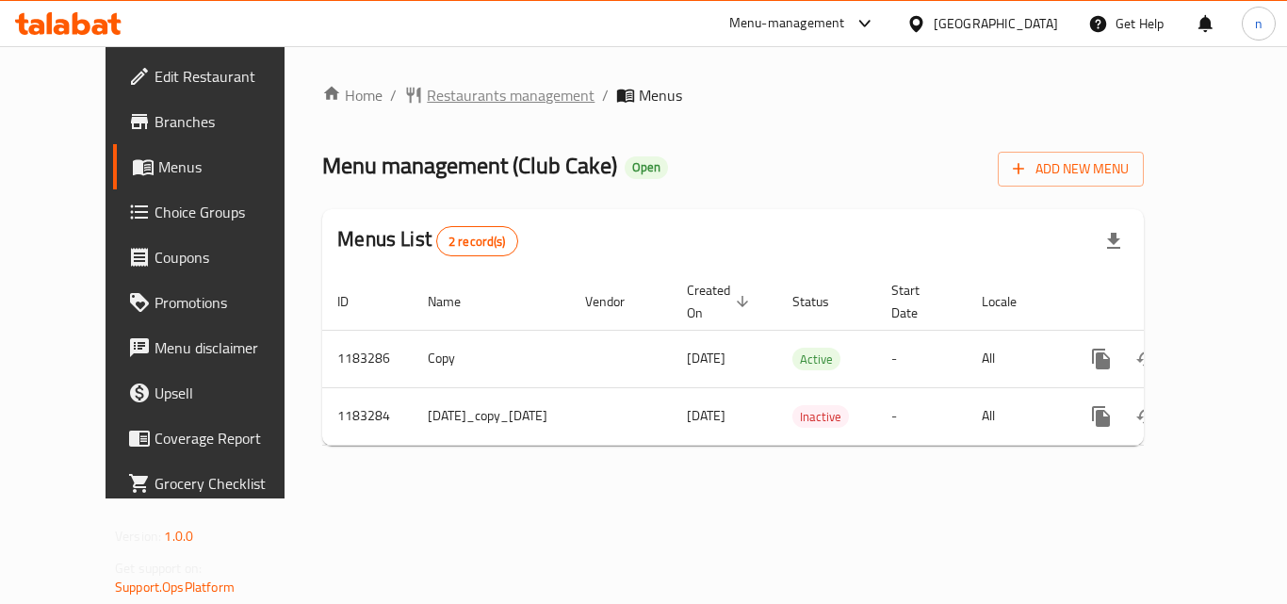
click at [449, 92] on span "Restaurants management" at bounding box center [511, 95] width 168 height 23
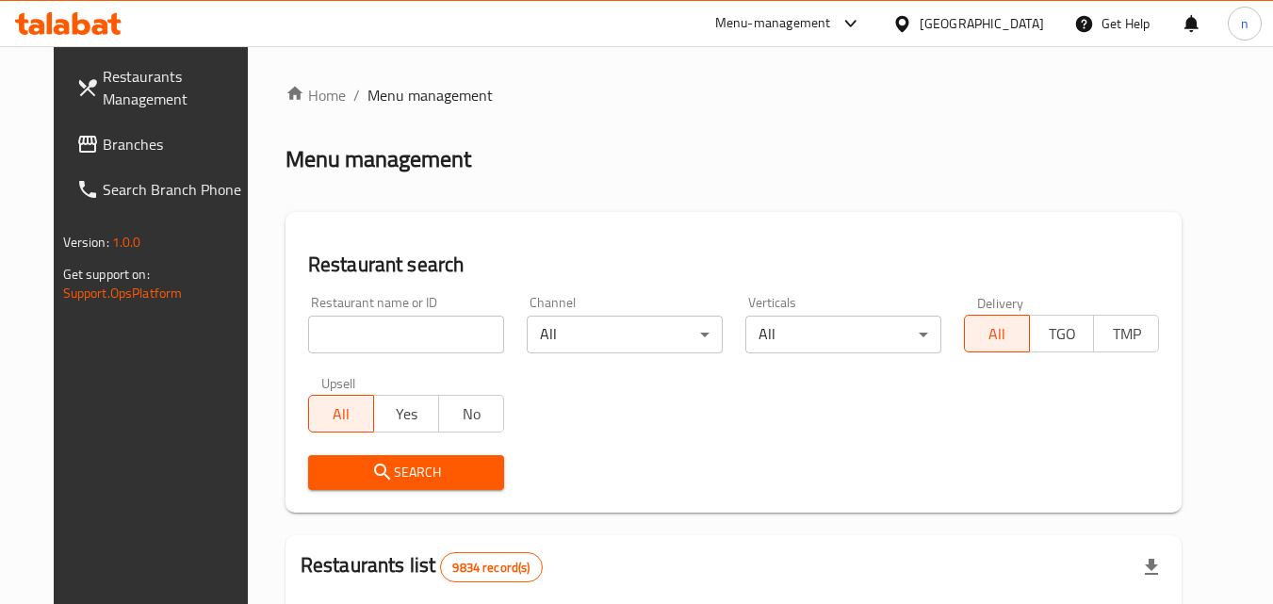
click at [380, 316] on div "Restaurant name or ID Restaurant name or ID" at bounding box center [406, 324] width 196 height 57
click at [374, 333] on input "search" at bounding box center [406, 335] width 196 height 38
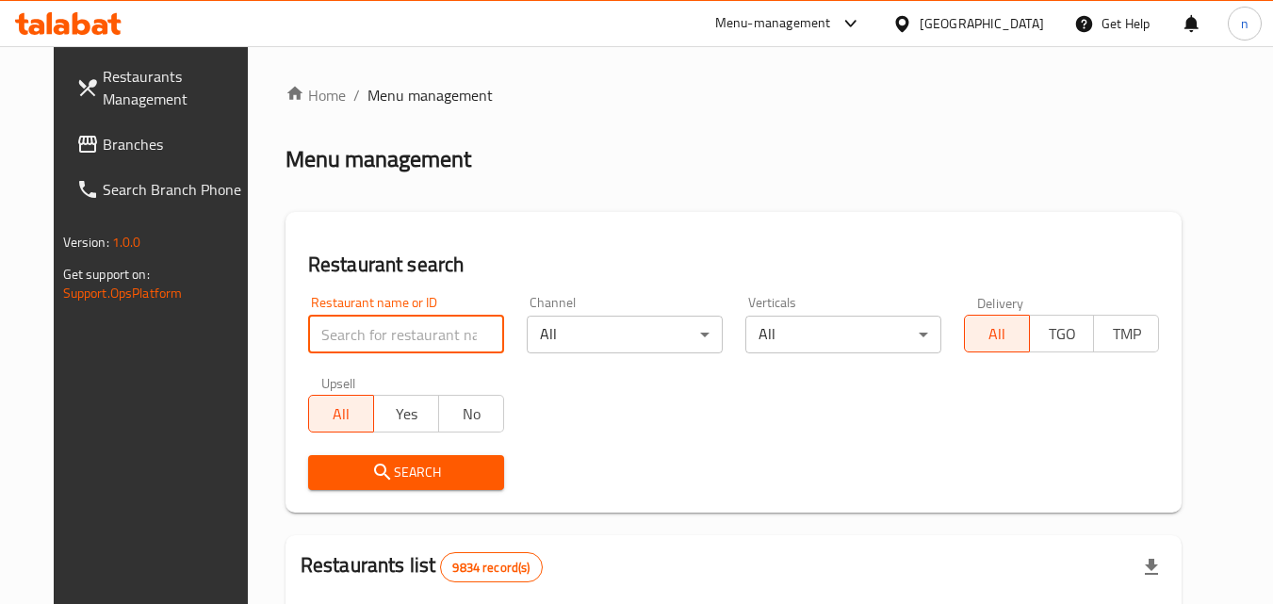
paste input "666318"
type input "666318"
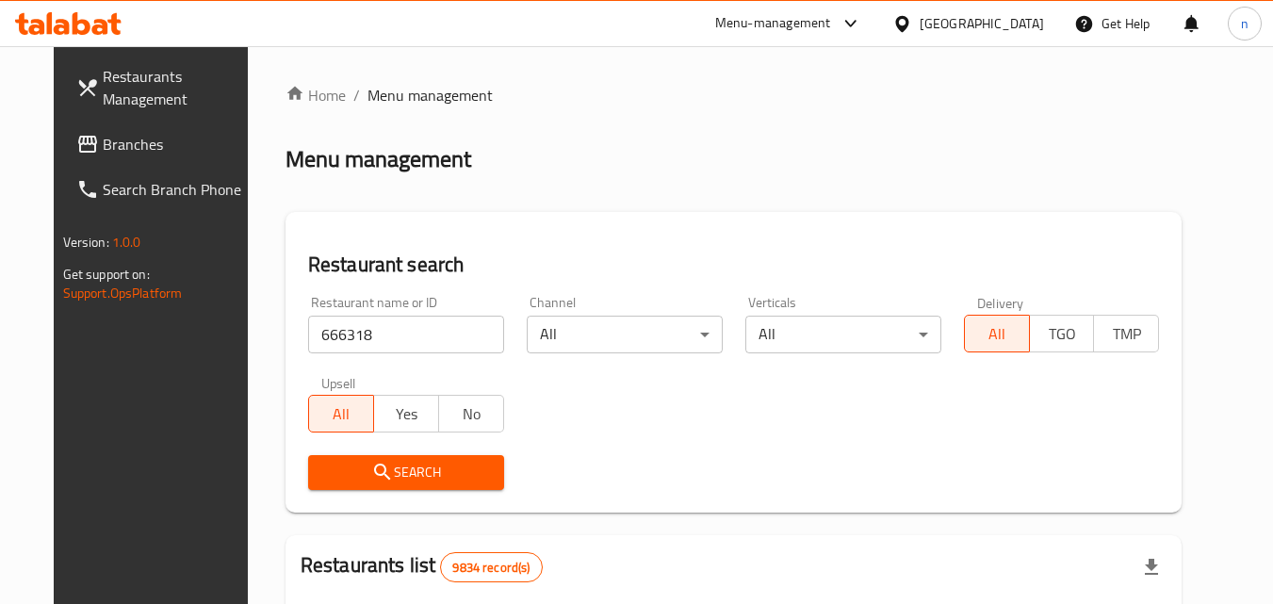
scroll to position [94, 0]
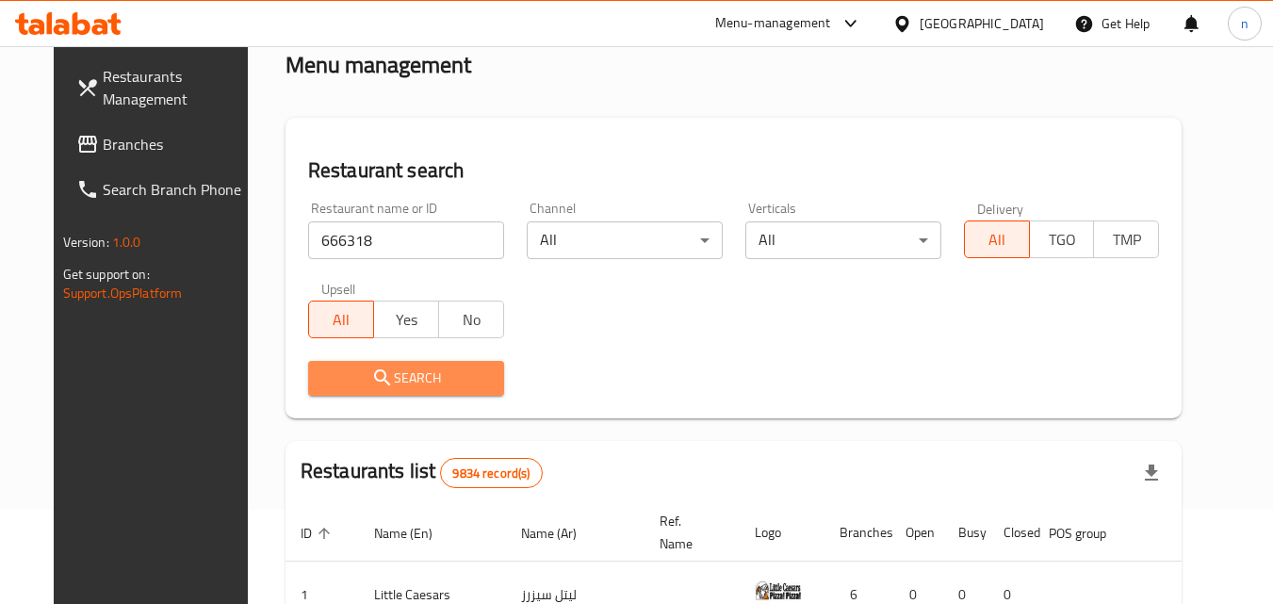
click at [459, 380] on span "Search" at bounding box center [406, 378] width 166 height 24
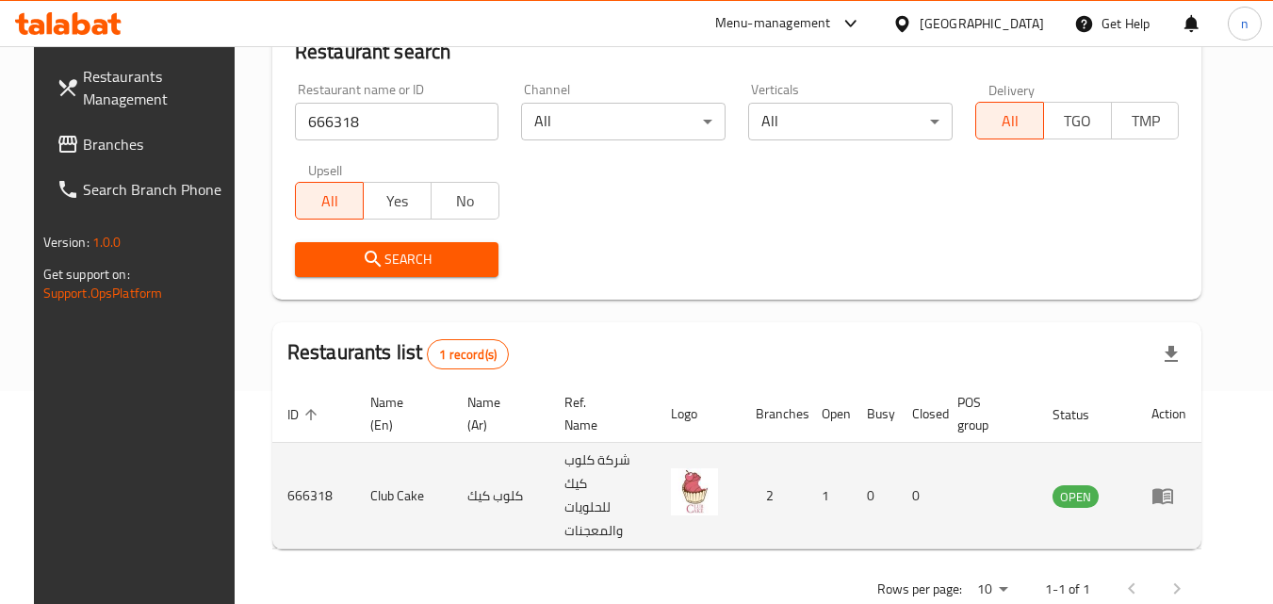
scroll to position [220, 0]
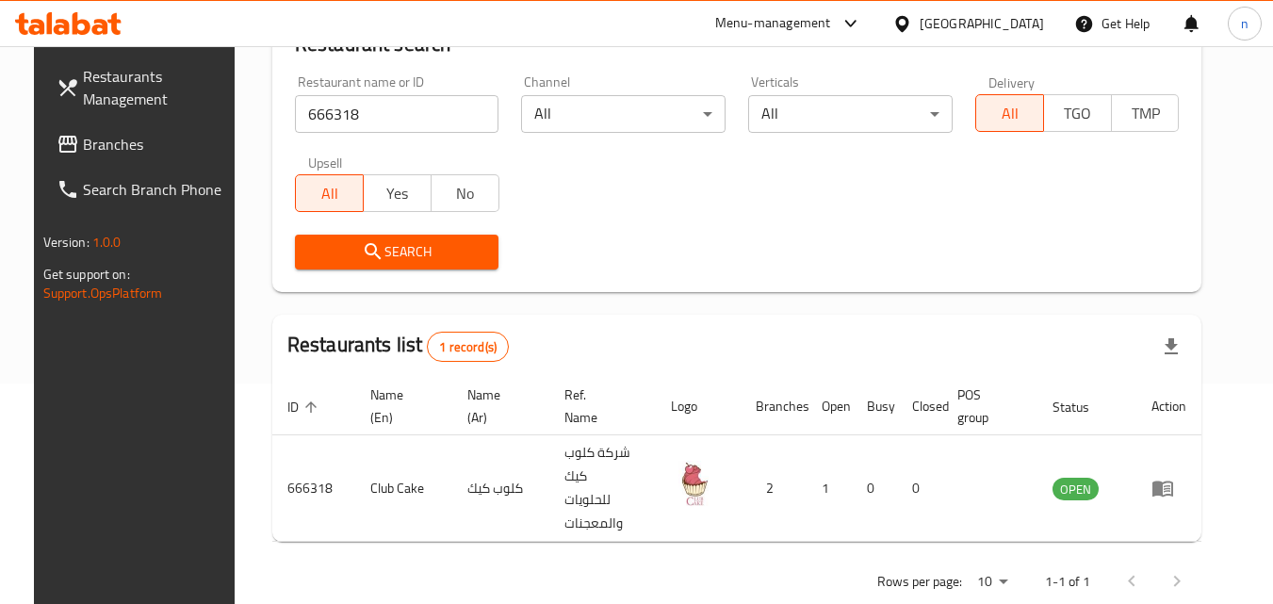
click at [1025, 22] on div "Kuwait" at bounding box center [981, 23] width 124 height 21
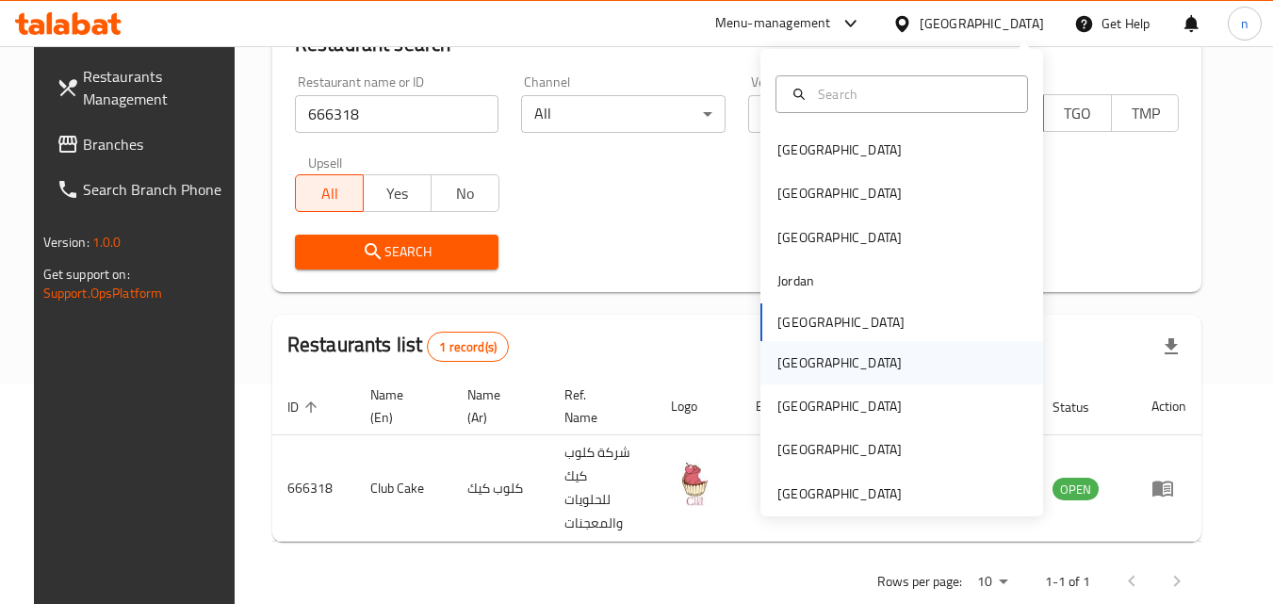
click at [792, 368] on div "[GEOGRAPHIC_DATA]" at bounding box center [839, 362] width 124 height 21
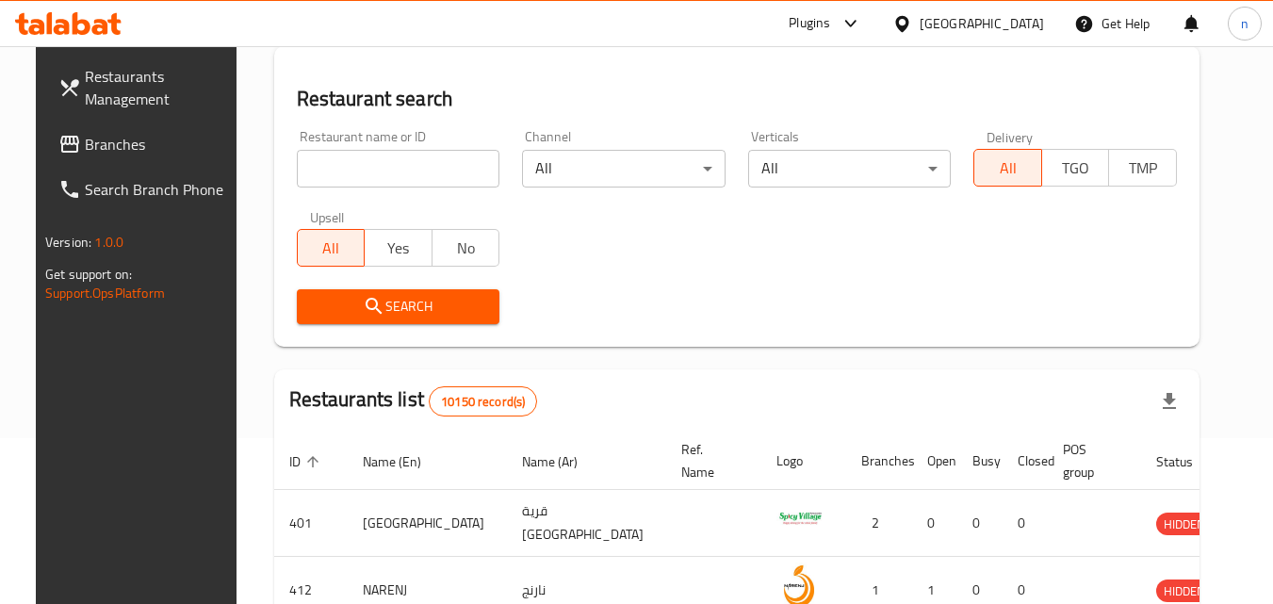
scroll to position [220, 0]
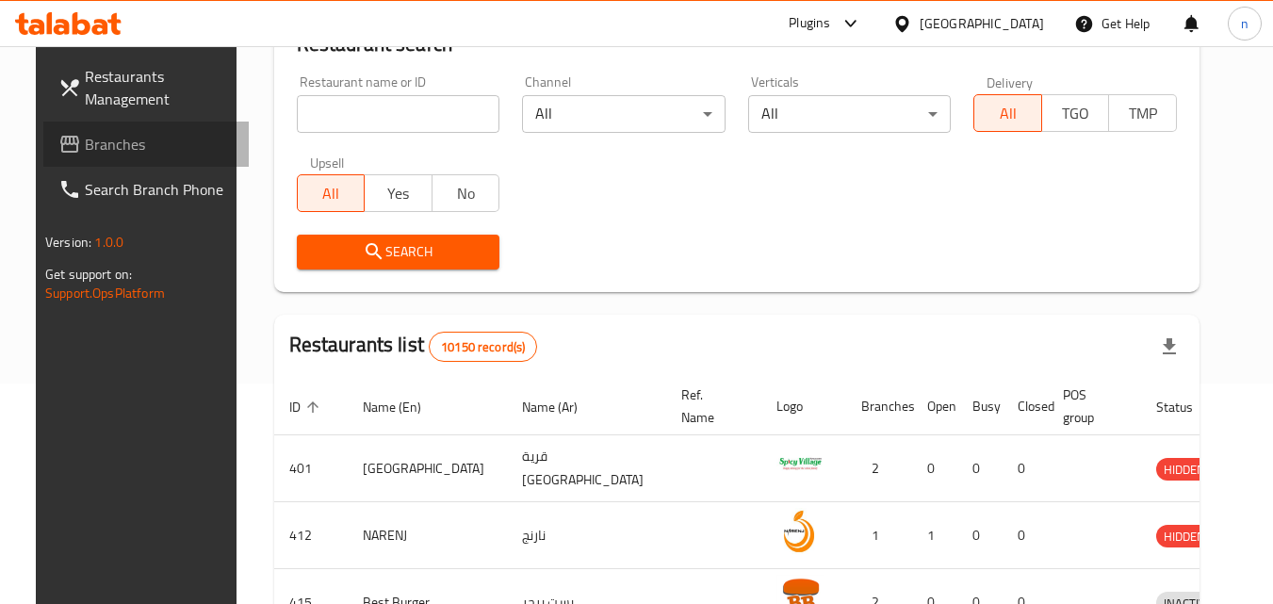
click at [124, 144] on span "Branches" at bounding box center [159, 144] width 149 height 23
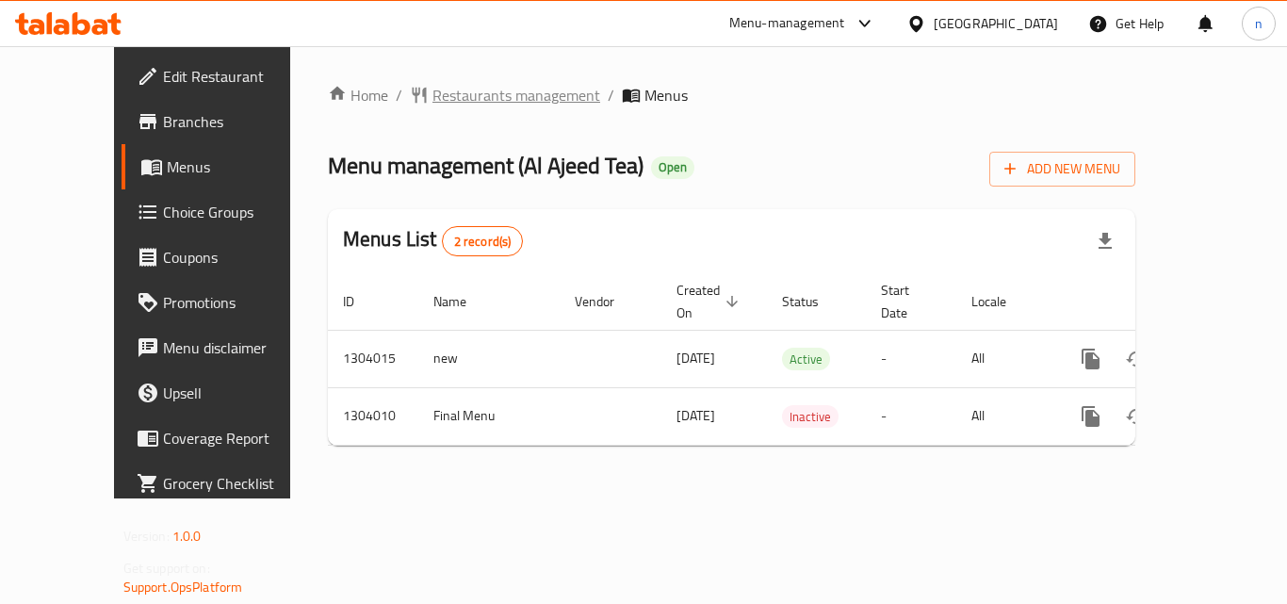
click at [446, 95] on span "Restaurants management" at bounding box center [516, 95] width 168 height 23
click at [432, 89] on span "Restaurants management" at bounding box center [516, 96] width 168 height 23
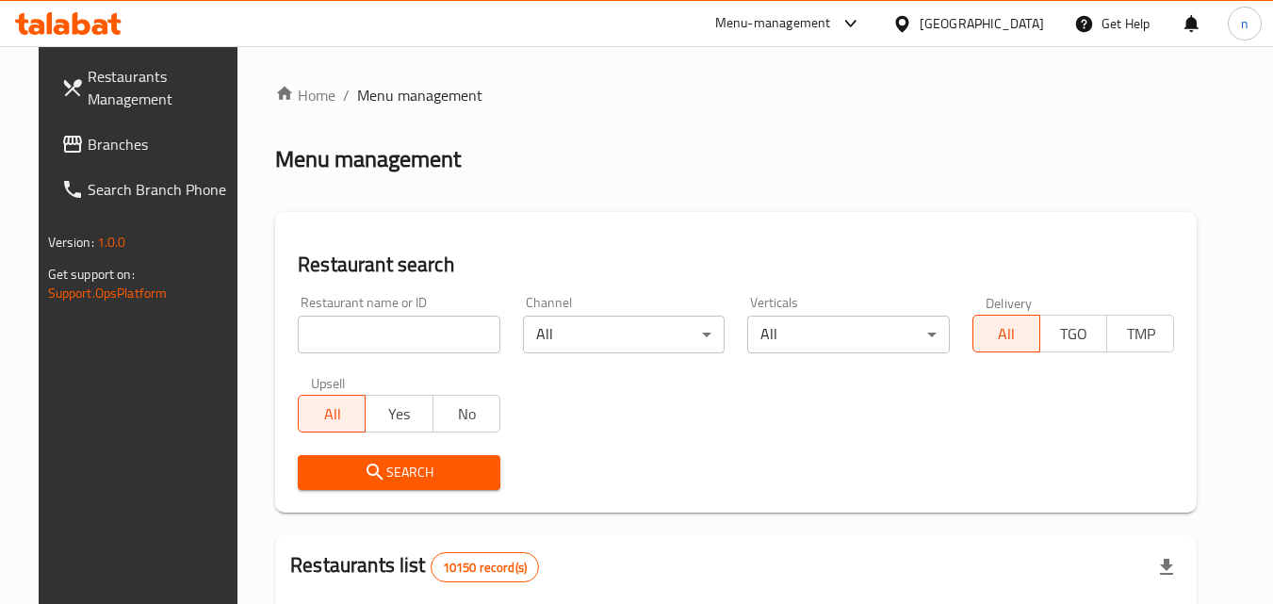
click at [310, 327] on input "search" at bounding box center [399, 335] width 203 height 38
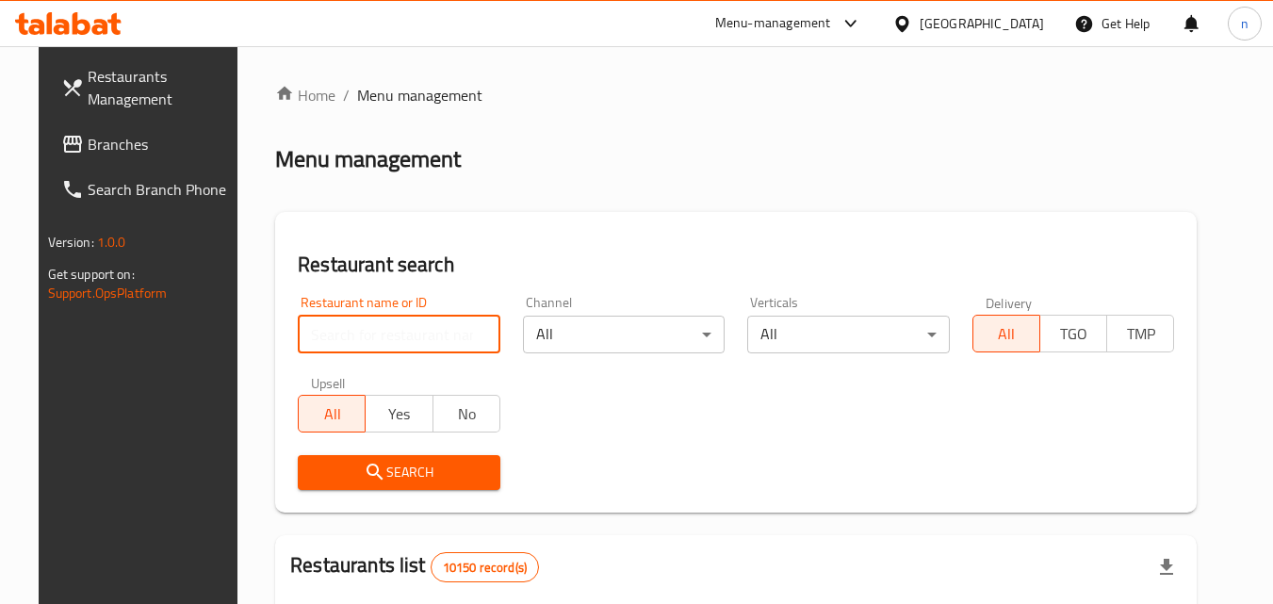
paste input "703058"
type input "703058"
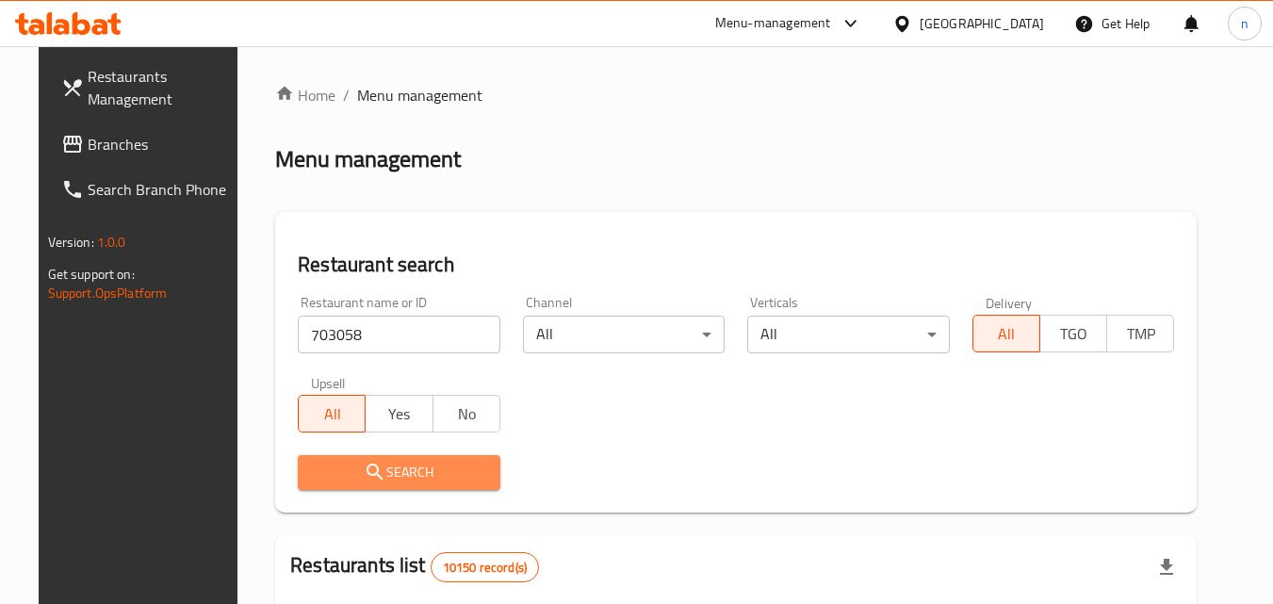
click at [338, 466] on span "Search" at bounding box center [399, 473] width 172 height 24
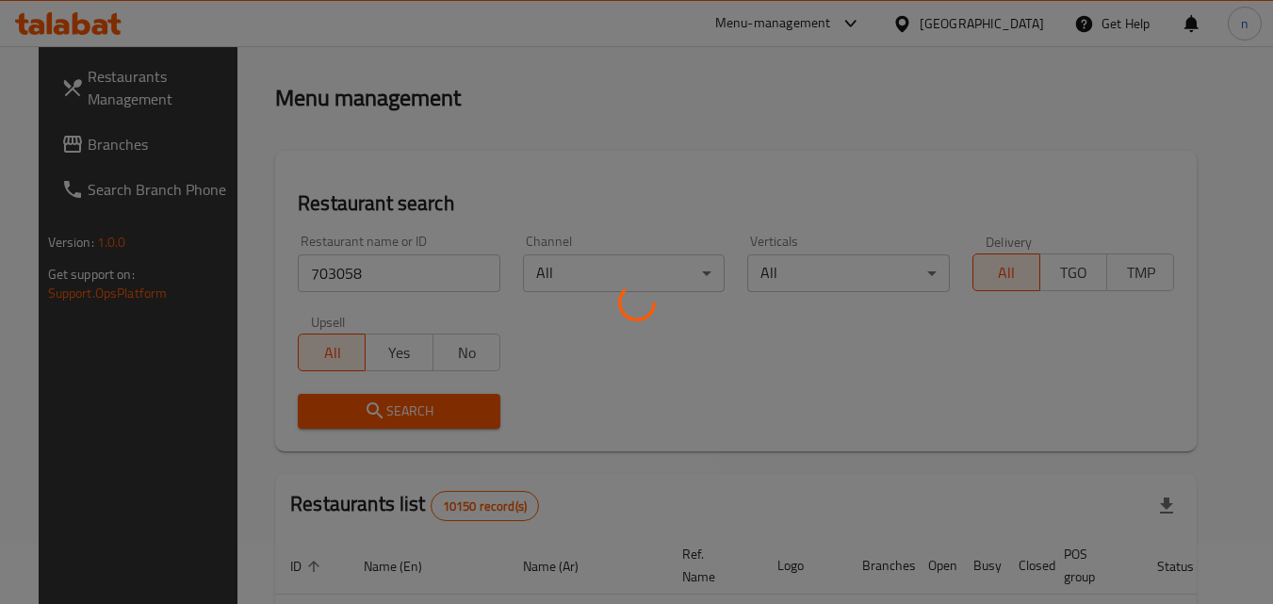
scroll to position [94, 0]
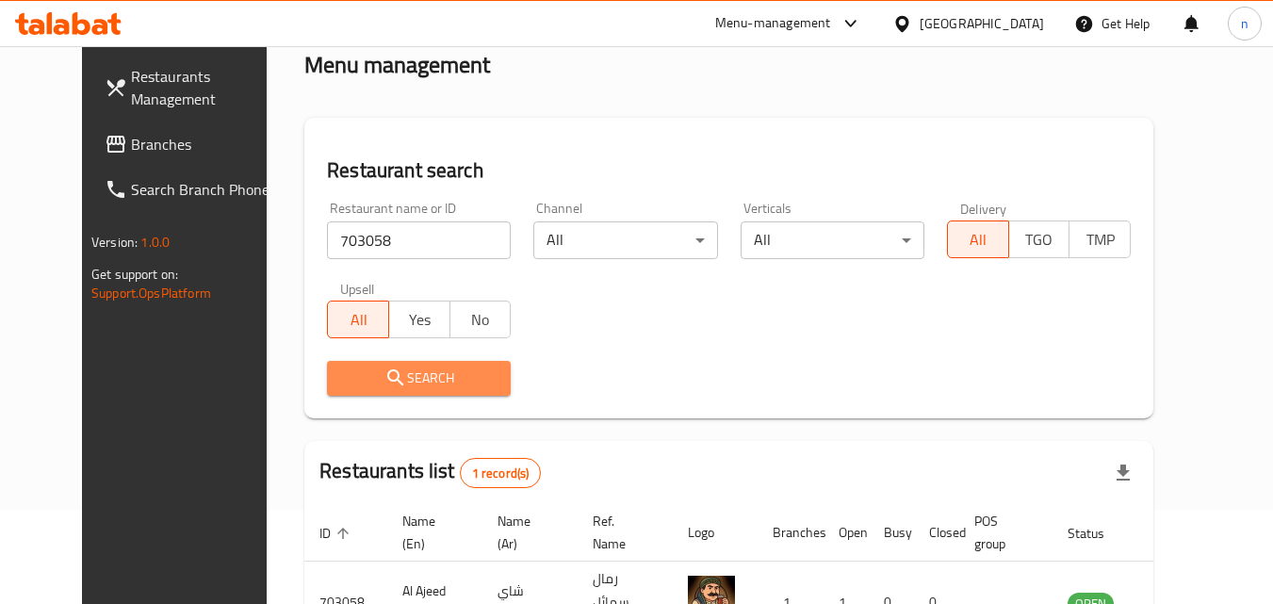
click at [461, 381] on span "Search" at bounding box center [419, 378] width 154 height 24
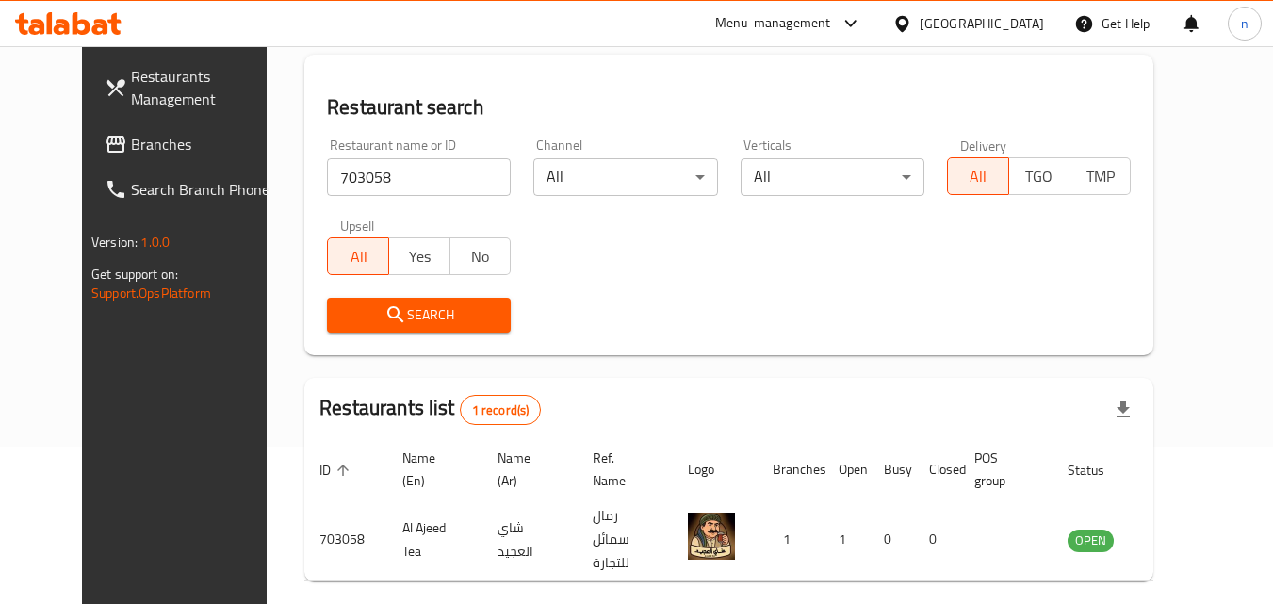
scroll to position [0, 0]
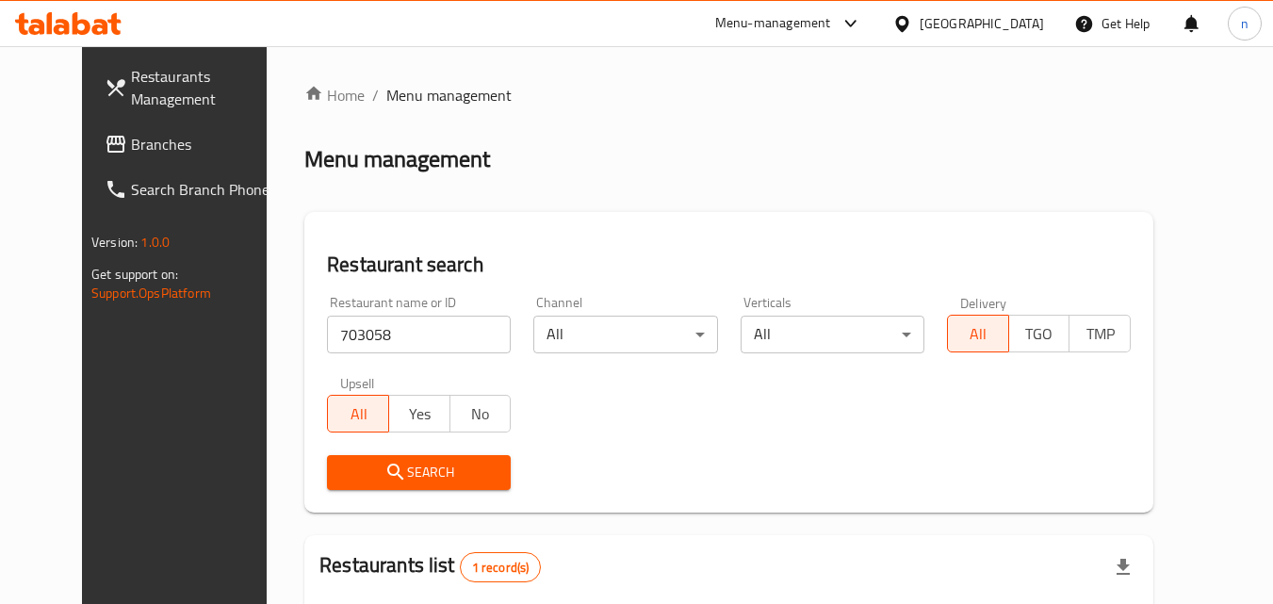
click at [908, 18] on icon at bounding box center [901, 23] width 13 height 16
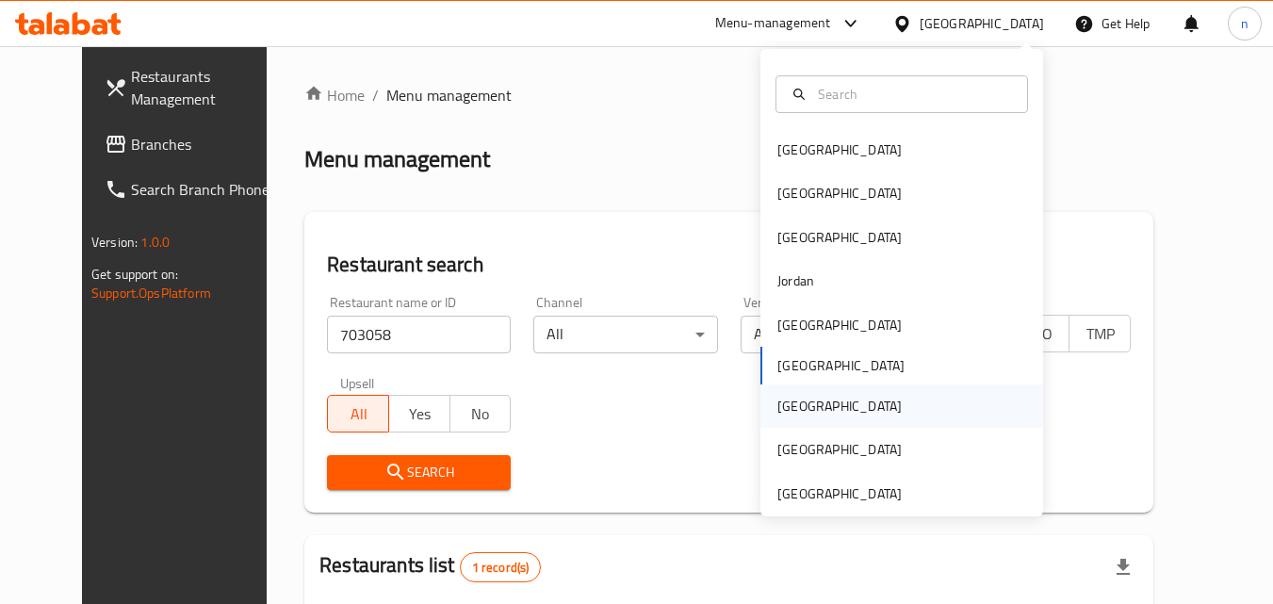
click at [789, 404] on div "Qatar" at bounding box center [839, 406] width 124 height 21
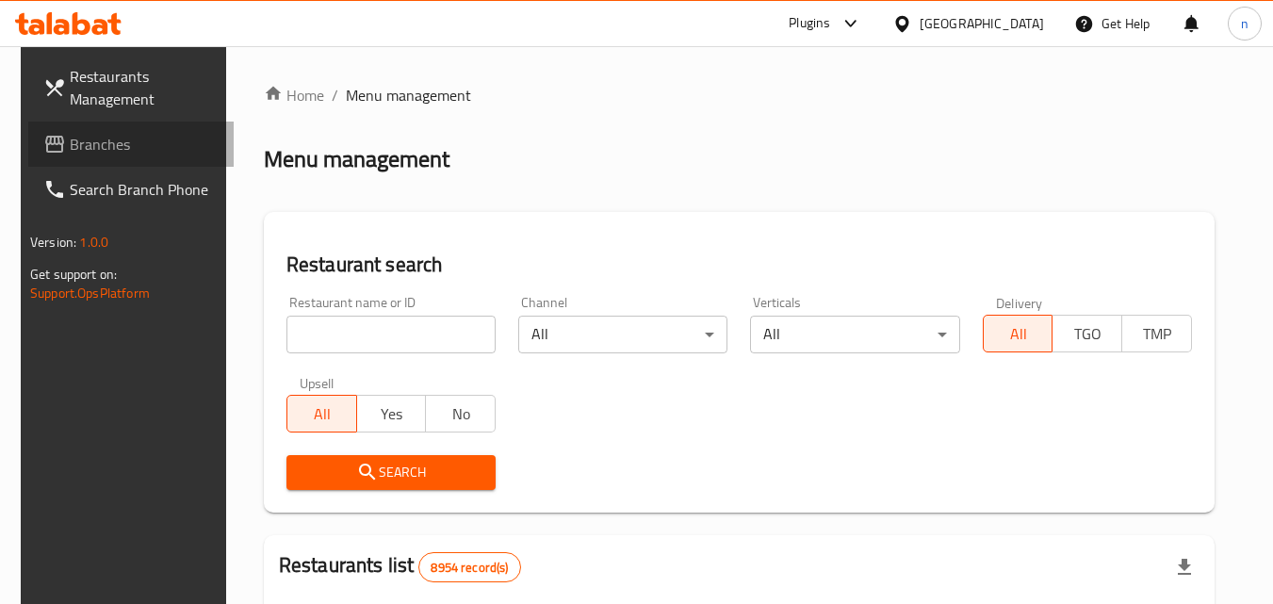
click at [117, 142] on span "Branches" at bounding box center [144, 144] width 149 height 23
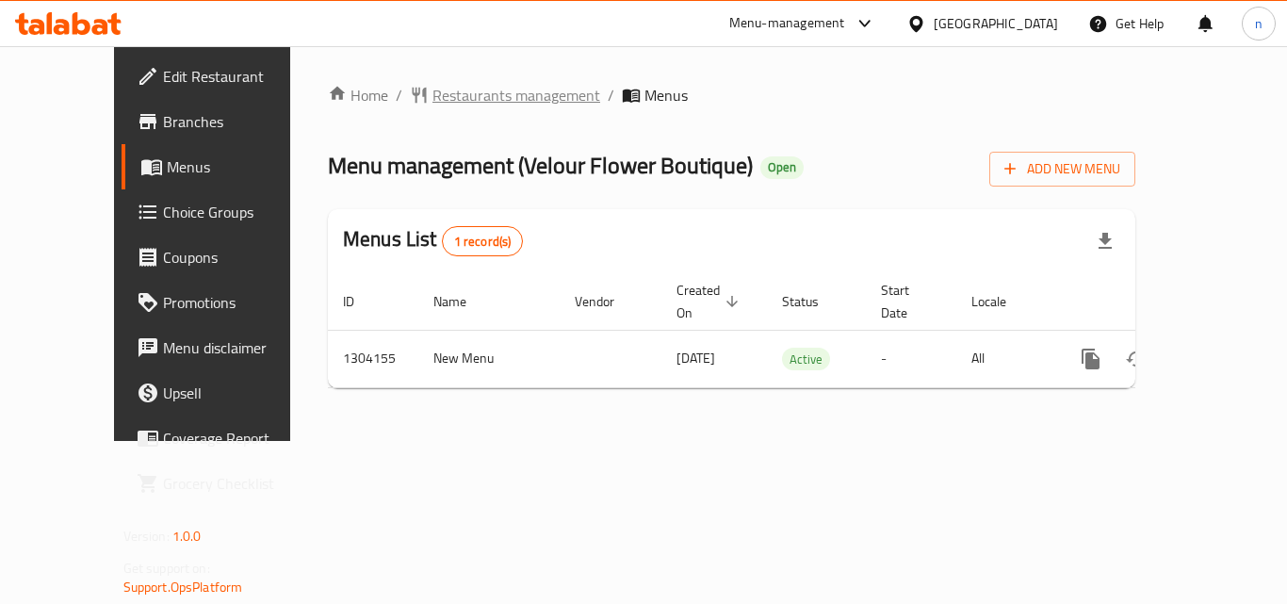
click at [446, 96] on span "Restaurants management" at bounding box center [516, 95] width 168 height 23
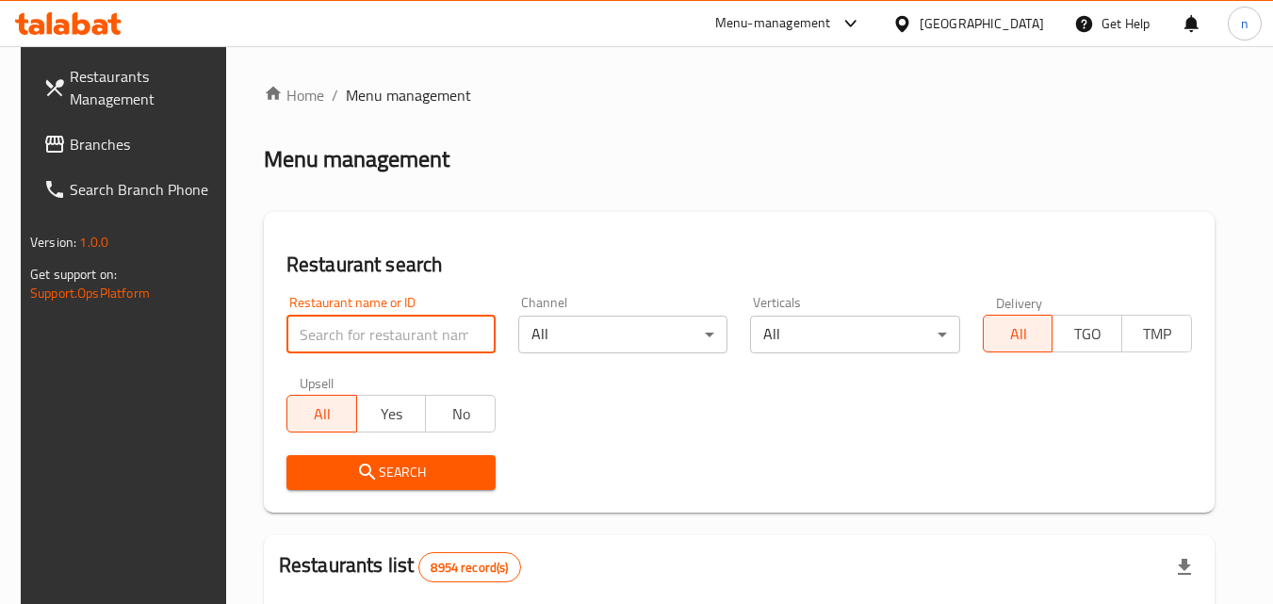
click at [391, 330] on input "search" at bounding box center [390, 335] width 209 height 38
paste input "703085"
type input "703085"
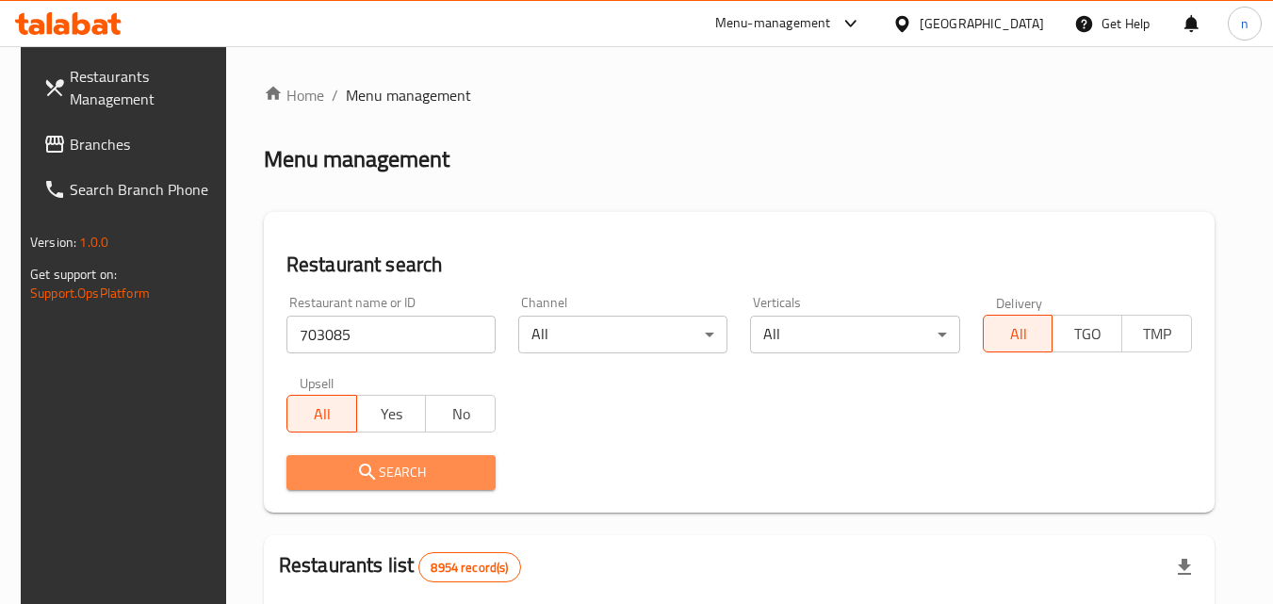
click at [389, 466] on span "Search" at bounding box center [390, 473] width 179 height 24
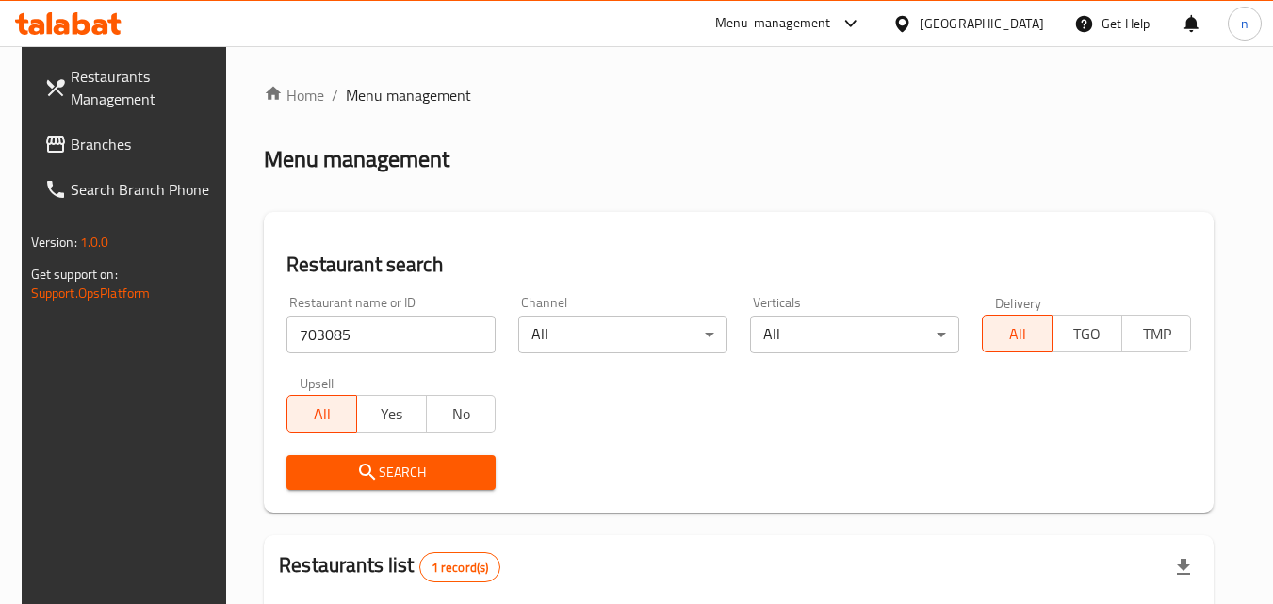
click at [919, 17] on div at bounding box center [905, 23] width 27 height 21
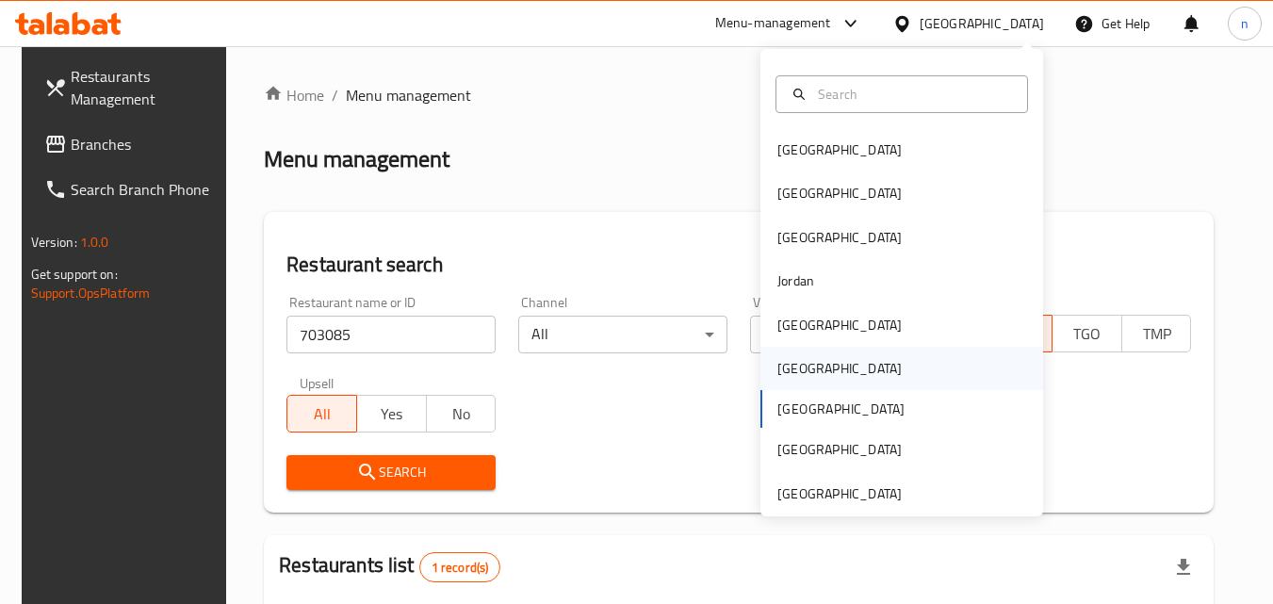
click at [777, 373] on div "[GEOGRAPHIC_DATA]" at bounding box center [839, 368] width 124 height 21
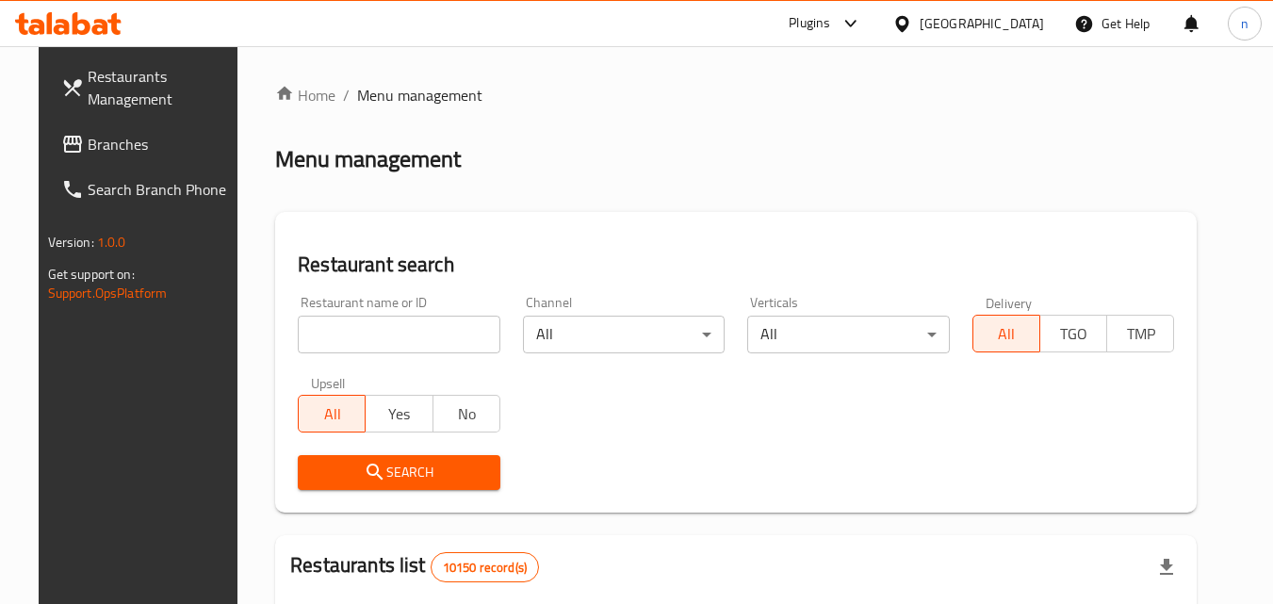
click at [89, 133] on span "Branches" at bounding box center [162, 144] width 149 height 23
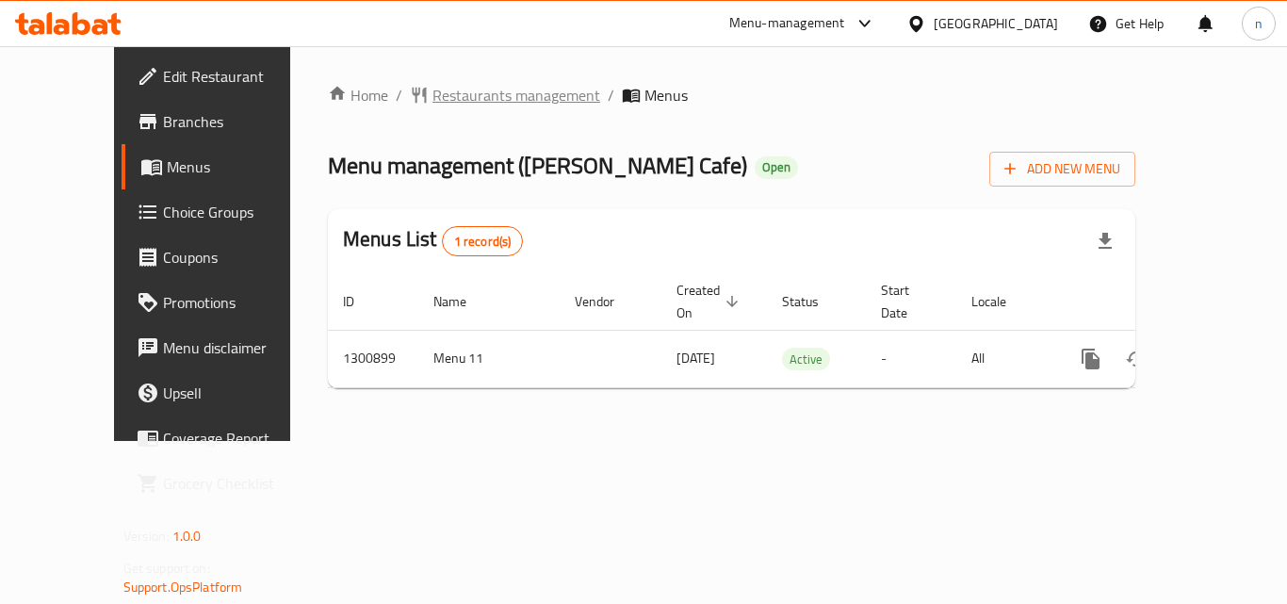
click at [462, 93] on span "Restaurants management" at bounding box center [516, 95] width 168 height 23
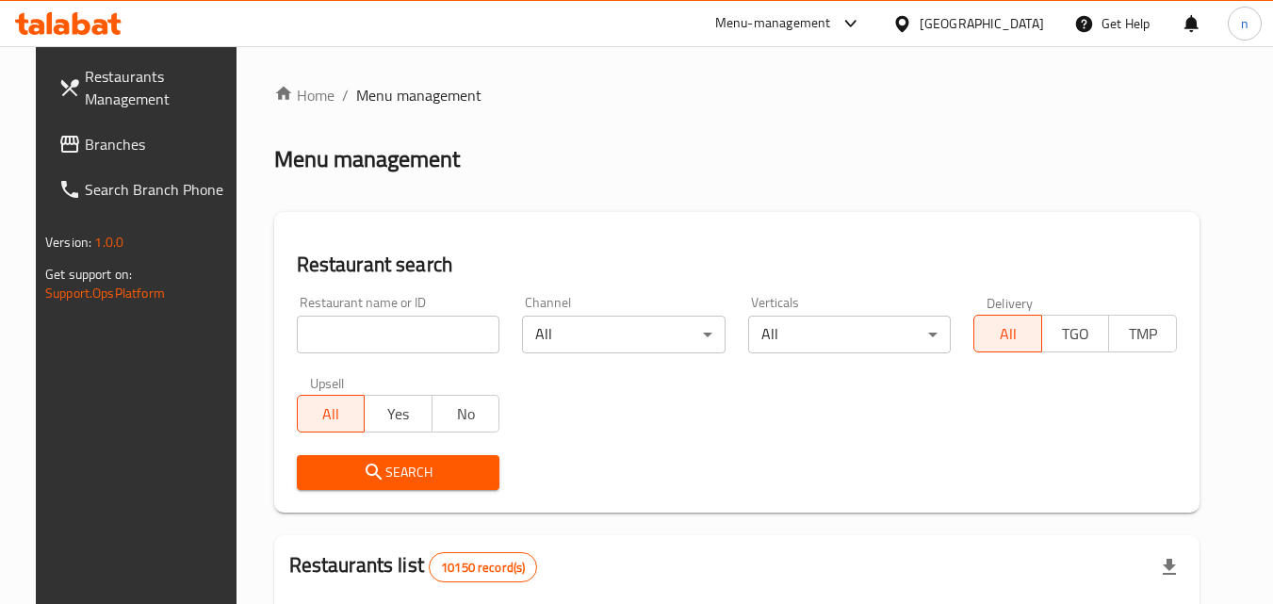
click at [414, 339] on input "search" at bounding box center [398, 335] width 203 height 38
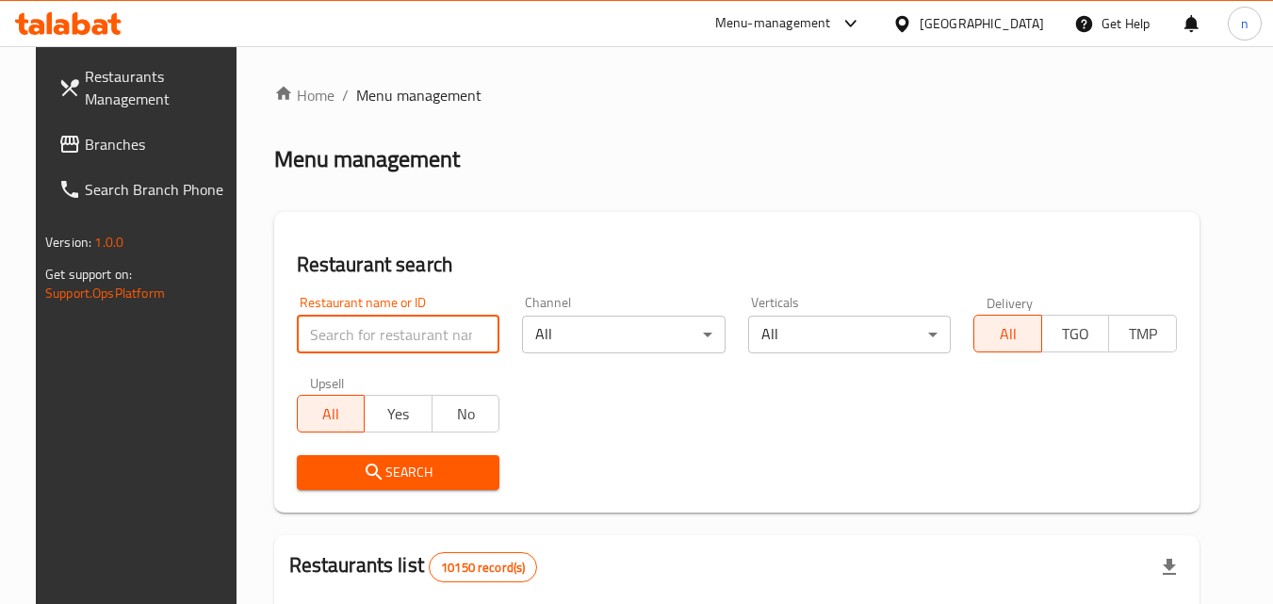
paste input "701556"
type input "701556"
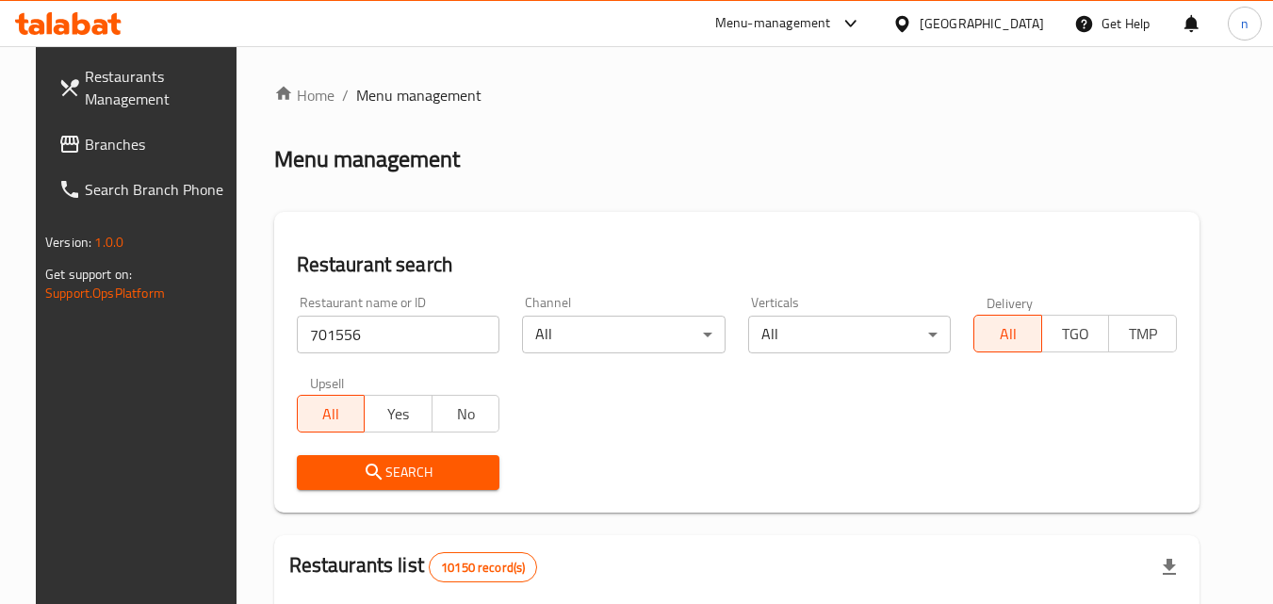
click at [417, 469] on span "Search" at bounding box center [398, 473] width 173 height 24
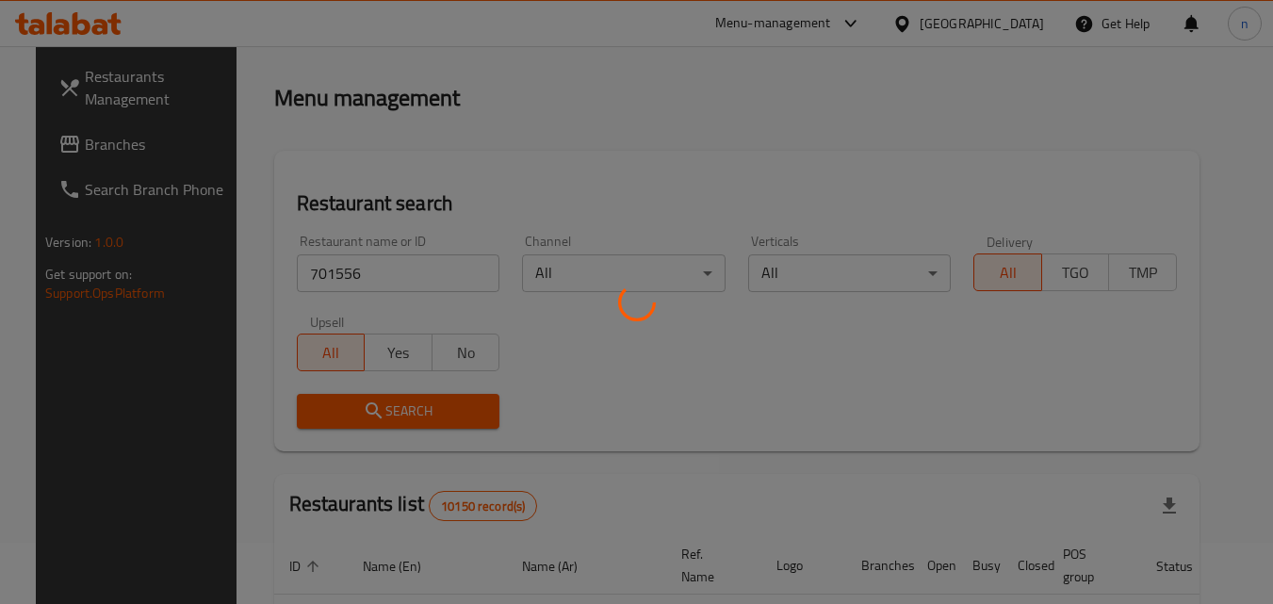
scroll to position [94, 0]
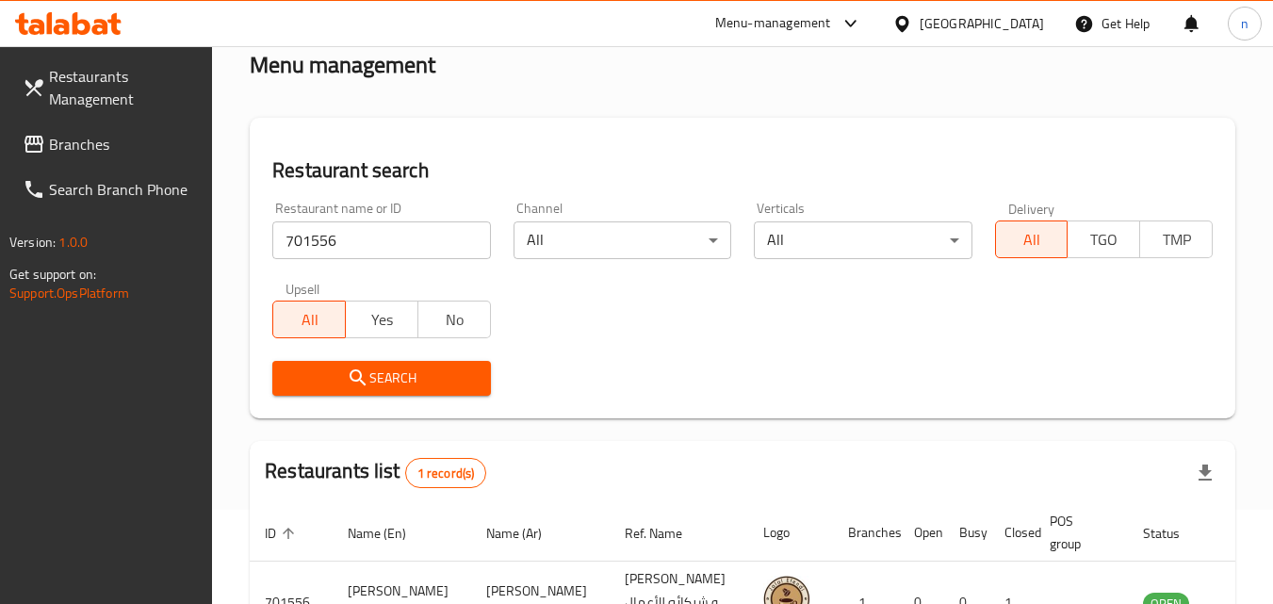
click at [436, 379] on span "Search" at bounding box center [380, 378] width 187 height 24
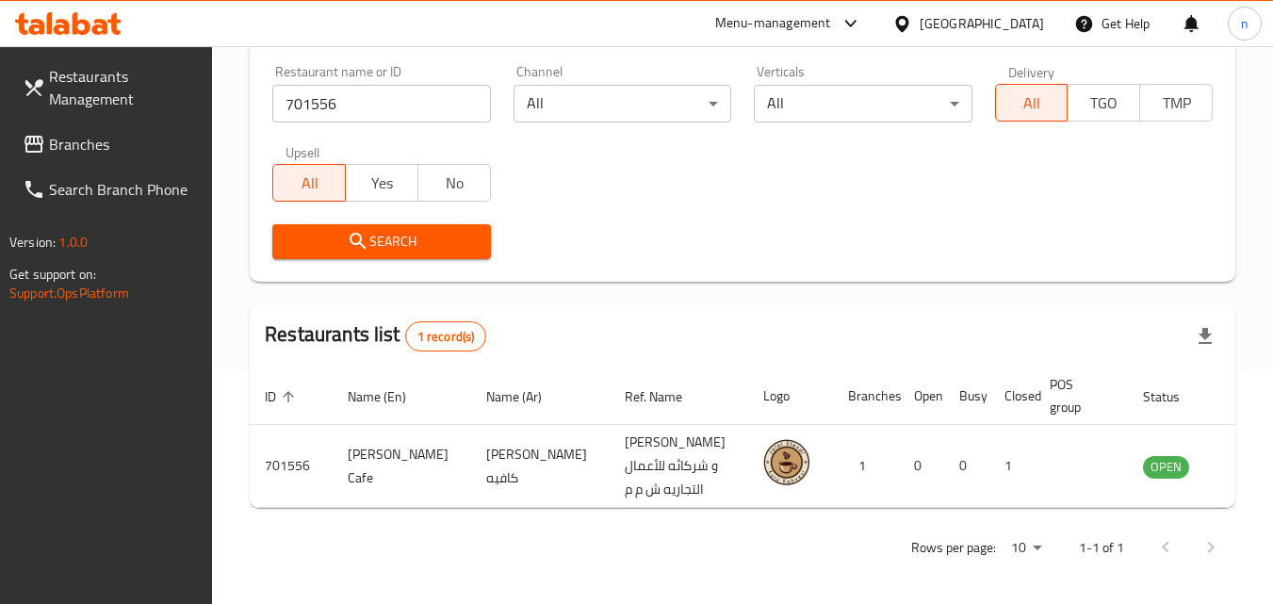
scroll to position [236, 0]
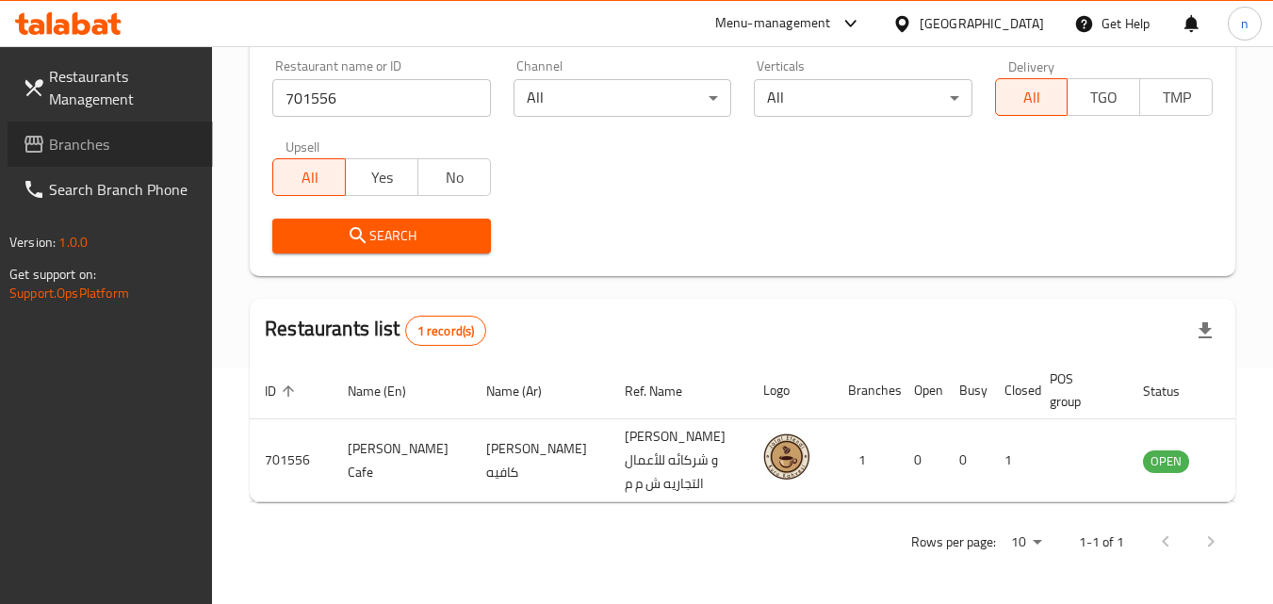
click at [89, 135] on span "Branches" at bounding box center [123, 144] width 149 height 23
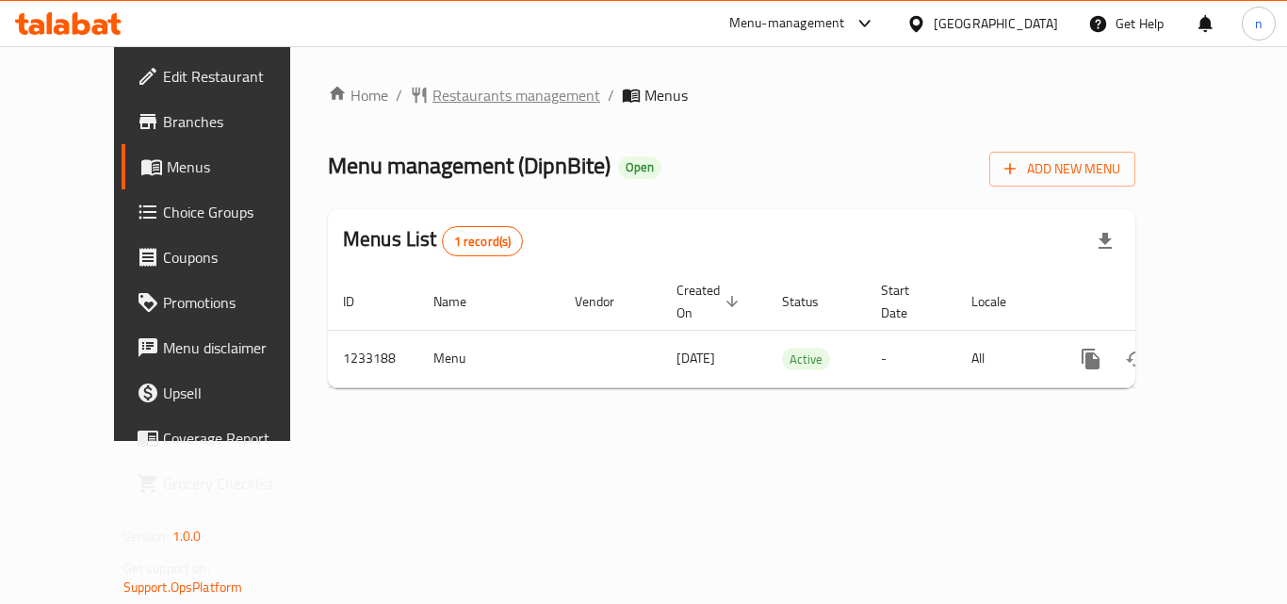
click at [446, 92] on span "Restaurants management" at bounding box center [516, 95] width 168 height 23
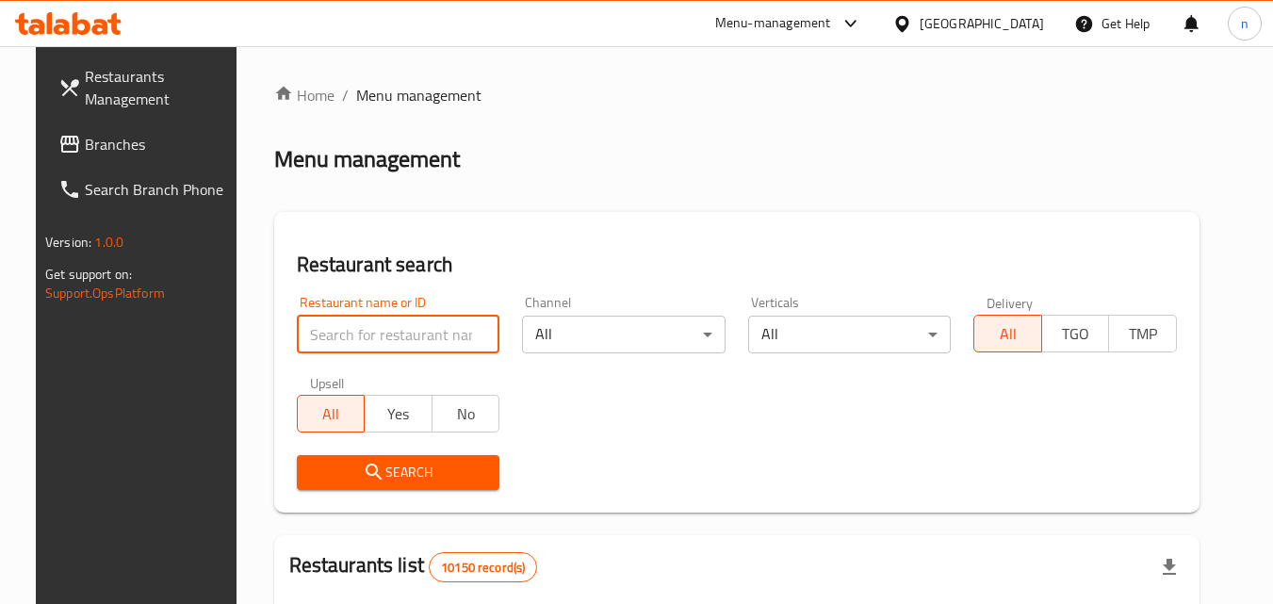
click at [411, 330] on input "search" at bounding box center [398, 335] width 203 height 38
paste input "678065"
type input "678065"
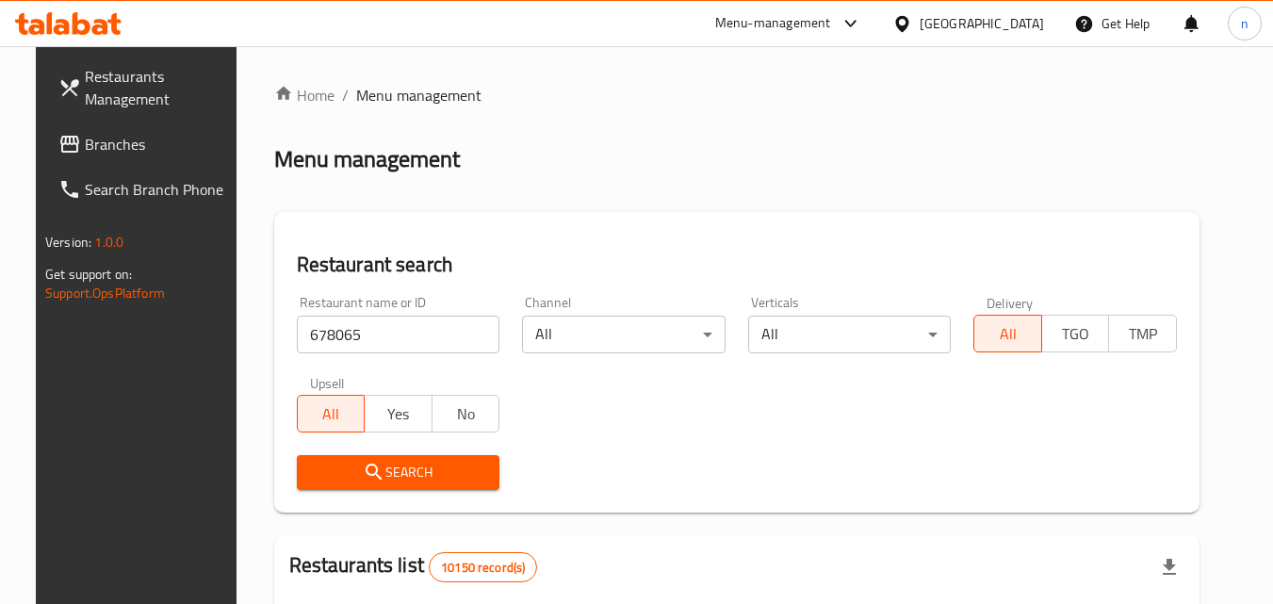
drag, startPoint x: 395, startPoint y: 451, endPoint x: 395, endPoint y: 463, distance: 11.3
click at [395, 463] on span "Search" at bounding box center [398, 473] width 173 height 24
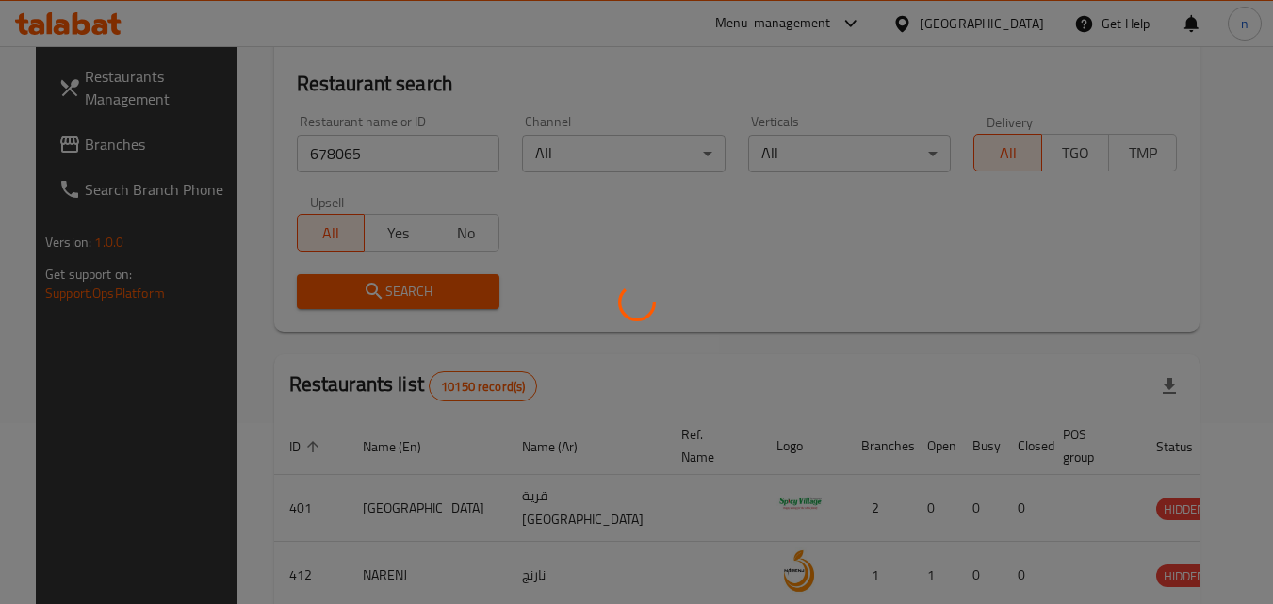
scroll to position [188, 0]
